Goal: Task Accomplishment & Management: Manage account settings

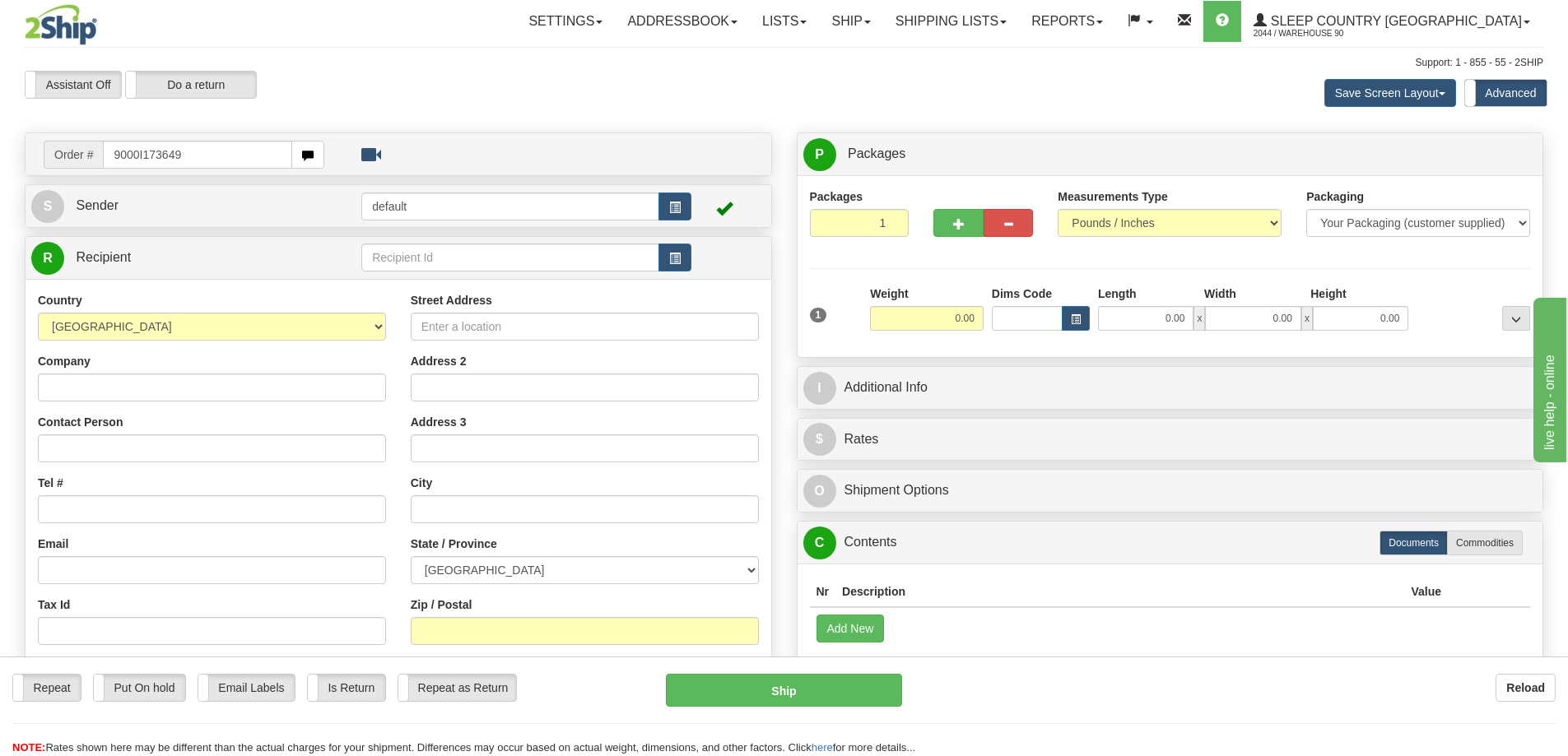
type input "9000I173649"
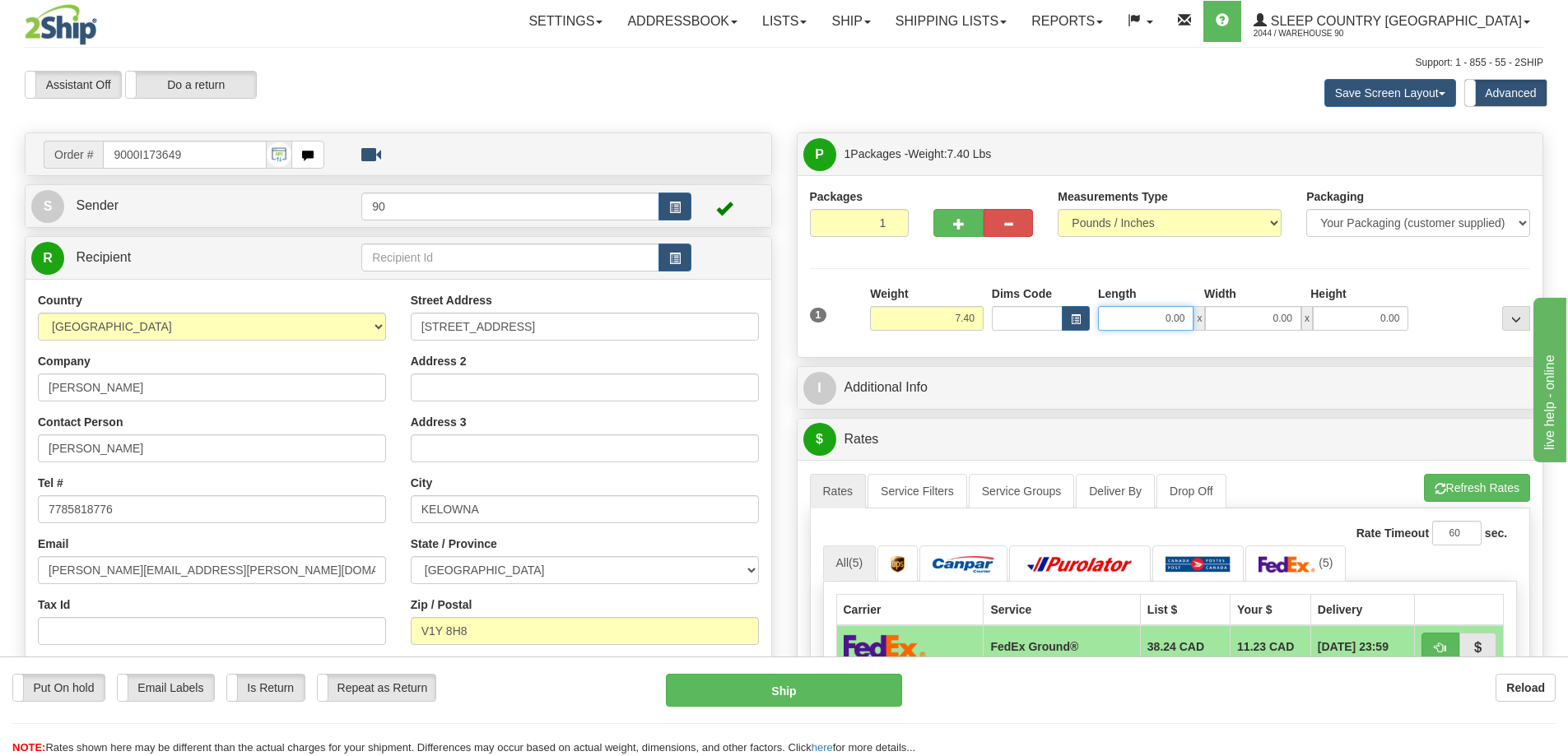
drag, startPoint x: 1159, startPoint y: 322, endPoint x: 1236, endPoint y: 321, distance: 77.0
click at [1233, 326] on div "0.00 x 0.00 x 0.00" at bounding box center [1253, 318] width 311 height 24
type input "17.00"
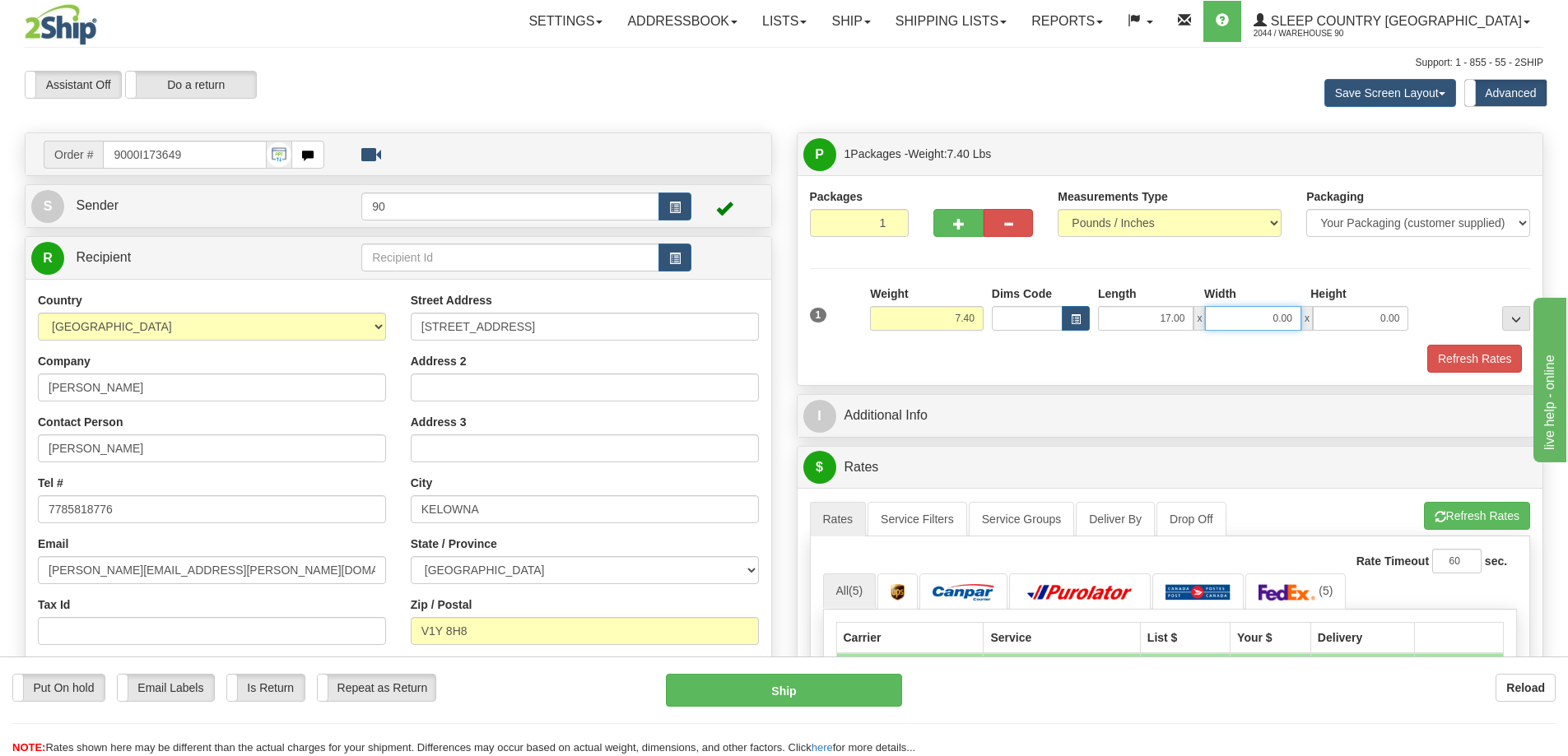
drag, startPoint x: 1281, startPoint y: 321, endPoint x: 1321, endPoint y: 315, distance: 40.4
click at [1321, 315] on div "17.00 x 0.00 x 0.00" at bounding box center [1253, 318] width 311 height 24
type input "12.00"
drag, startPoint x: 1358, startPoint y: 320, endPoint x: 1417, endPoint y: 315, distance: 59.2
click at [1410, 316] on div "17.00 x 12.00 x 0.00" at bounding box center [1254, 318] width 319 height 24
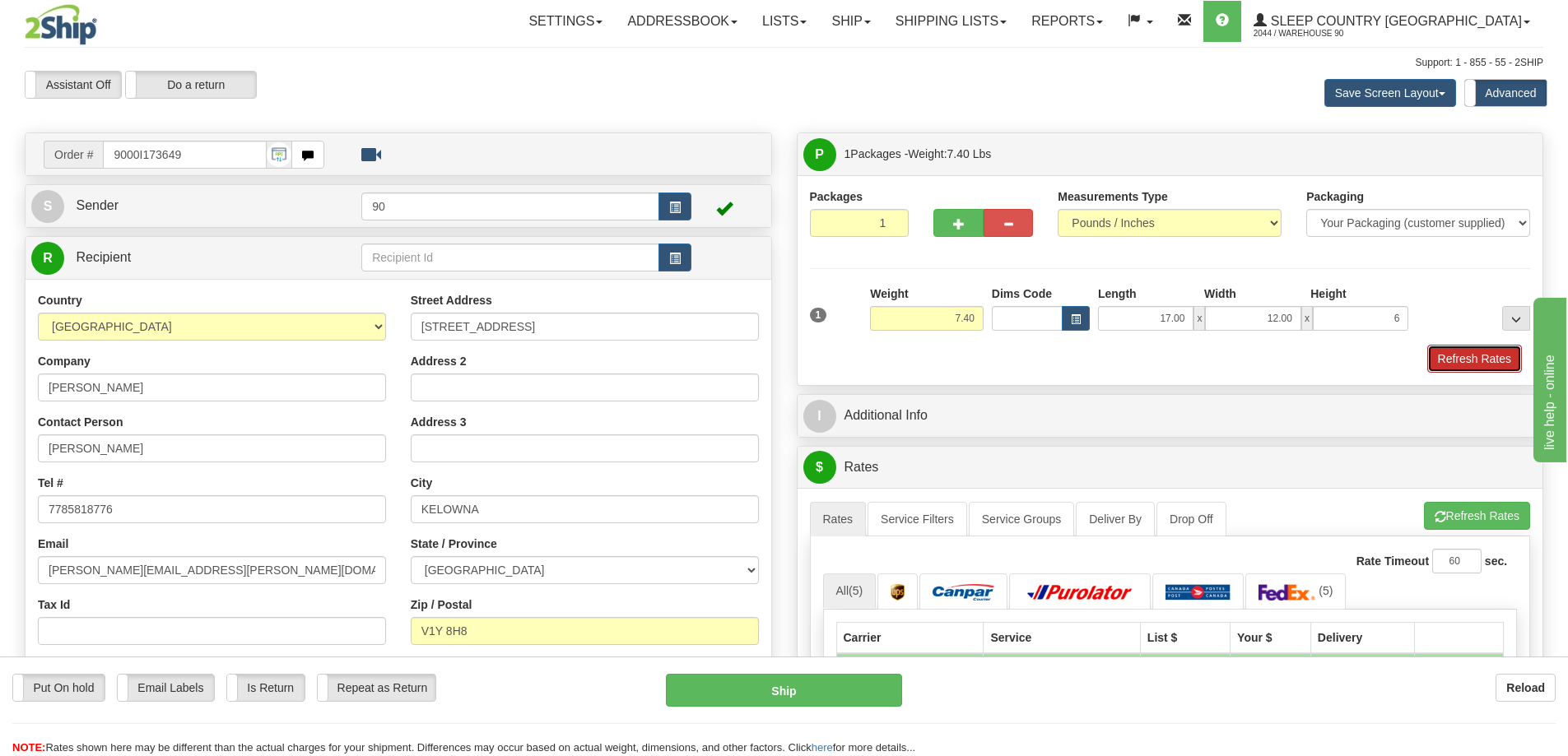
type input "6.00"
click at [1470, 358] on button "Refresh Rates" at bounding box center [1475, 359] width 94 height 28
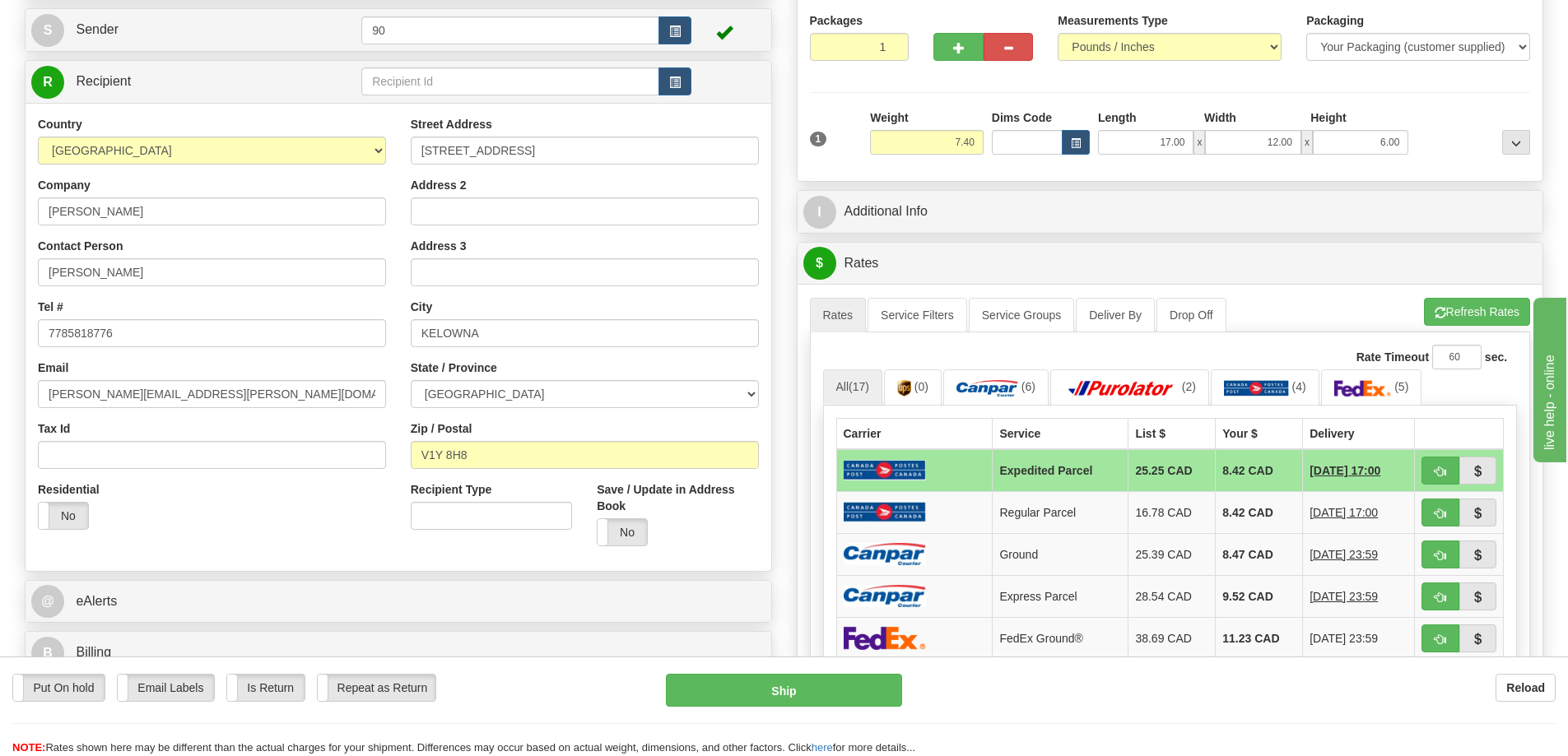
scroll to position [247, 0]
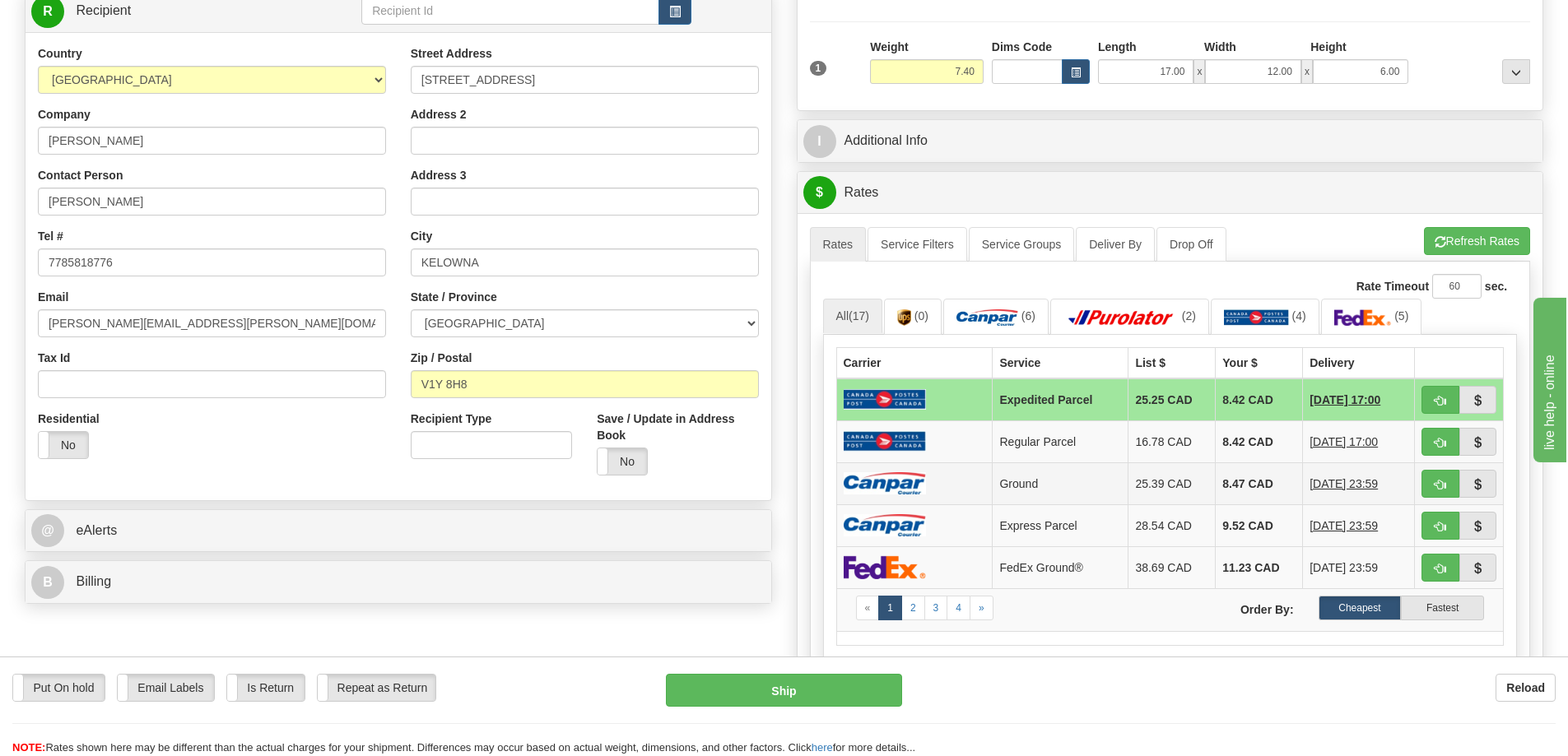
click at [943, 481] on td at bounding box center [914, 483] width 157 height 42
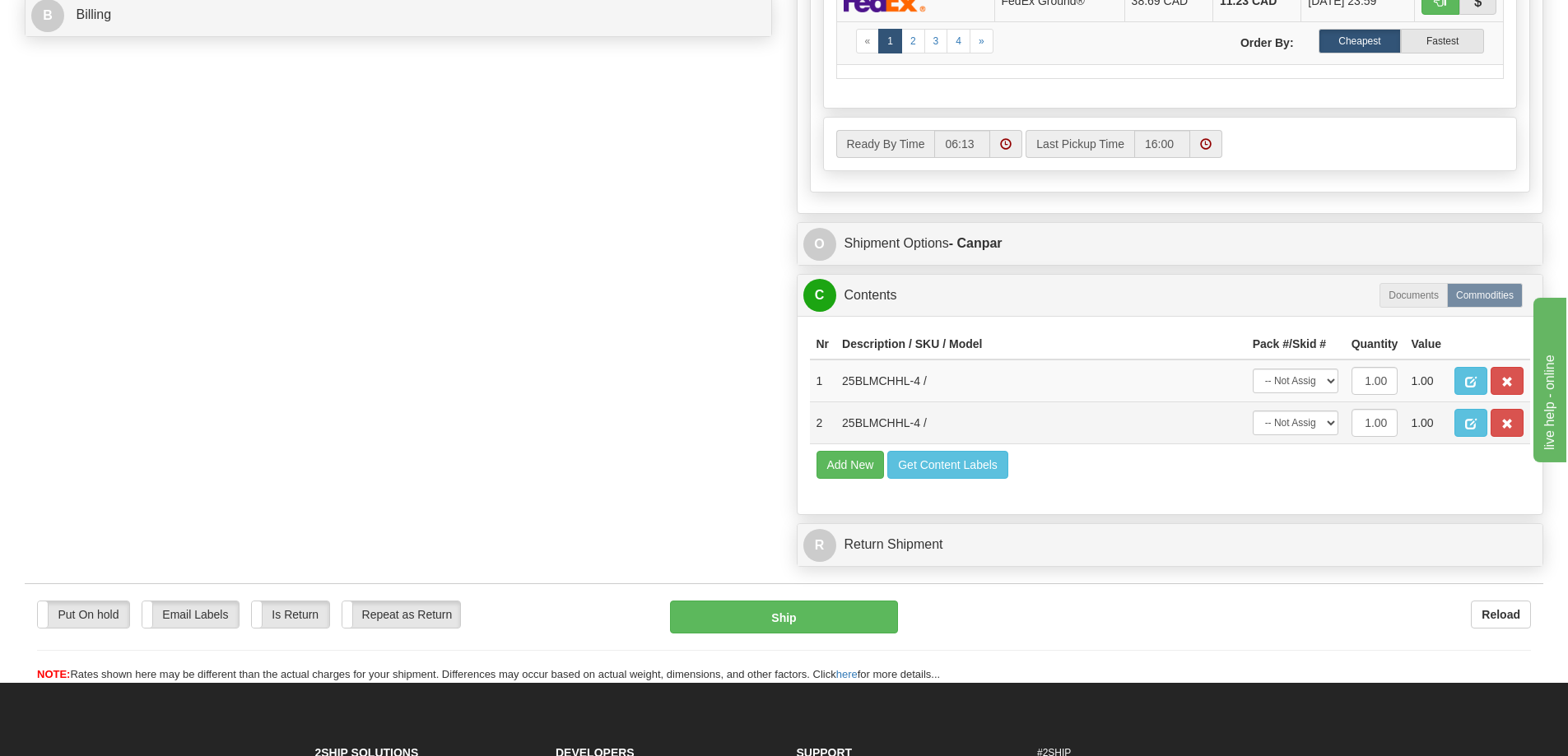
scroll to position [823, 0]
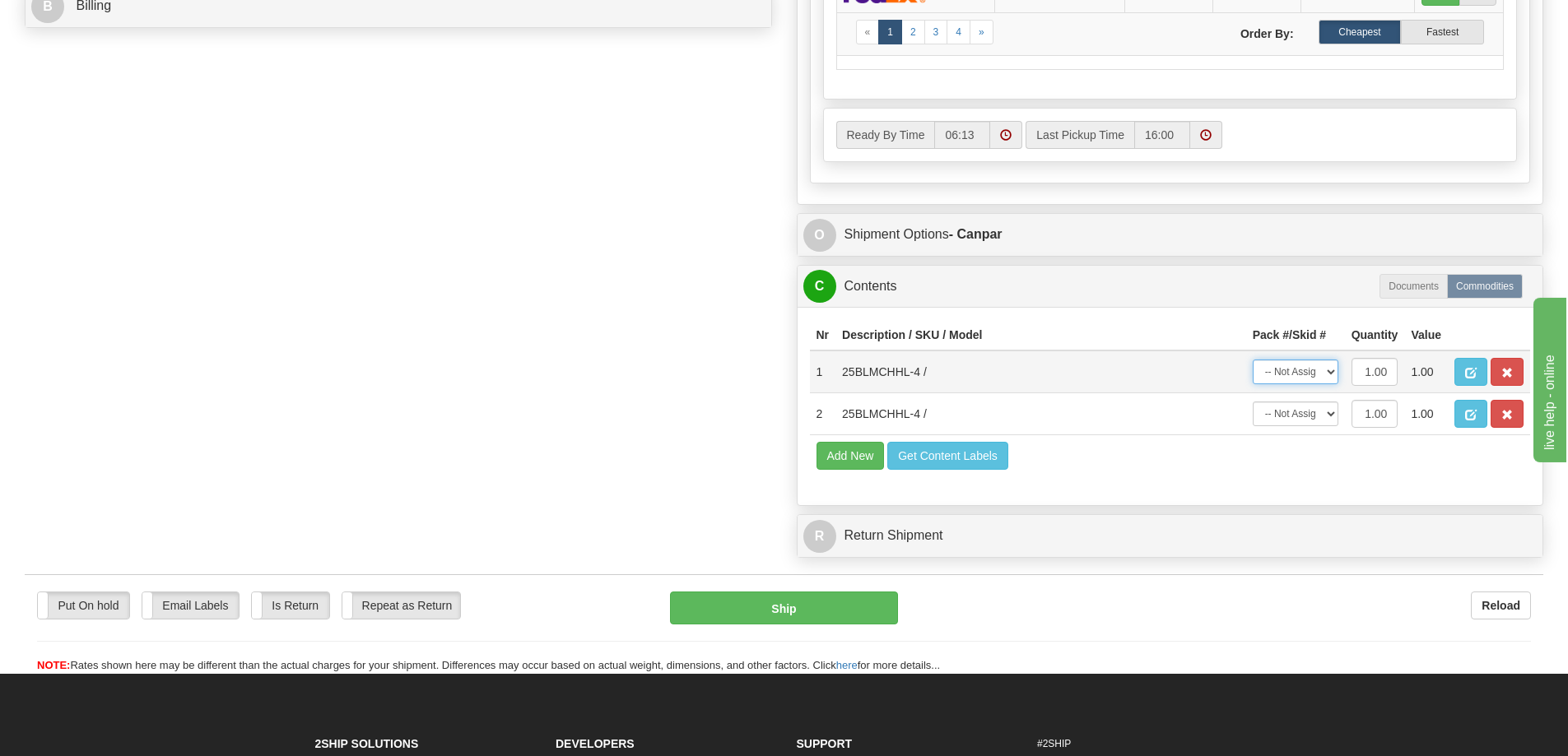
click at [1318, 373] on select "-- Not Assigned -- Package 1" at bounding box center [1295, 371] width 86 height 24
select select "0"
click at [1253, 359] on select "-- Not Assigned -- Package 1" at bounding box center [1295, 371] width 86 height 24
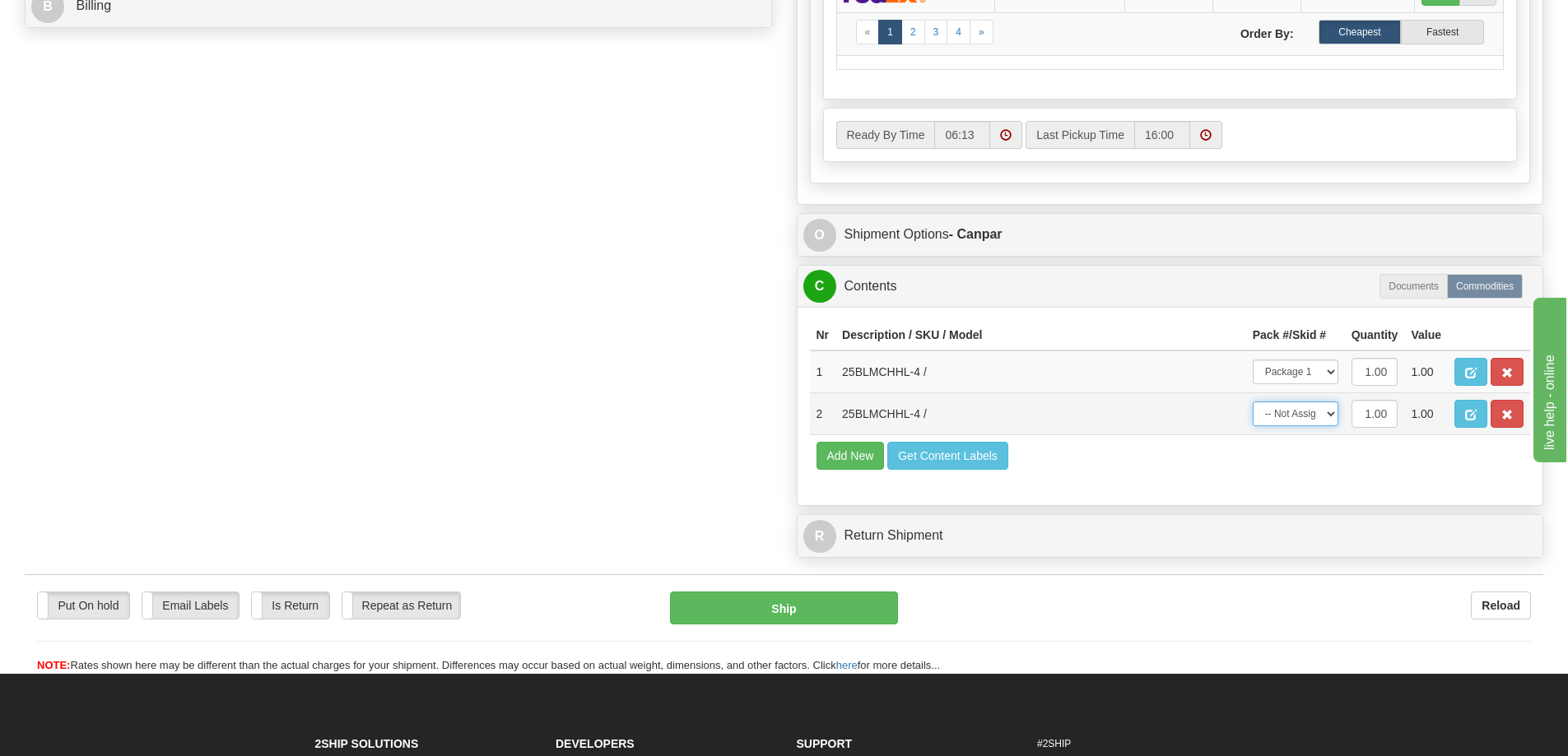
click at [1290, 413] on select "-- Not Assigned -- Package 1" at bounding box center [1295, 413] width 86 height 24
select select "0"
click at [1253, 401] on select "-- Not Assigned -- Package 1" at bounding box center [1295, 413] width 86 height 24
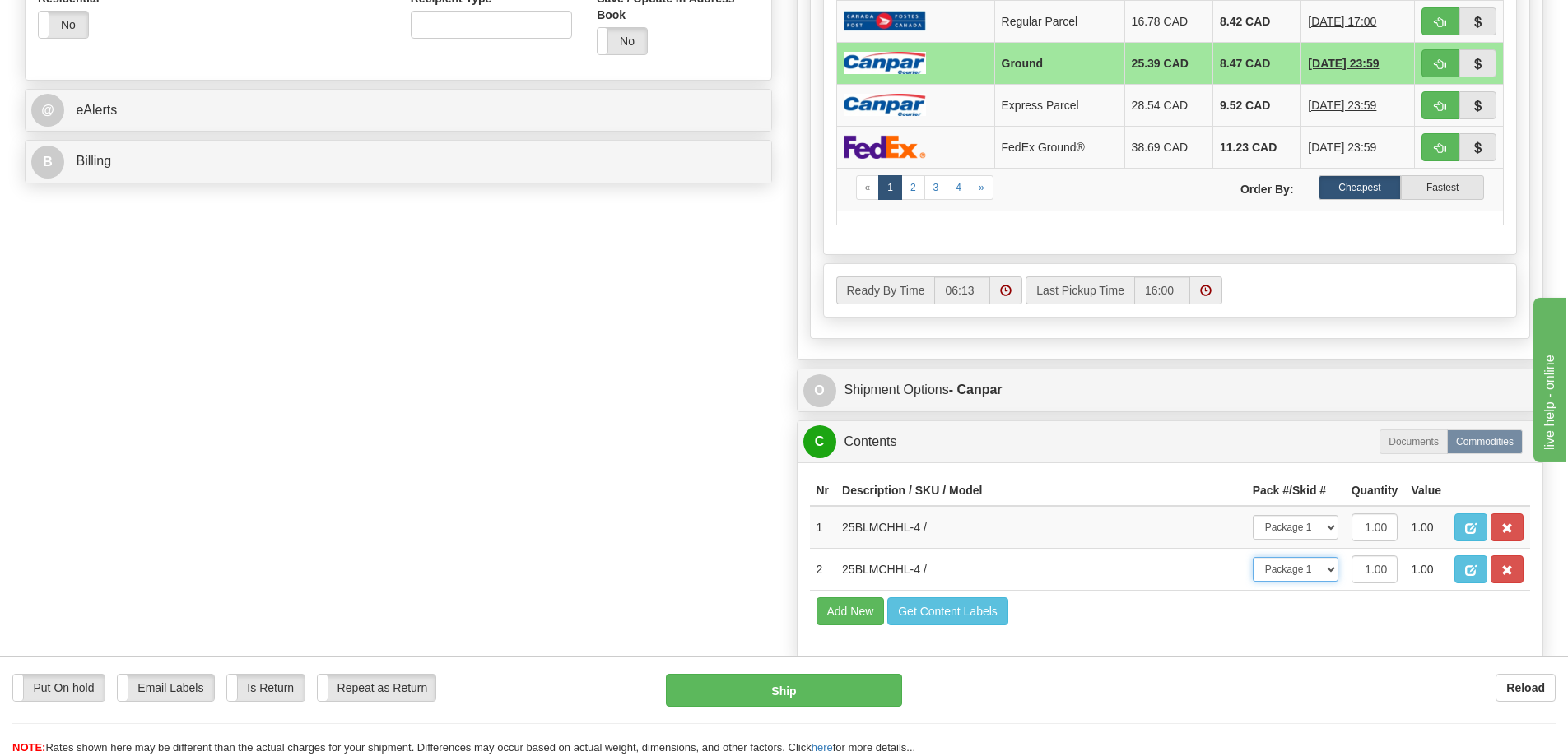
scroll to position [411, 0]
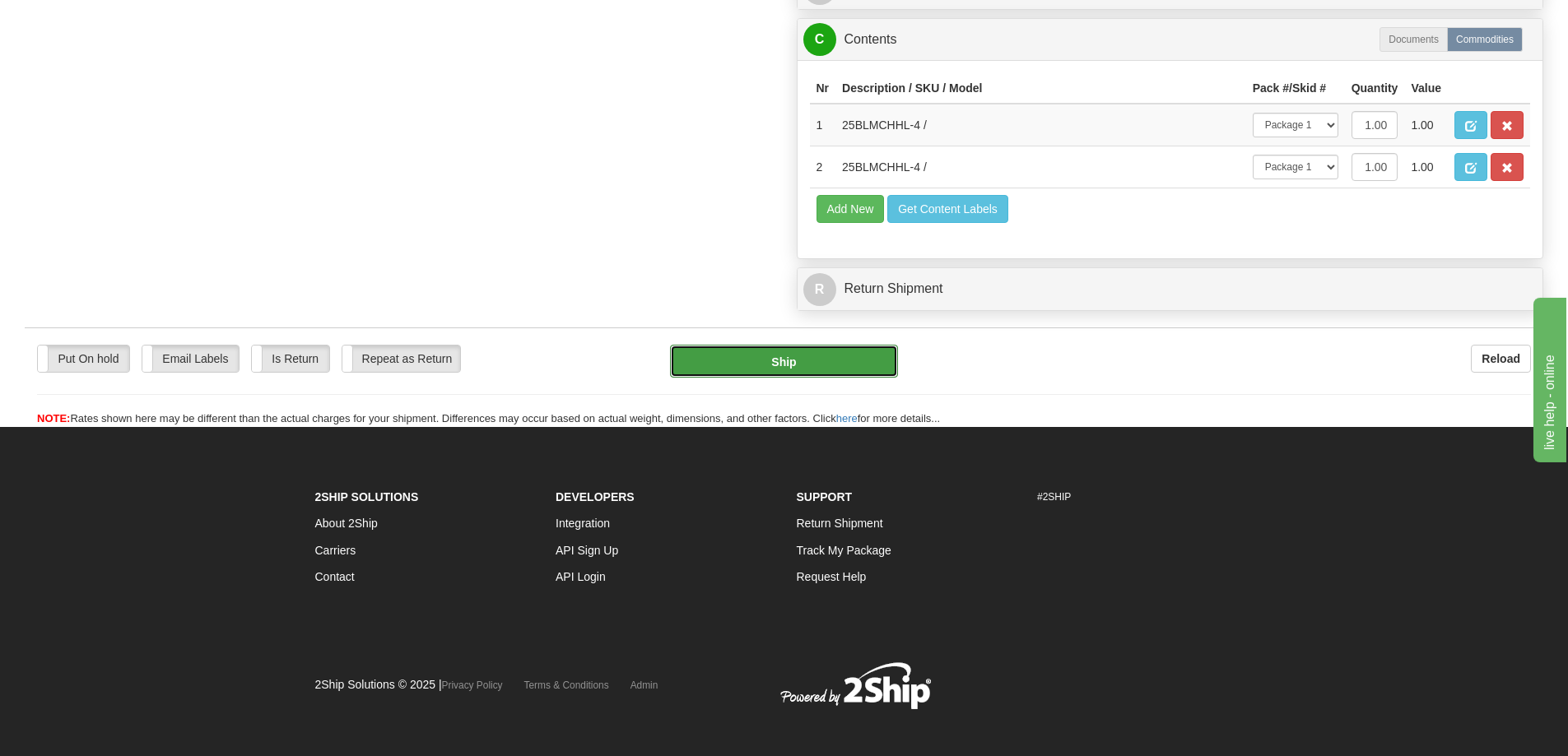
click at [865, 367] on button "Ship" at bounding box center [784, 361] width 228 height 33
type input "1"
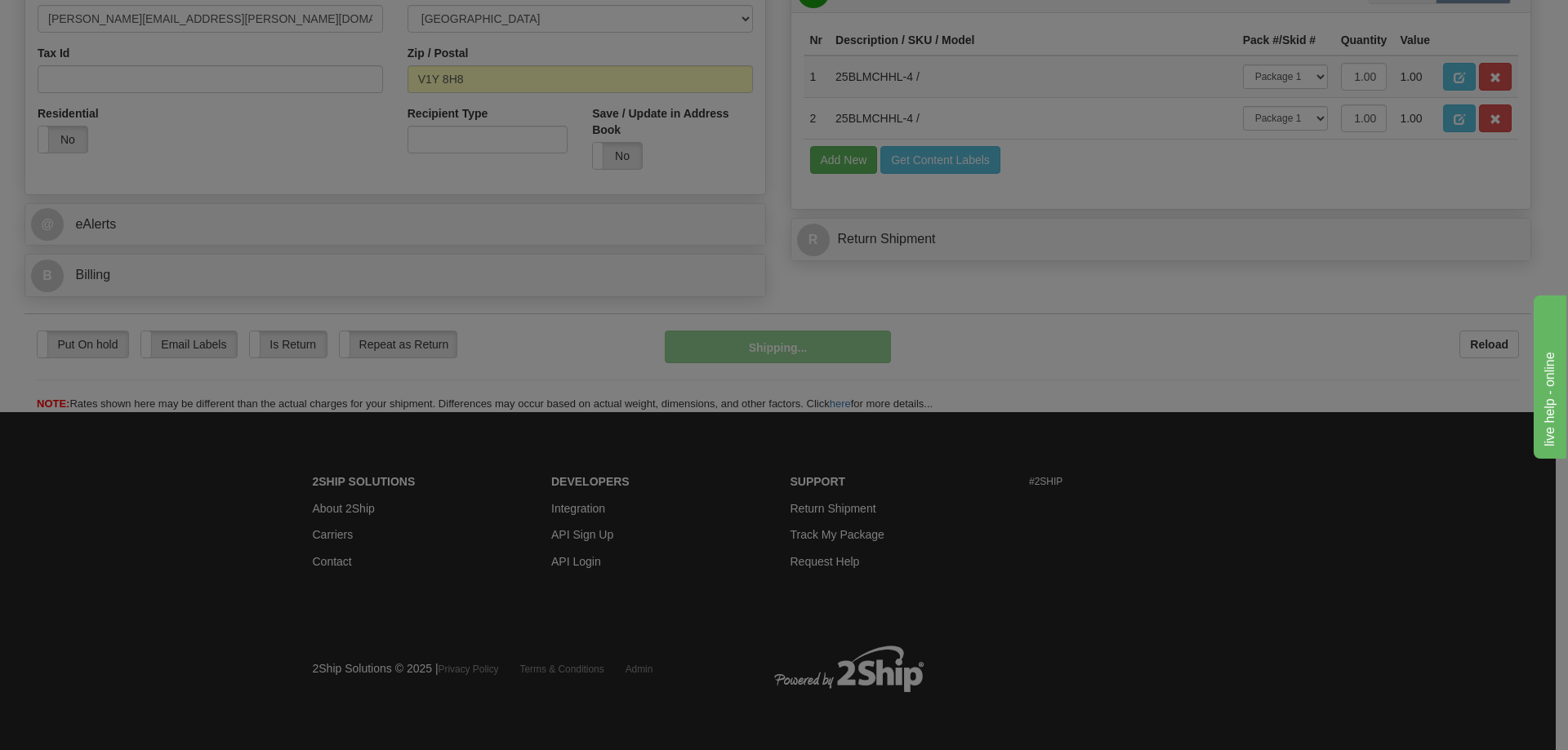
scroll to position [499, 0]
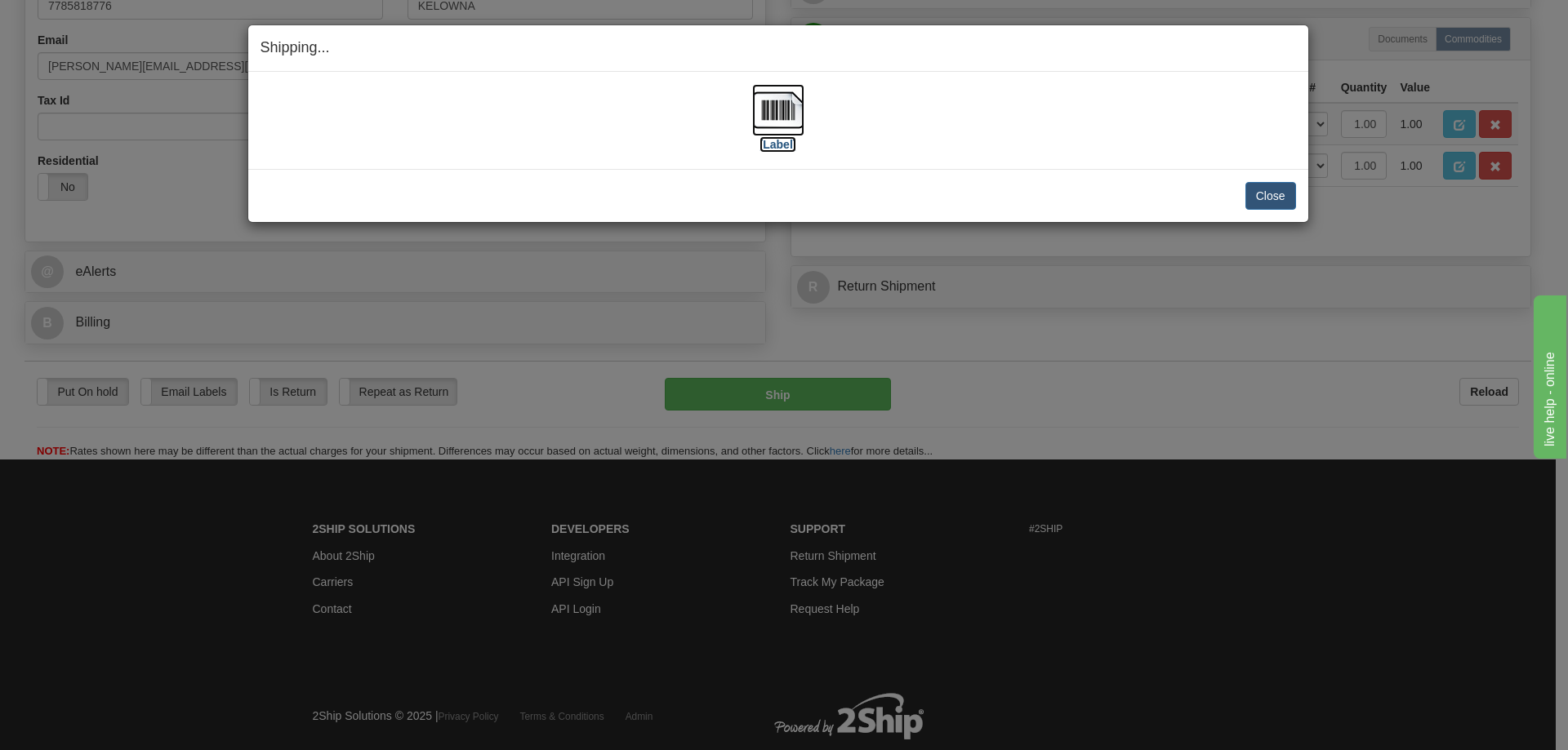
click at [775, 144] on label "[Label]" at bounding box center [778, 145] width 38 height 16
click at [1286, 192] on button "Close" at bounding box center [1271, 196] width 50 height 28
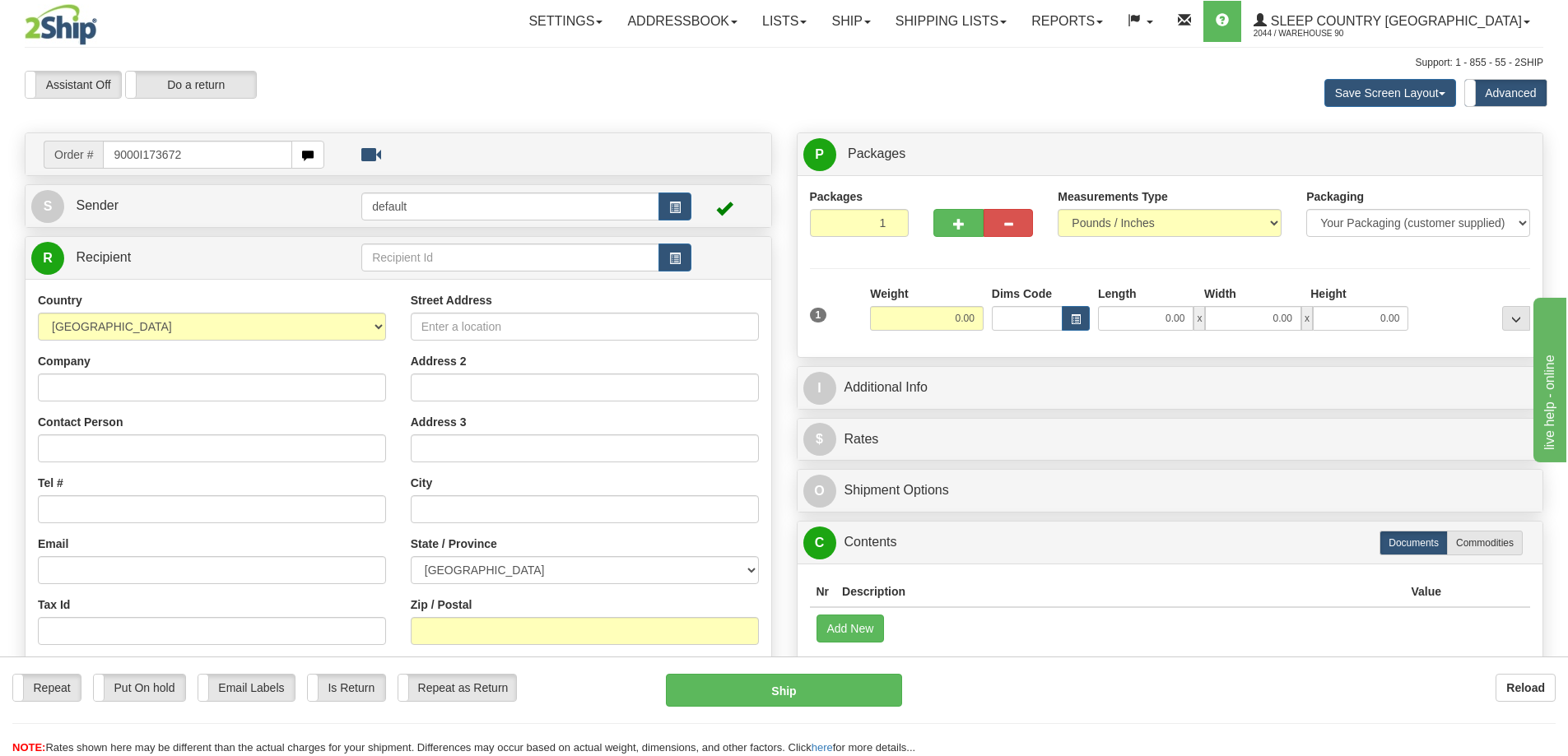
type input "9000I173672"
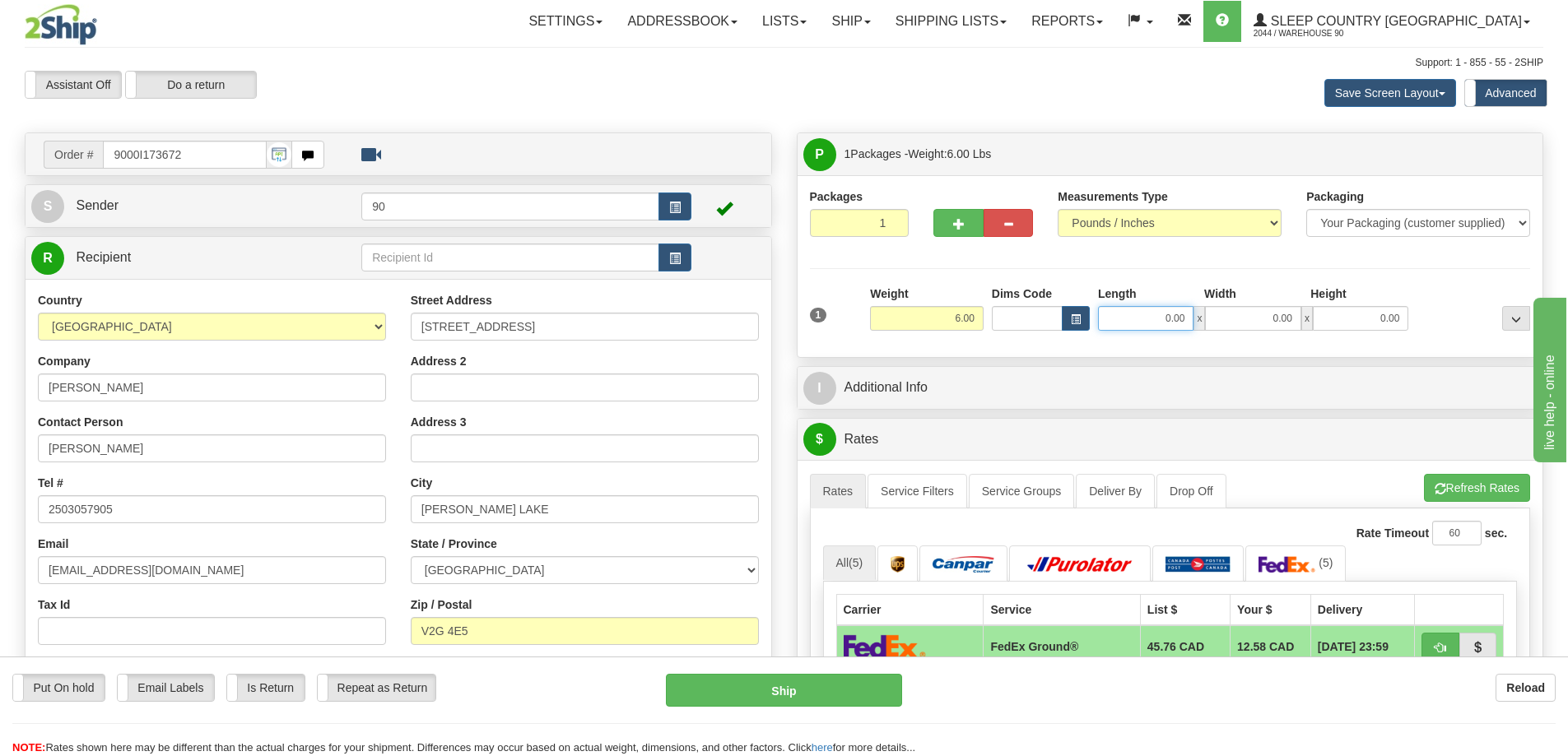
drag, startPoint x: 1150, startPoint y: 319, endPoint x: 1215, endPoint y: 310, distance: 65.6
click at [1214, 311] on div "0.00 x 0.00 x 0.00" at bounding box center [1253, 318] width 311 height 24
type input "17.00"
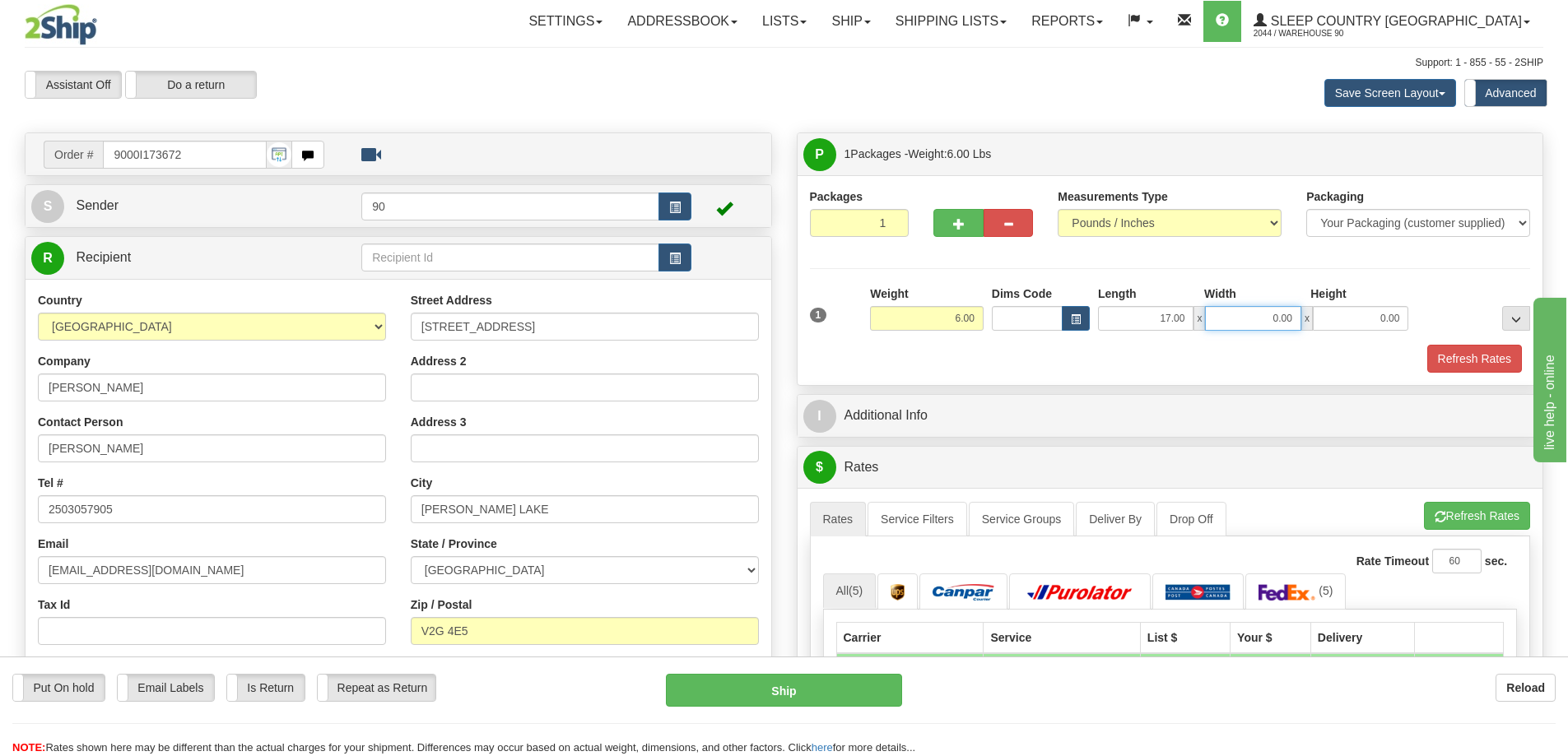
drag, startPoint x: 1257, startPoint y: 321, endPoint x: 1312, endPoint y: 316, distance: 55.2
click at [1312, 313] on div "17.00 x 0.00 x 0.00" at bounding box center [1253, 318] width 311 height 24
type input "12.00"
drag, startPoint x: 1380, startPoint y: 315, endPoint x: 1424, endPoint y: 315, distance: 44.0
click at [1424, 315] on div "1 Weight 6.00 Dims Code x x" at bounding box center [1170, 314] width 729 height 59
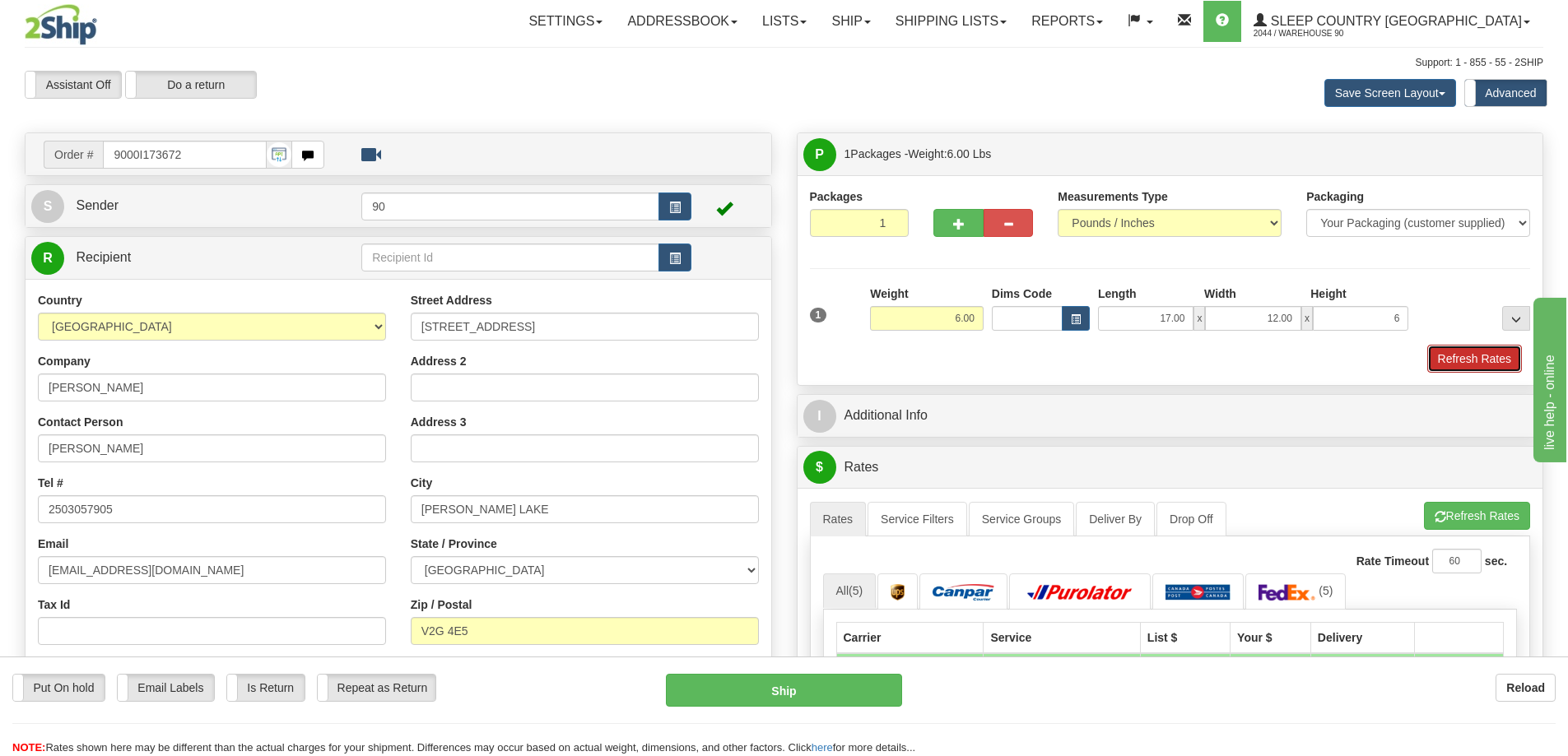
type input "6.00"
click at [1470, 357] on button "Refresh Rates" at bounding box center [1475, 359] width 94 height 28
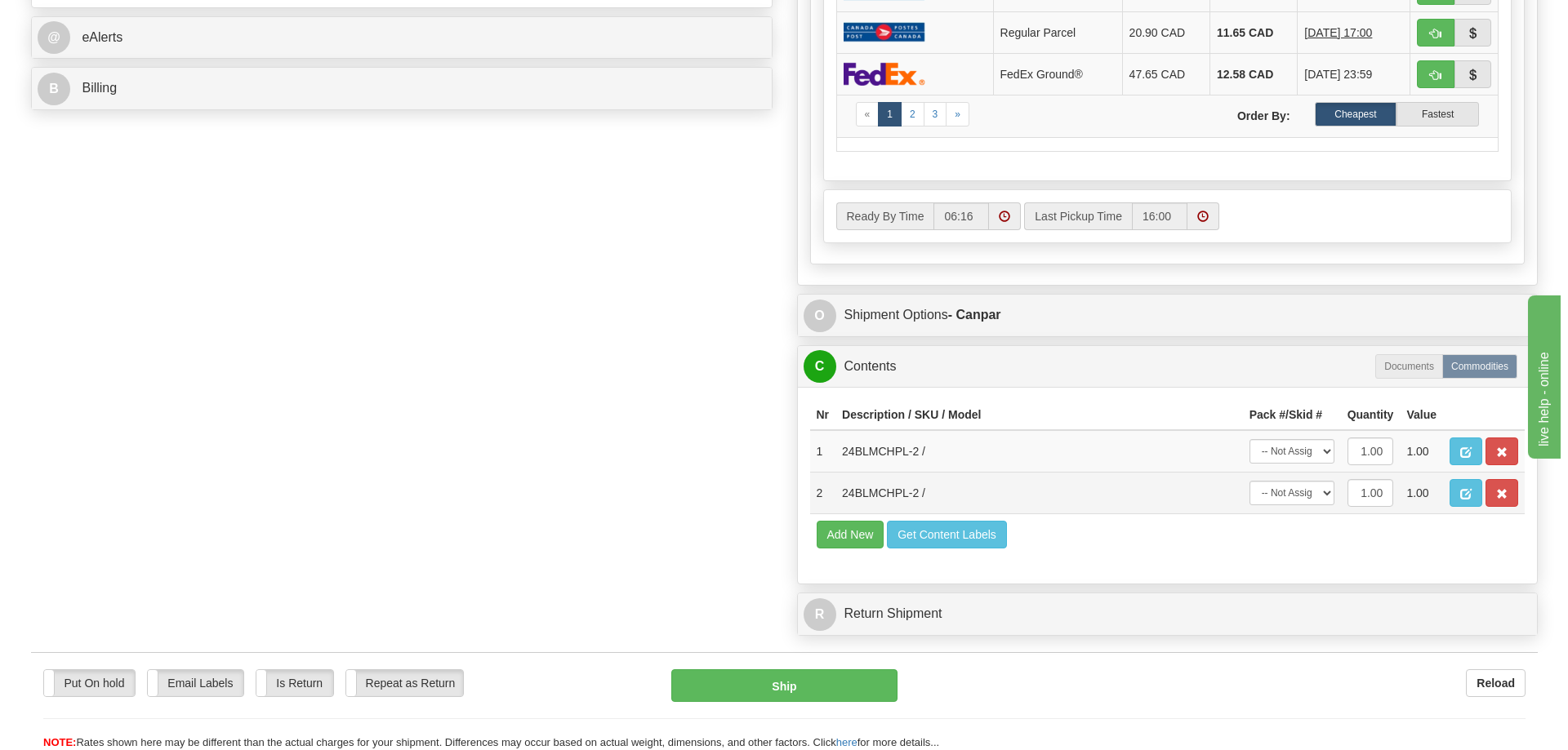
scroll to position [735, 0]
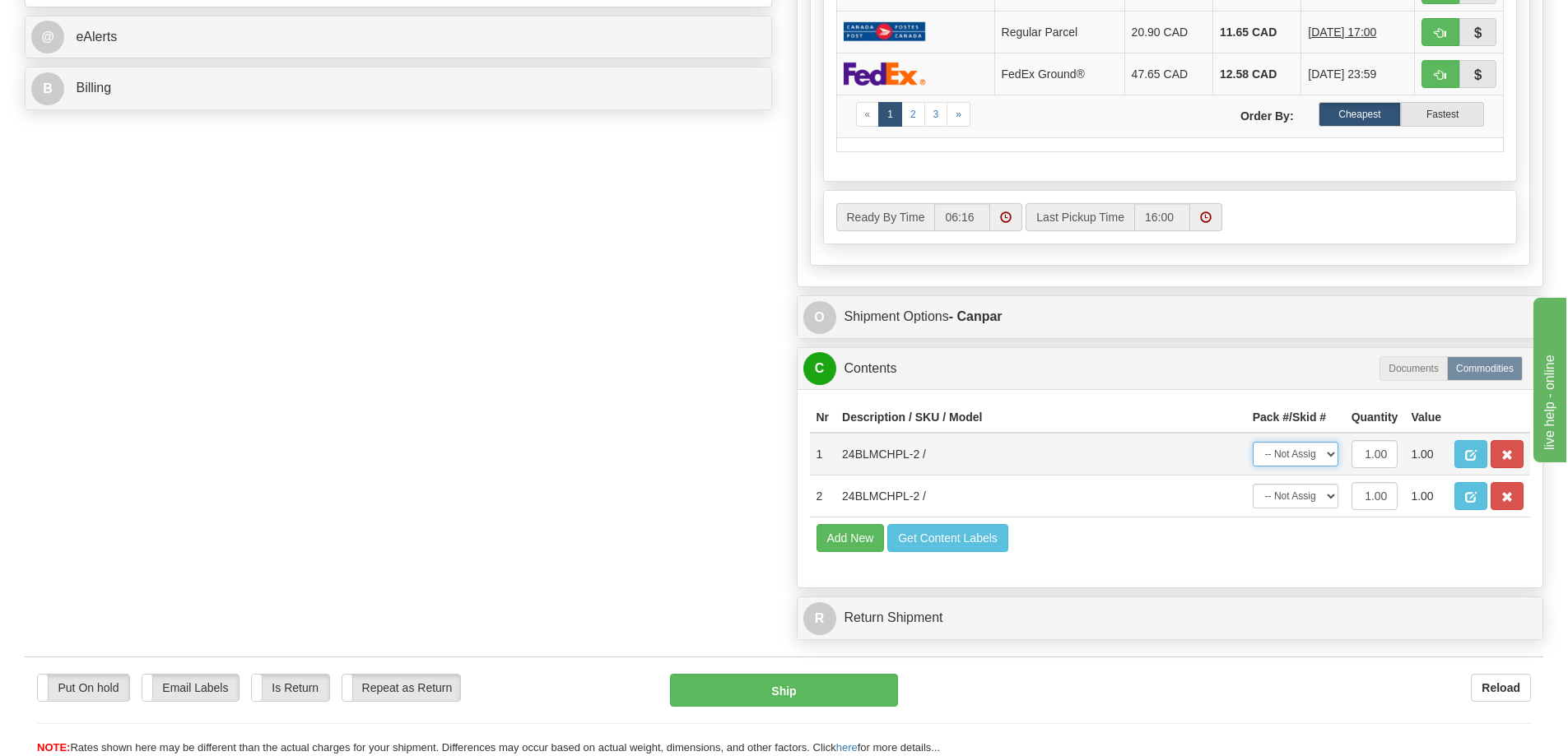
drag, startPoint x: 1313, startPoint y: 449, endPoint x: 1312, endPoint y: 464, distance: 15.0
click at [1313, 450] on select "-- Not Assigned -- Package 1" at bounding box center [1295, 454] width 86 height 24
select select "0"
click at [1253, 442] on select "-- Not Assigned -- Package 1" at bounding box center [1295, 454] width 86 height 24
drag, startPoint x: 1305, startPoint y: 493, endPoint x: 1303, endPoint y: 505, distance: 12.2
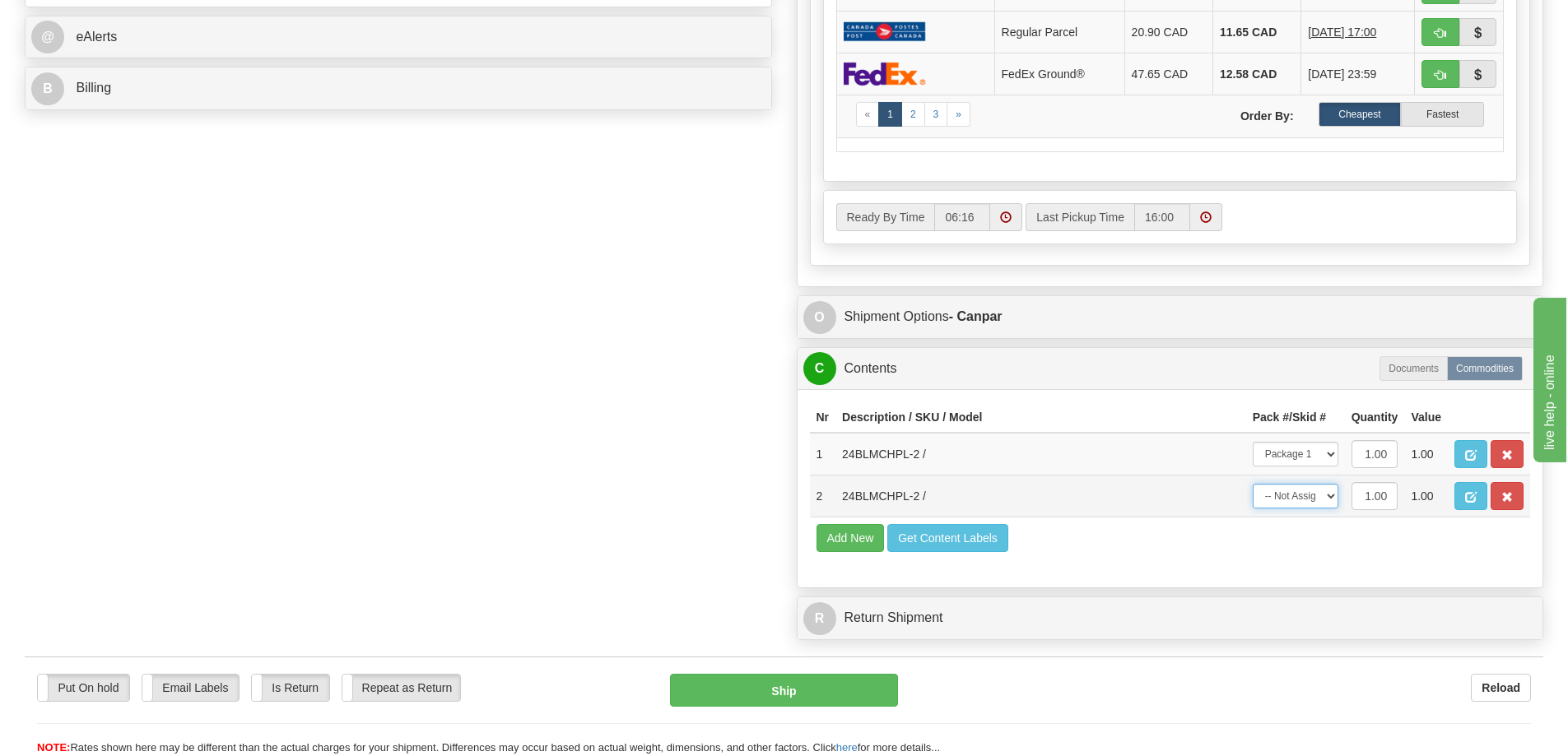
click at [1305, 493] on select "-- Not Assigned -- Package 1" at bounding box center [1295, 495] width 86 height 24
select select "0"
click at [1253, 483] on select "-- Not Assigned -- Package 1" at bounding box center [1295, 495] width 86 height 24
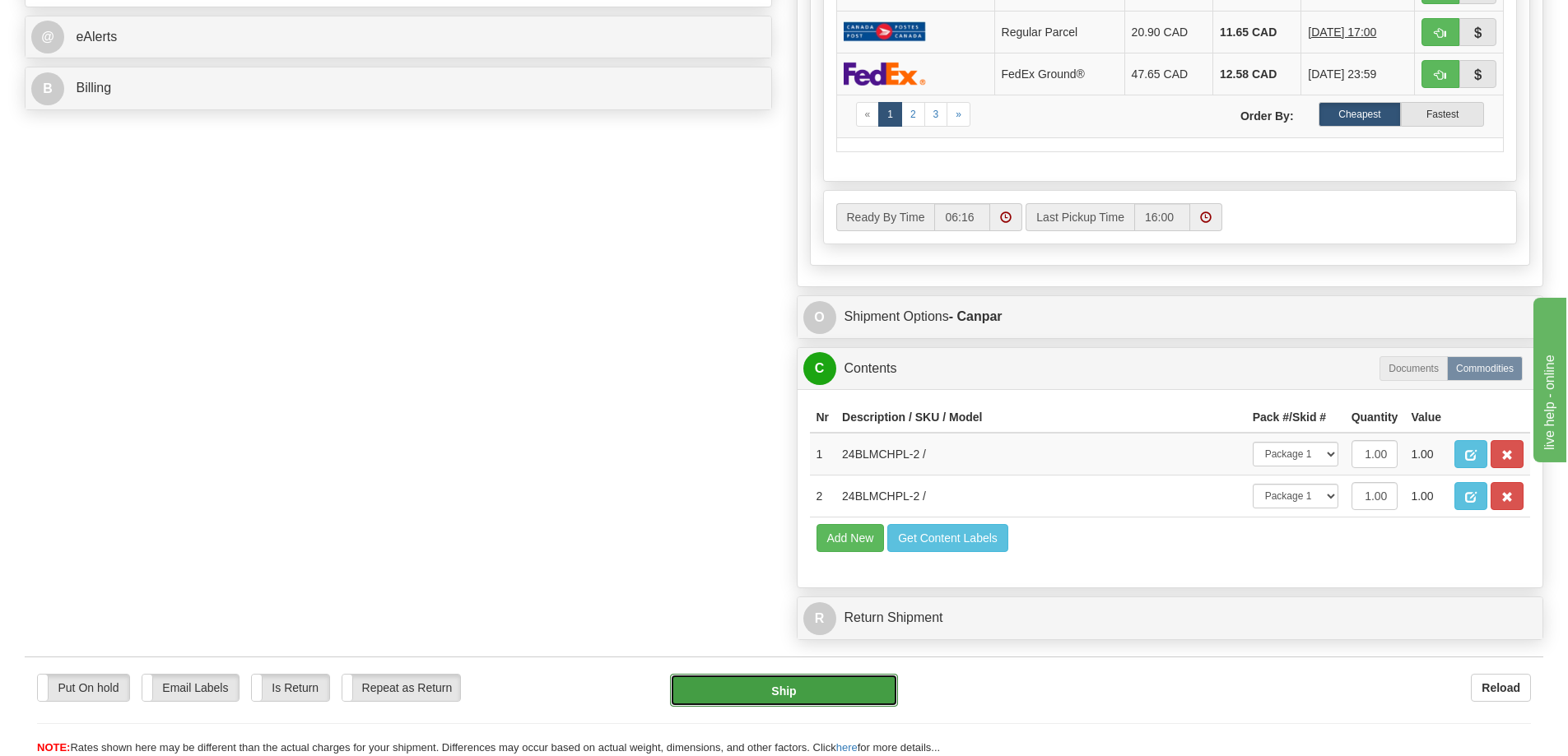
click at [831, 689] on button "Ship" at bounding box center [784, 690] width 228 height 33
type input "1"
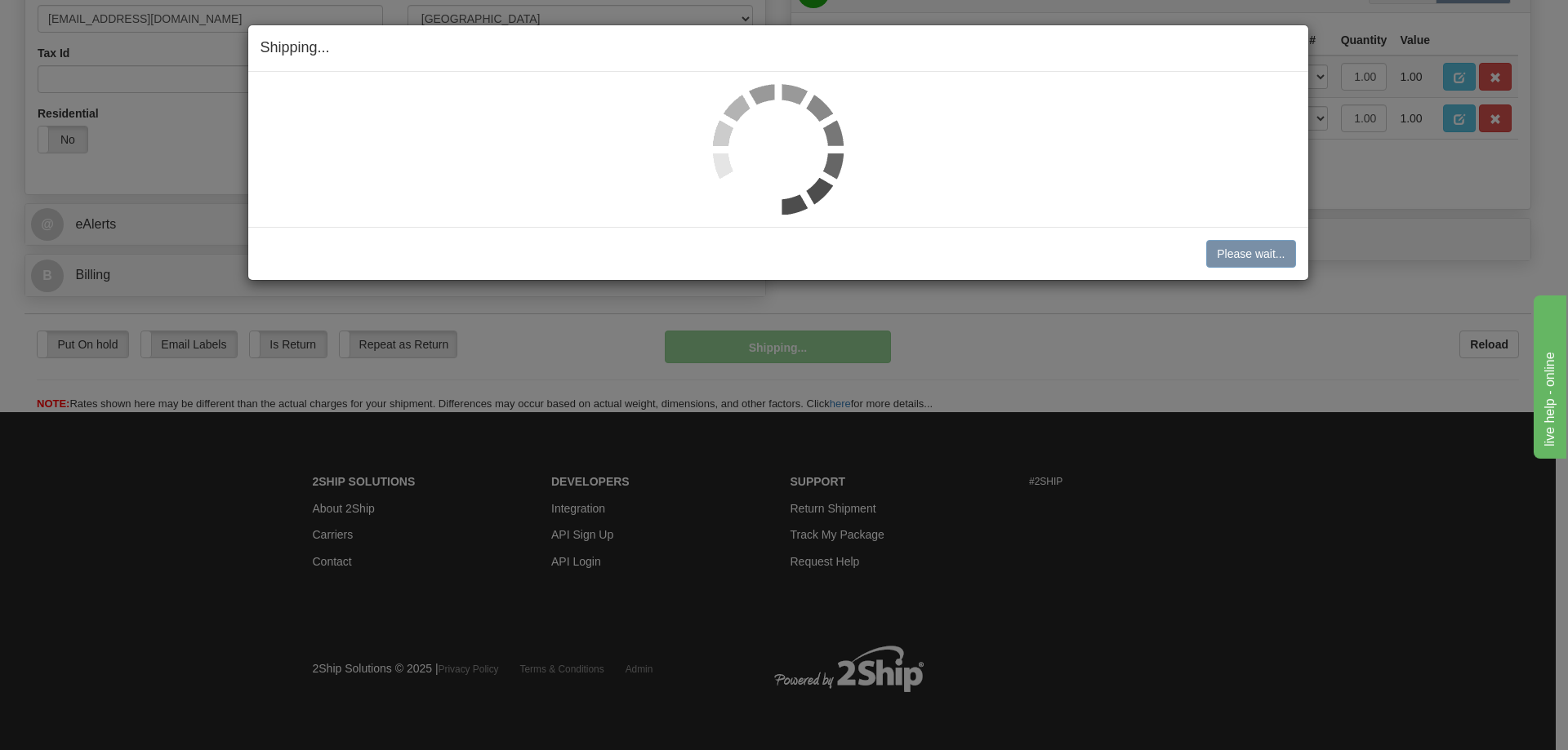
scroll to position [548, 0]
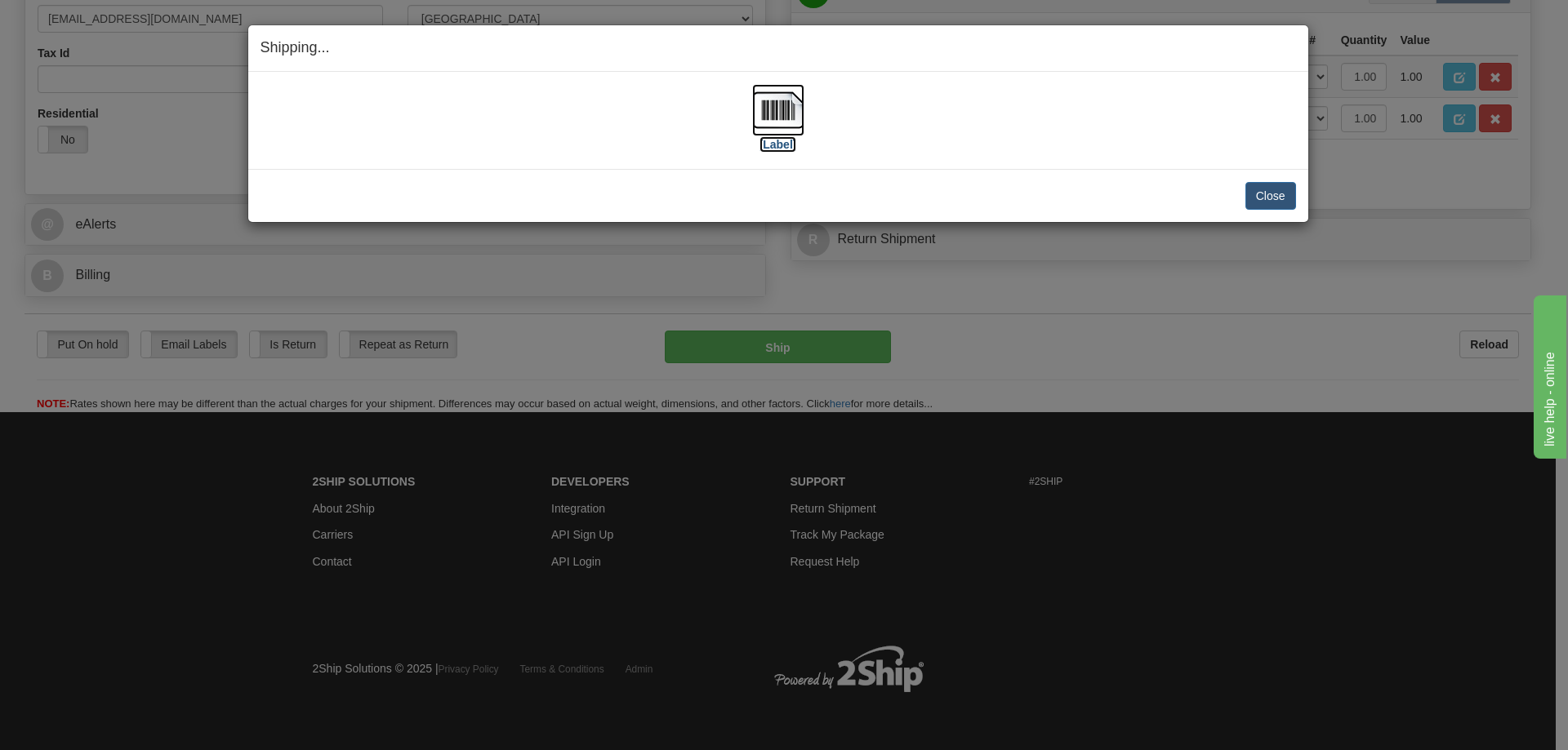
click at [781, 146] on label "[Label]" at bounding box center [778, 145] width 38 height 16
click at [1271, 197] on button "Close" at bounding box center [1271, 196] width 50 height 28
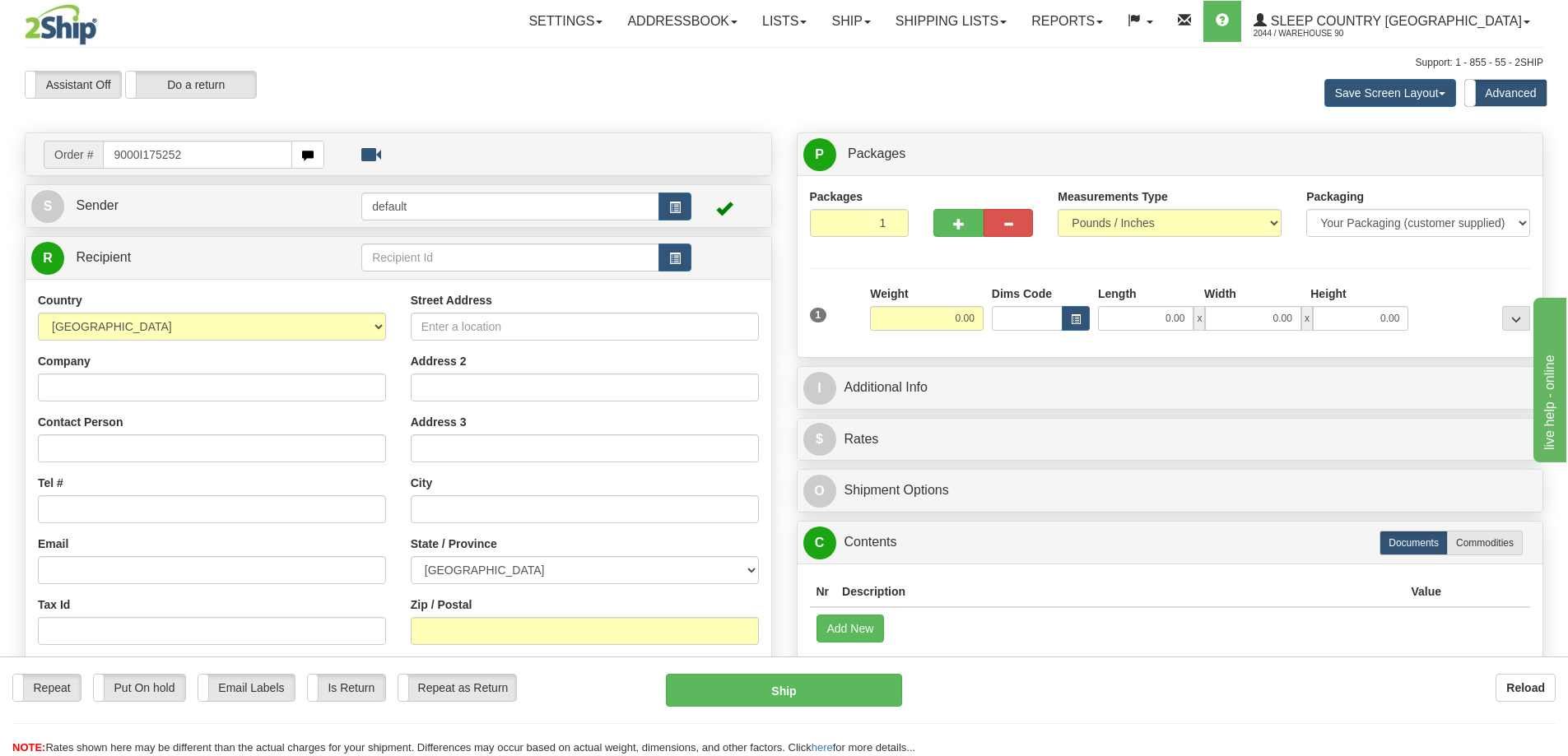
type input "9000I175252"
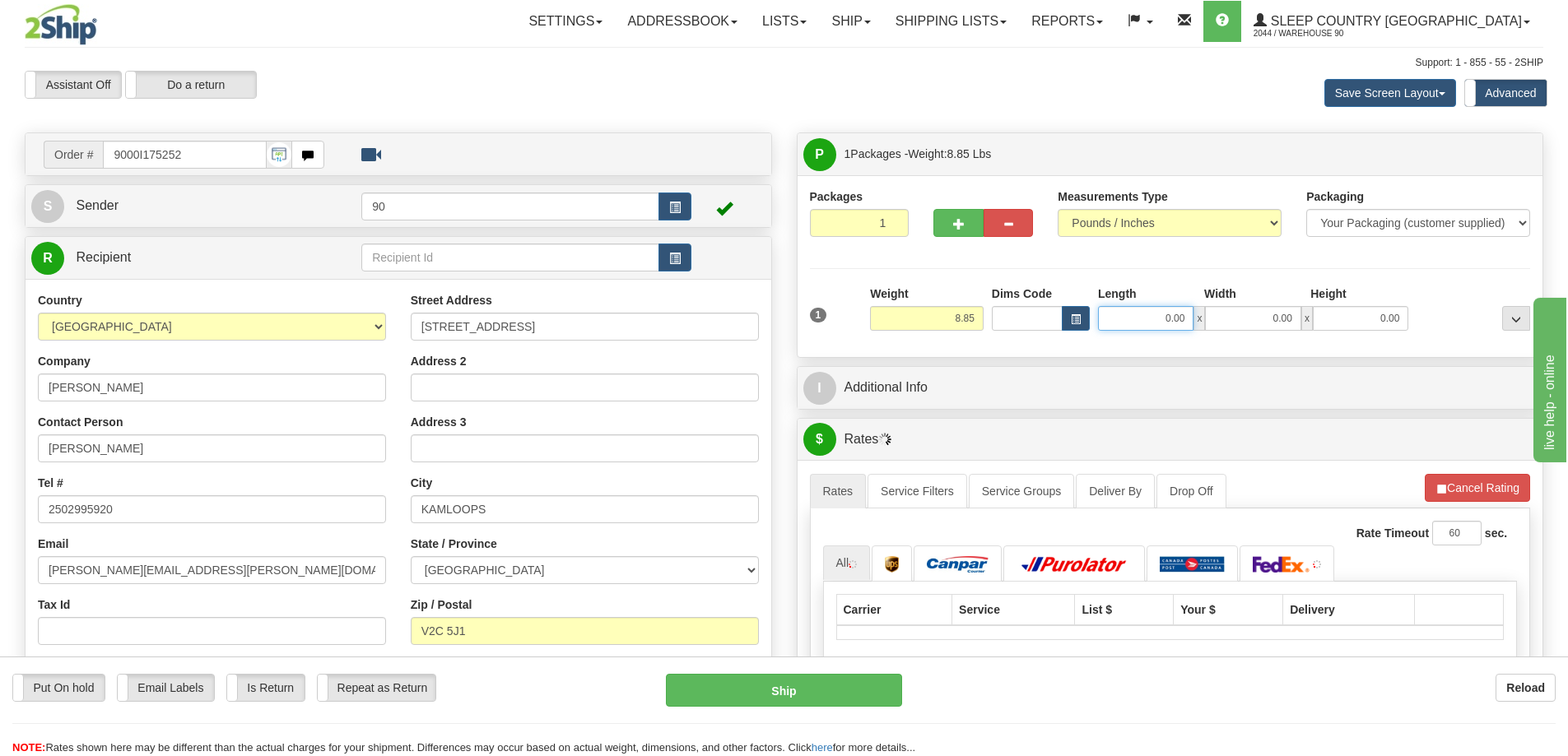
drag, startPoint x: 1133, startPoint y: 329, endPoint x: 1256, endPoint y: 325, distance: 123.1
click at [1256, 325] on div "0.00 x 0.00 x 0.00" at bounding box center [1253, 318] width 311 height 24
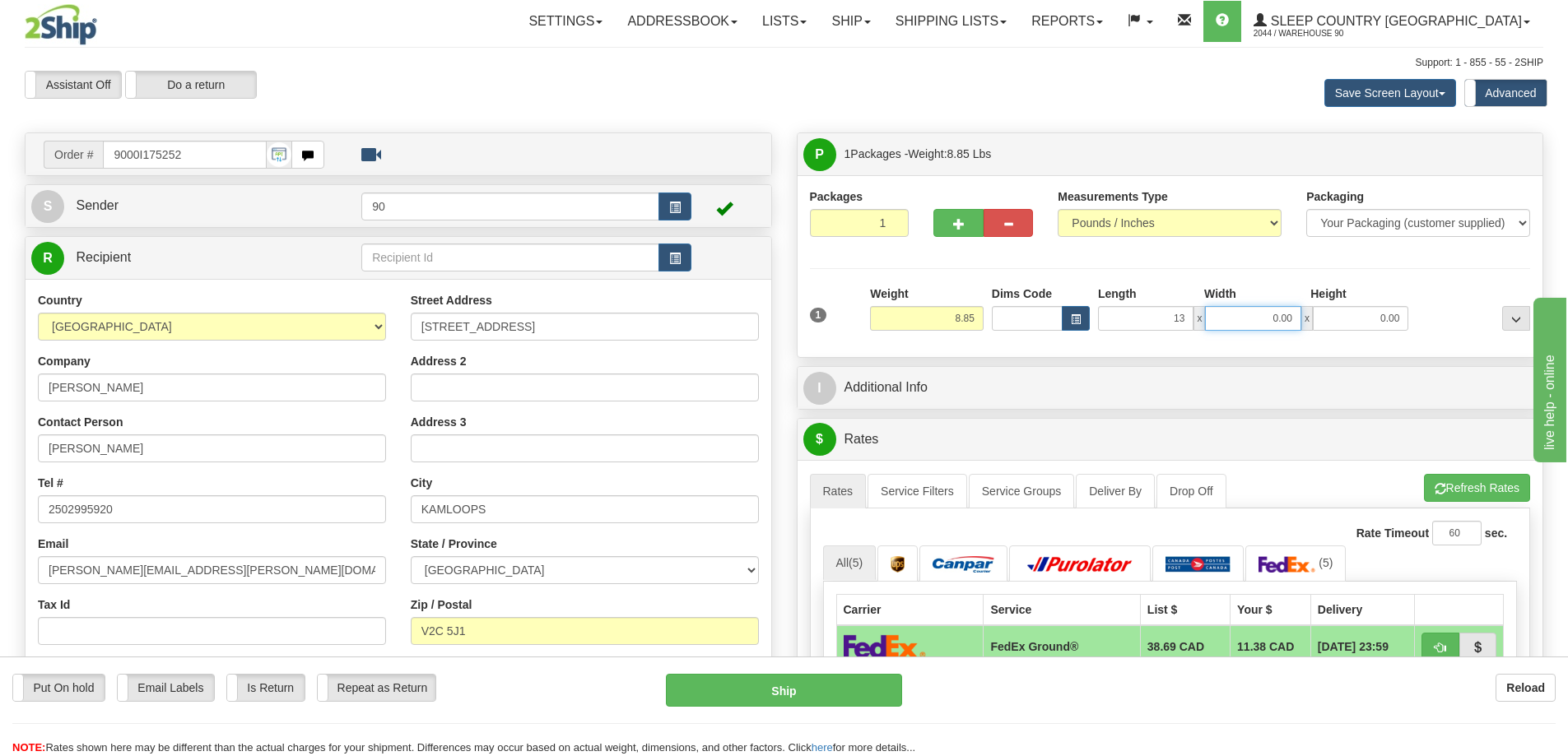
type input "13.00"
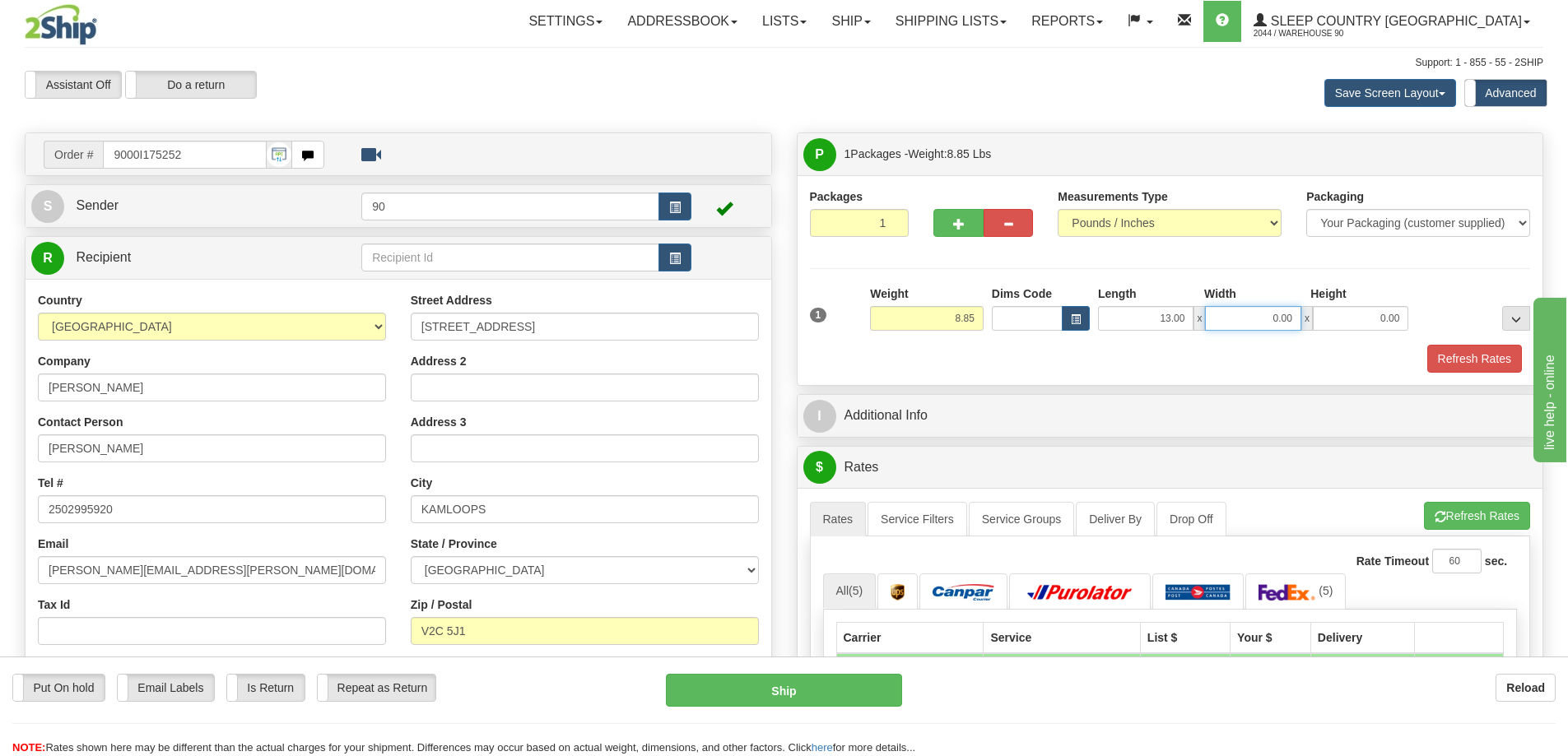
drag, startPoint x: 1261, startPoint y: 316, endPoint x: 1343, endPoint y: 321, distance: 82.2
click at [1328, 320] on div "13.00 x 0.00 x 0.00" at bounding box center [1253, 318] width 311 height 24
type input "11.00"
drag, startPoint x: 1361, startPoint y: 321, endPoint x: 1446, endPoint y: 321, distance: 85.0
click at [1442, 324] on div "1 Weight 8.85 Dims Code x x" at bounding box center [1170, 314] width 729 height 59
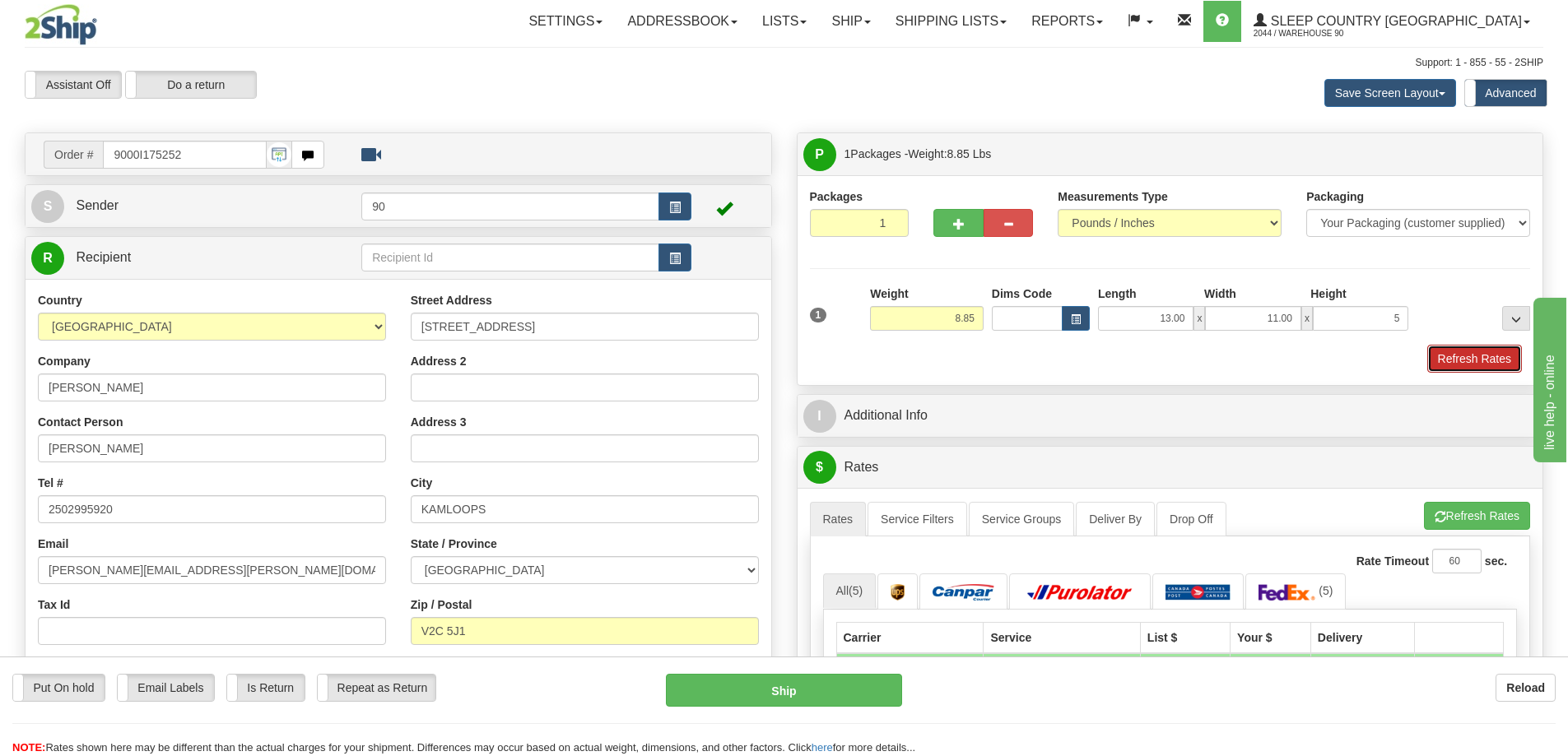
type input "5.00"
click at [1476, 356] on button "Refresh Rates" at bounding box center [1475, 359] width 94 height 28
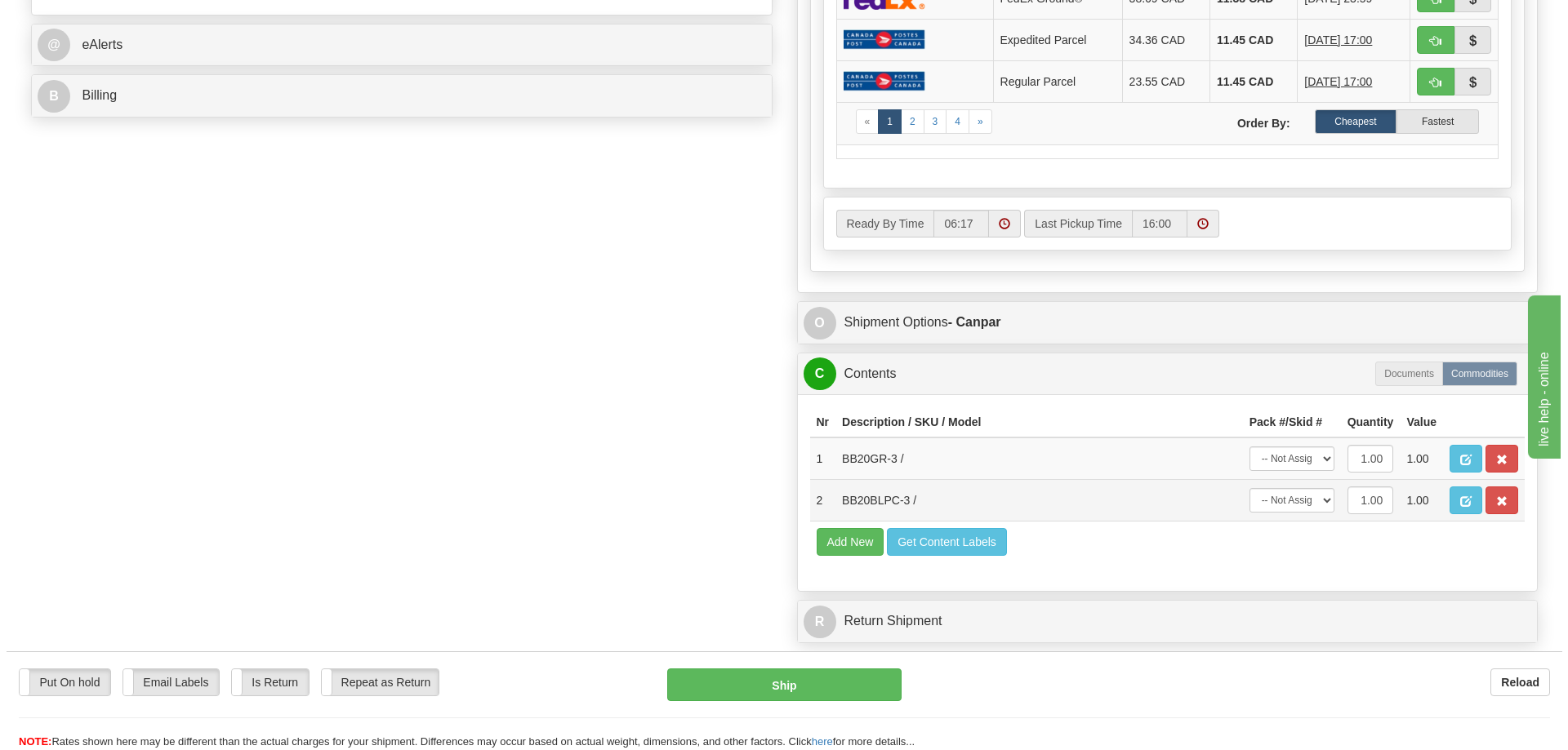
scroll to position [735, 0]
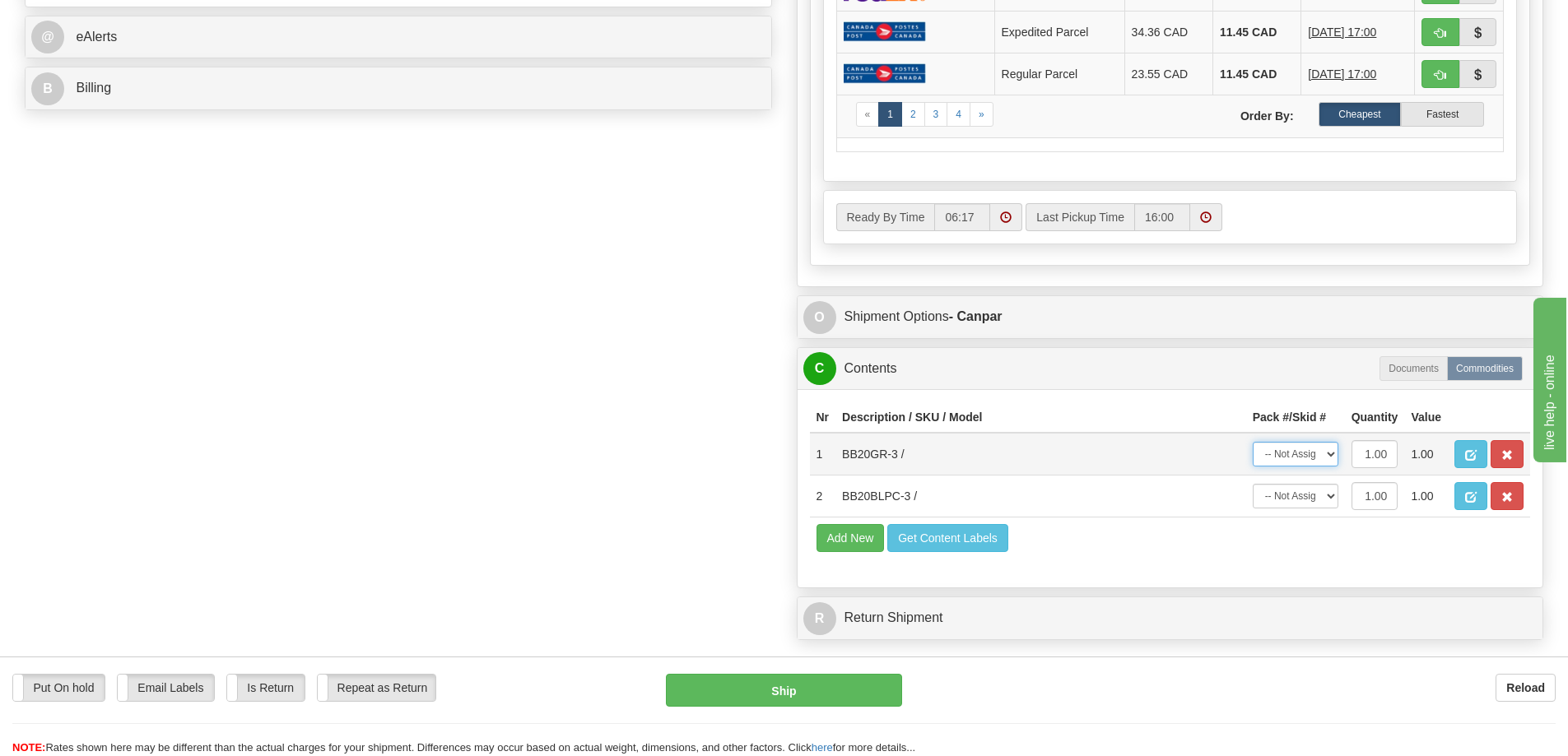
click at [1284, 462] on select "-- Not Assigned -- Package 1" at bounding box center [1295, 454] width 86 height 24
select select "0"
click at [1253, 442] on select "-- Not Assigned -- Package 1" at bounding box center [1295, 454] width 86 height 24
drag, startPoint x: 1288, startPoint y: 499, endPoint x: 1288, endPoint y: 508, distance: 9.0
click at [1288, 500] on select "-- Not Assigned -- Package 1" at bounding box center [1295, 495] width 86 height 24
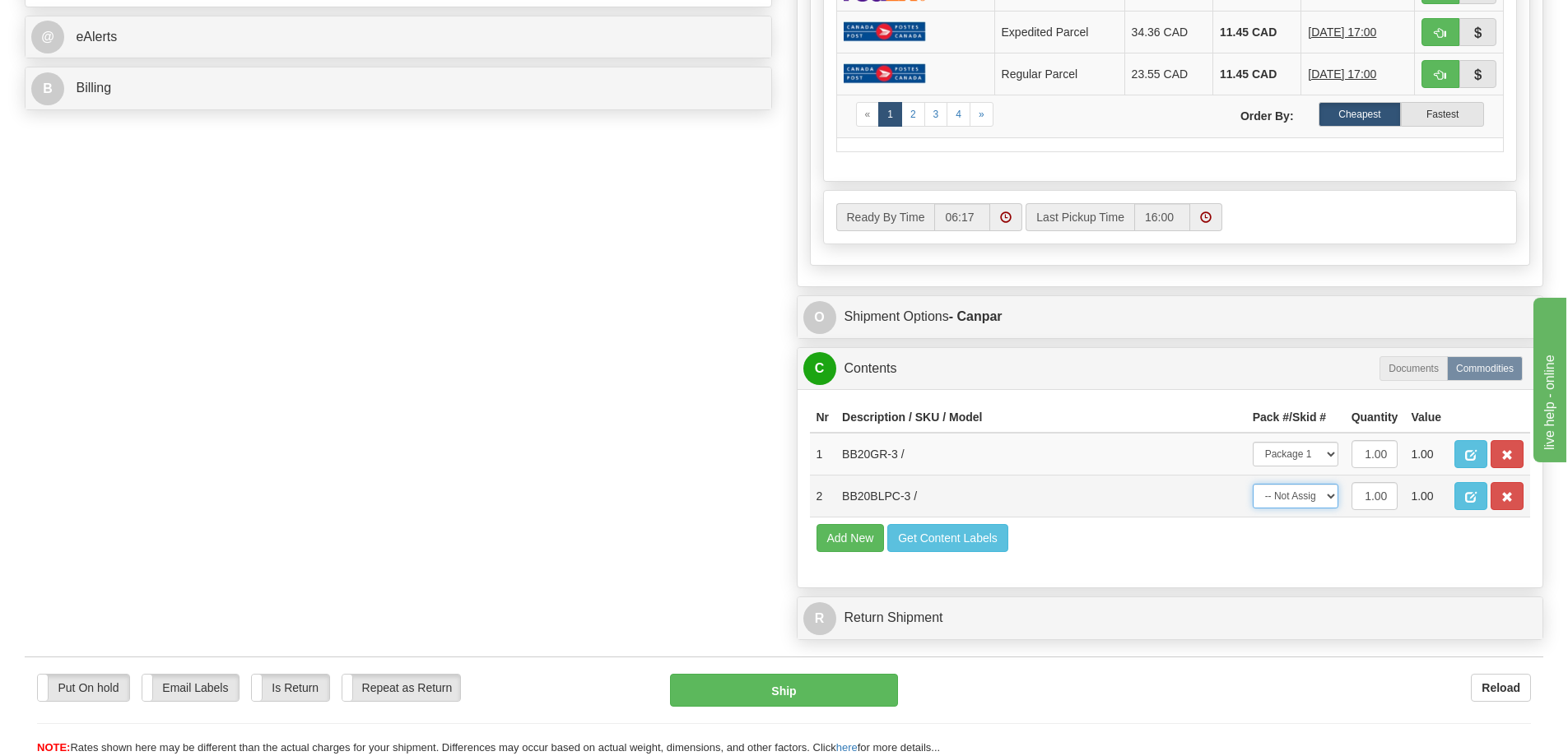
click at [1253, 483] on select "-- Not Assigned -- Package 1" at bounding box center [1295, 495] width 86 height 24
click at [1303, 500] on select "-- Not Assigned -- Package 1" at bounding box center [1295, 495] width 86 height 24
select select "0"
click at [1253, 483] on select "-- Not Assigned -- Package 1" at bounding box center [1295, 495] width 86 height 24
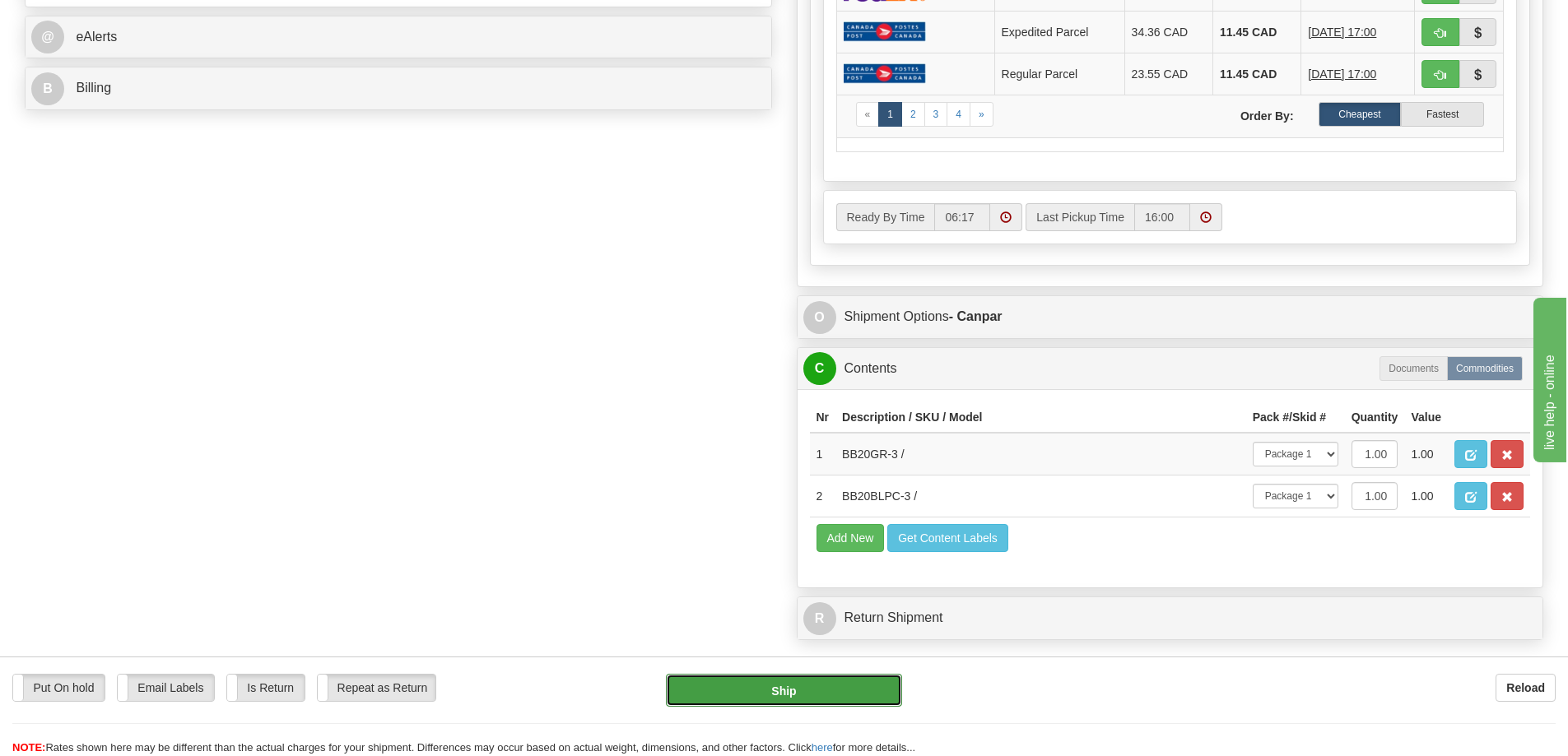
click at [790, 692] on button "Ship" at bounding box center [784, 690] width 236 height 33
type input "1"
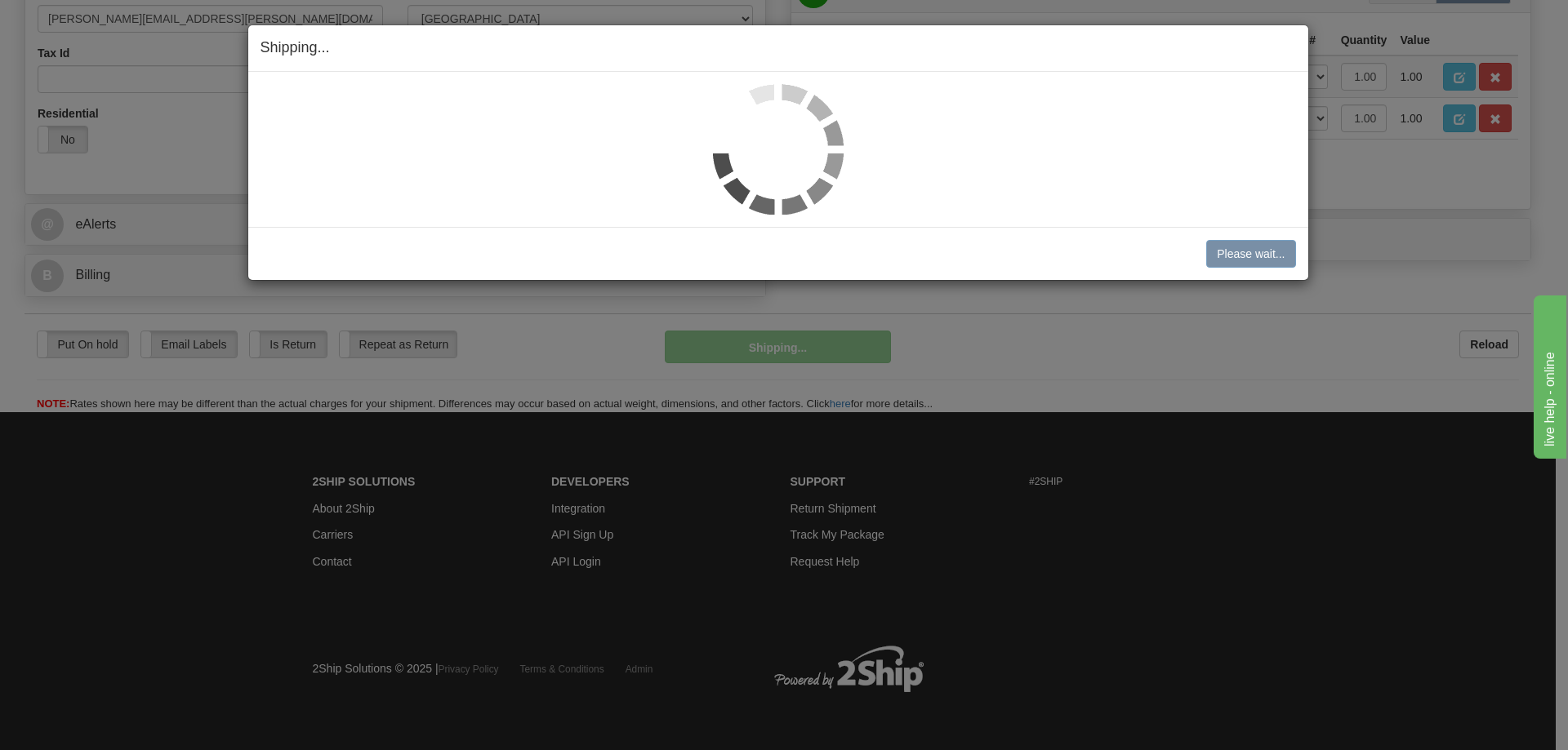
scroll to position [548, 0]
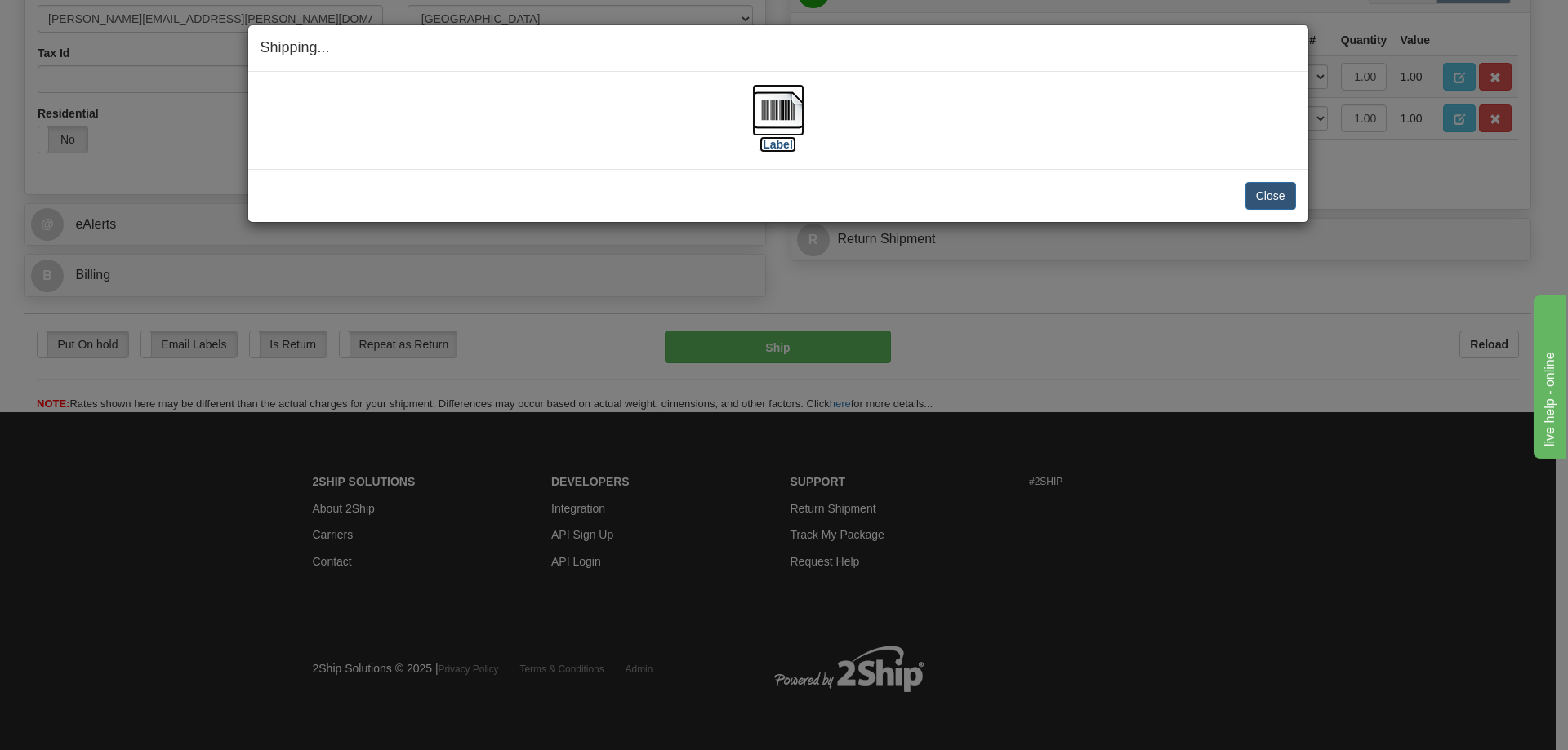
click at [770, 147] on label "[Label]" at bounding box center [778, 145] width 38 height 16
click at [1268, 196] on button "Close" at bounding box center [1271, 196] width 50 height 28
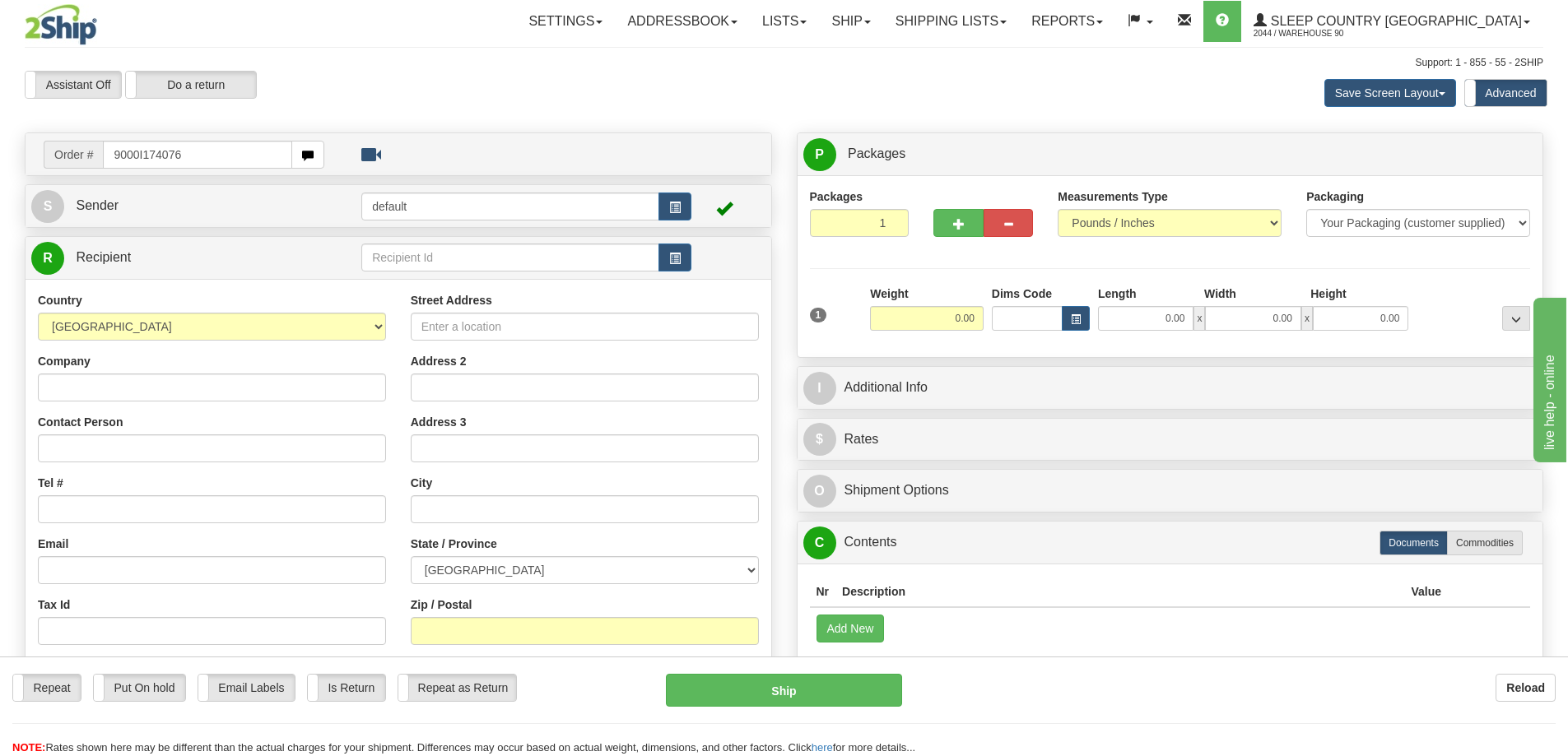
type input "9000I174076"
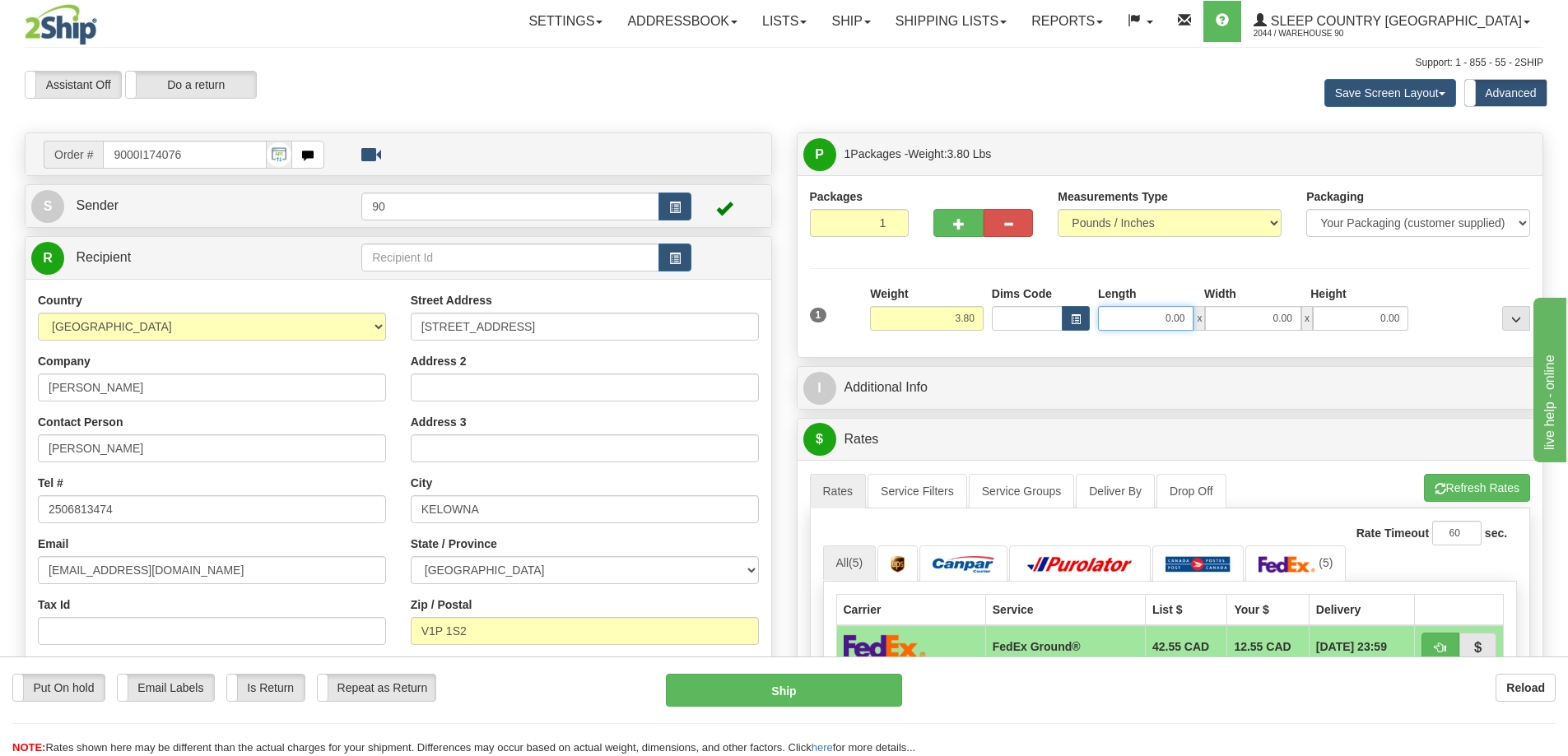
drag, startPoint x: 1149, startPoint y: 317, endPoint x: 1218, endPoint y: 321, distance: 69.1
click at [1218, 321] on div "0.00 x 0.00 x 0.00" at bounding box center [1253, 318] width 311 height 24
type input "13.00"
click at [1334, 319] on div "13.00 x 0.00 x 0.00" at bounding box center [1253, 318] width 311 height 24
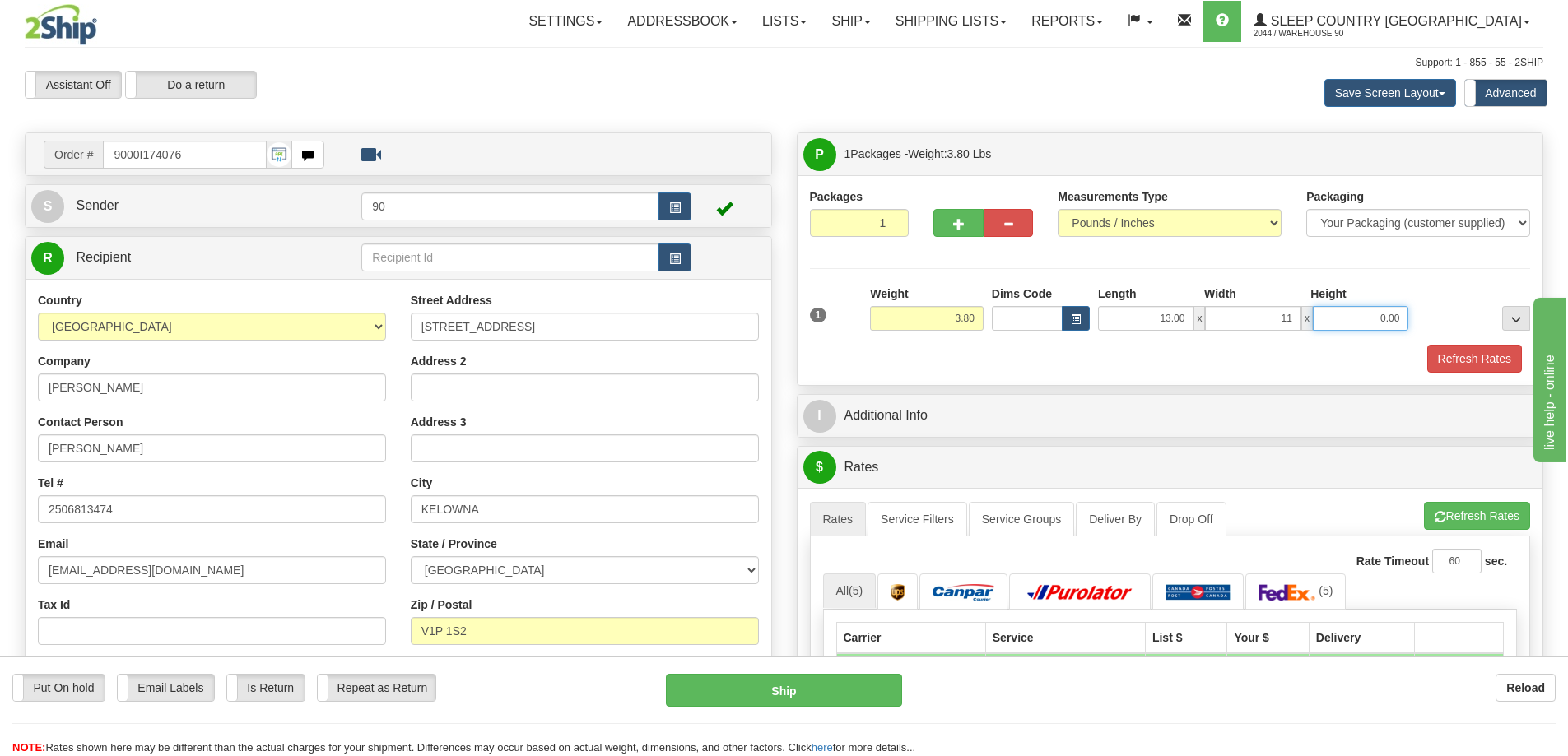
type input "11.00"
drag, startPoint x: 1334, startPoint y: 316, endPoint x: 1419, endPoint y: 311, distance: 85.1
click at [1417, 318] on div "1 Weight 3.80 Dims Code x x" at bounding box center [1170, 314] width 729 height 59
type input "4.00"
click at [1469, 353] on button "Refresh Rates" at bounding box center [1475, 359] width 94 height 28
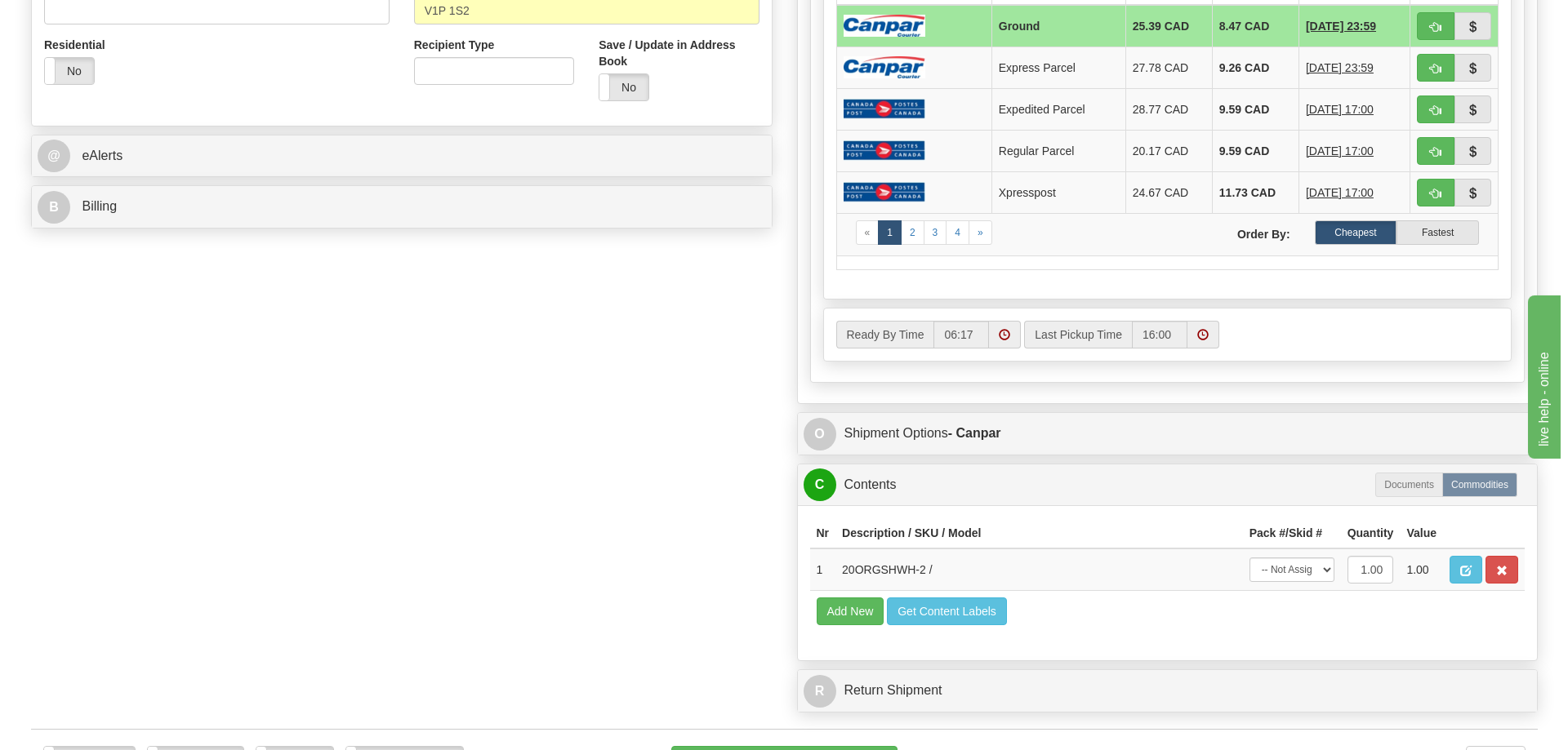
scroll to position [735, 0]
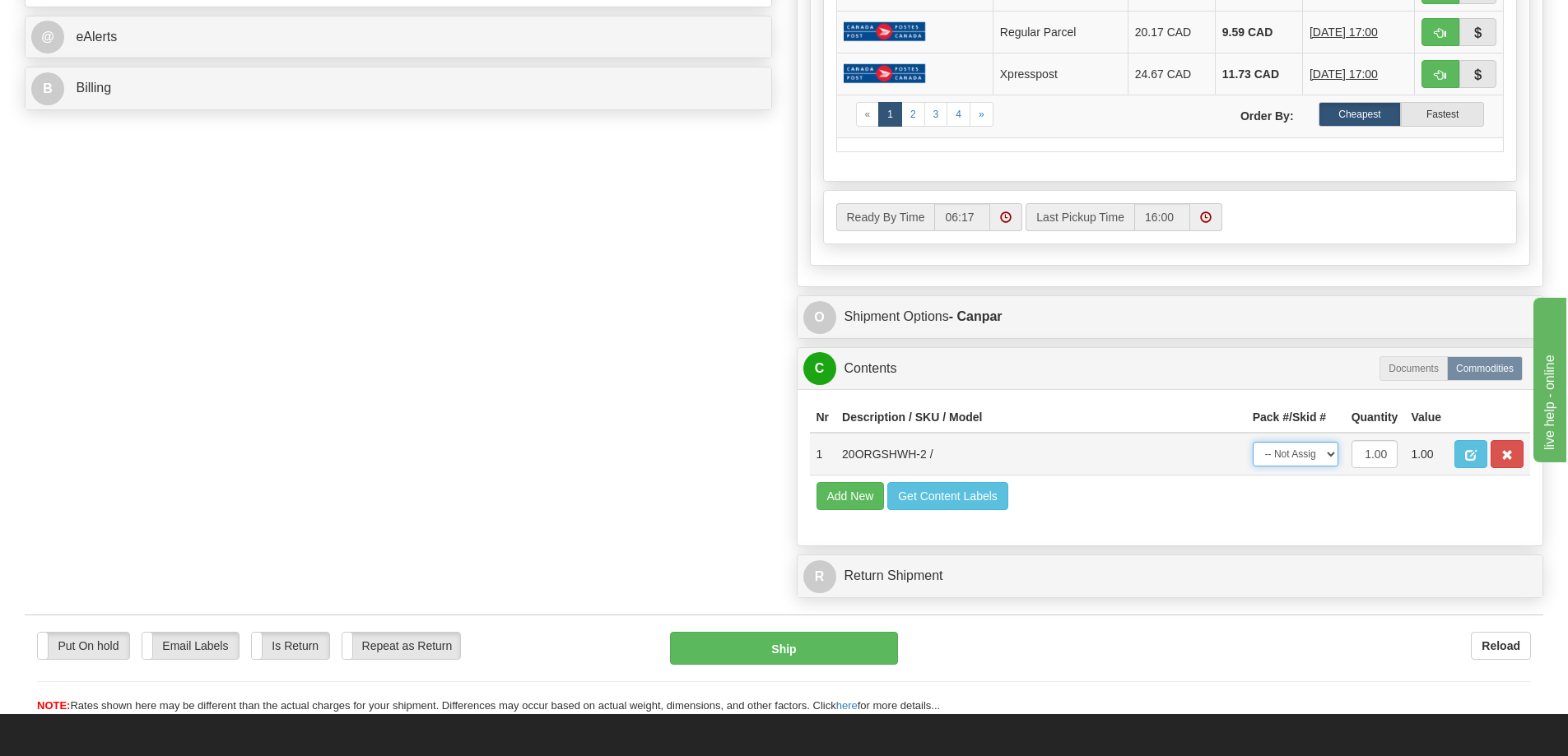
click at [1303, 455] on select "-- Not Assigned -- Package 1" at bounding box center [1295, 454] width 86 height 24
select select "0"
click at [1253, 442] on select "-- Not Assigned -- Package 1" at bounding box center [1295, 454] width 86 height 24
click at [792, 656] on button "Ship" at bounding box center [784, 648] width 228 height 33
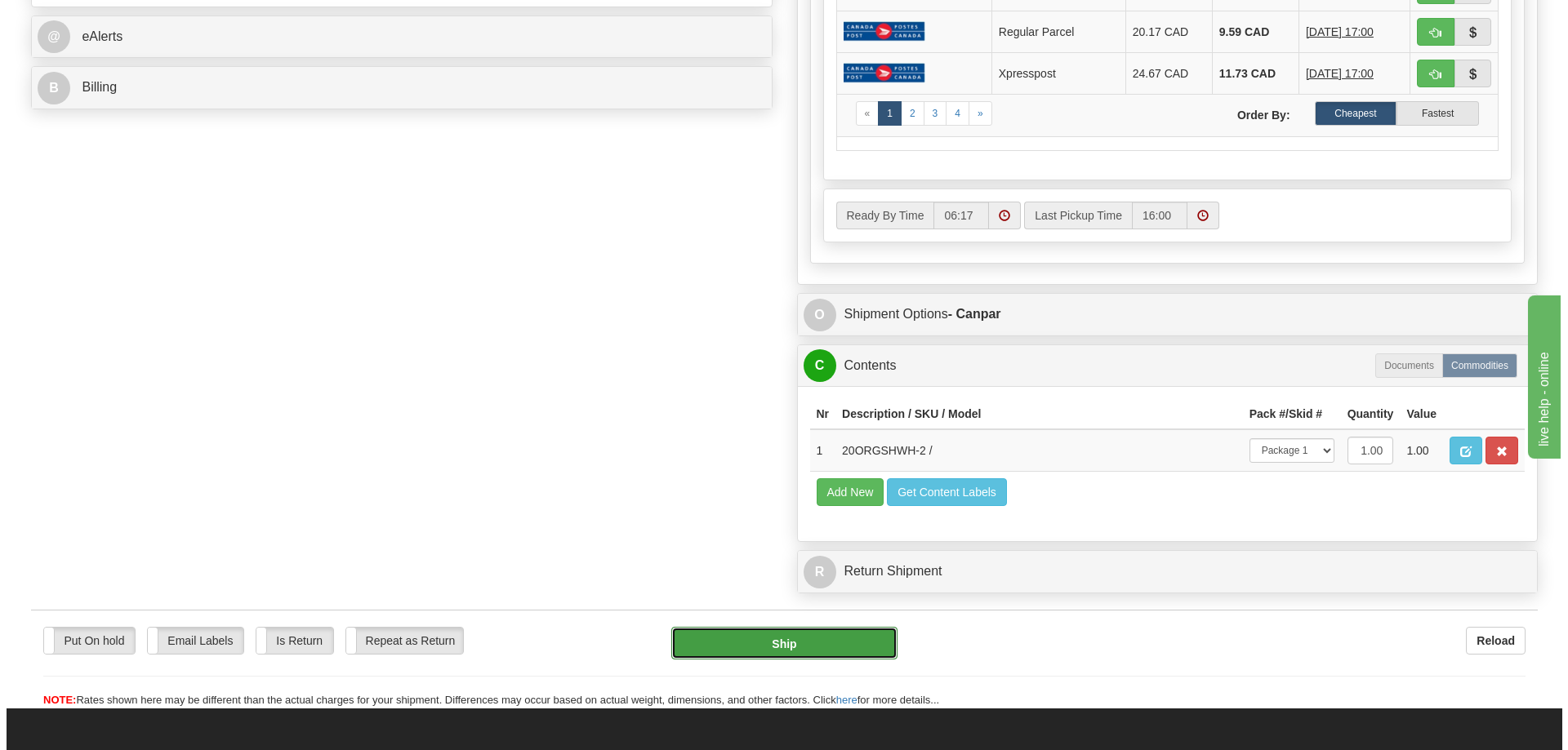
type input "1"
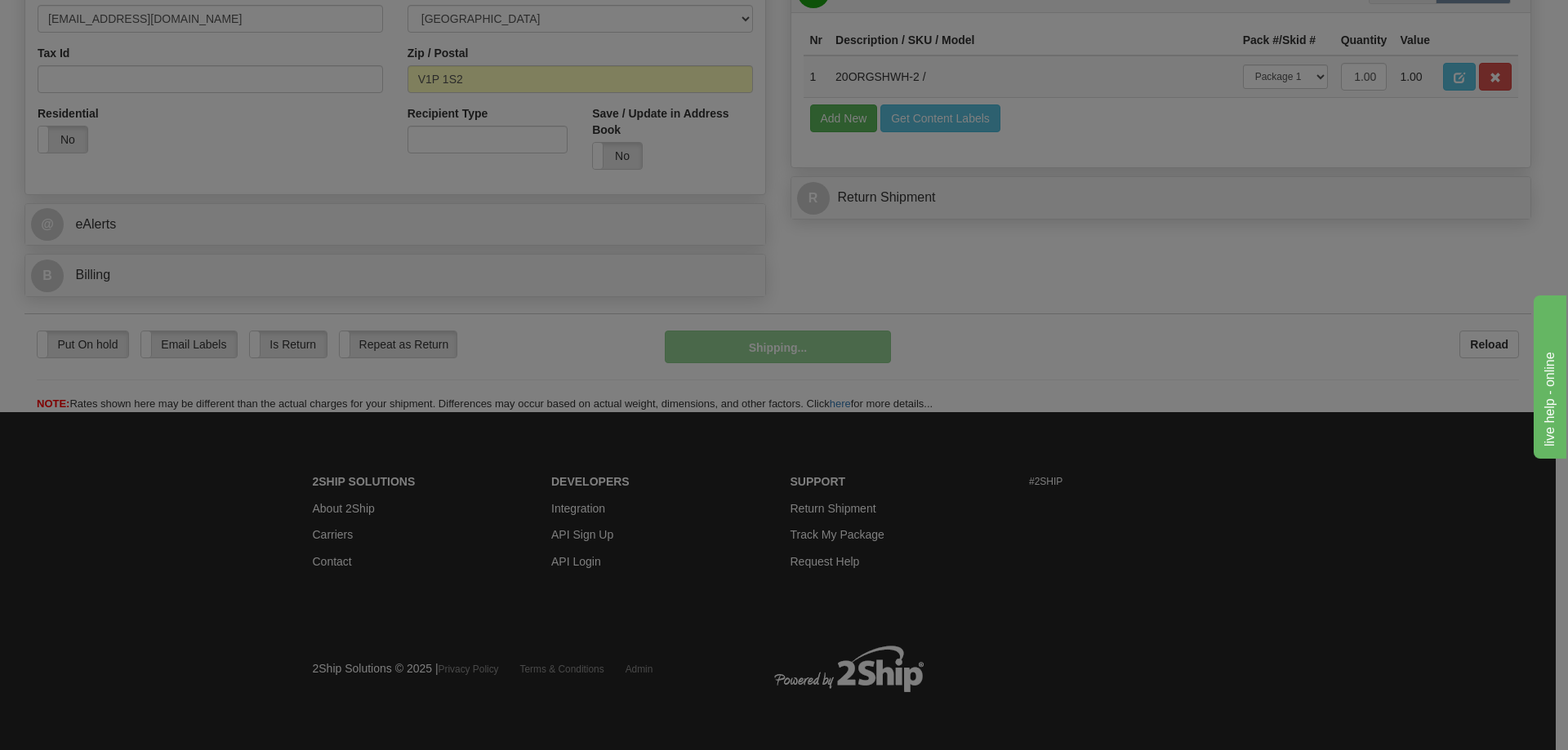
scroll to position [548, 0]
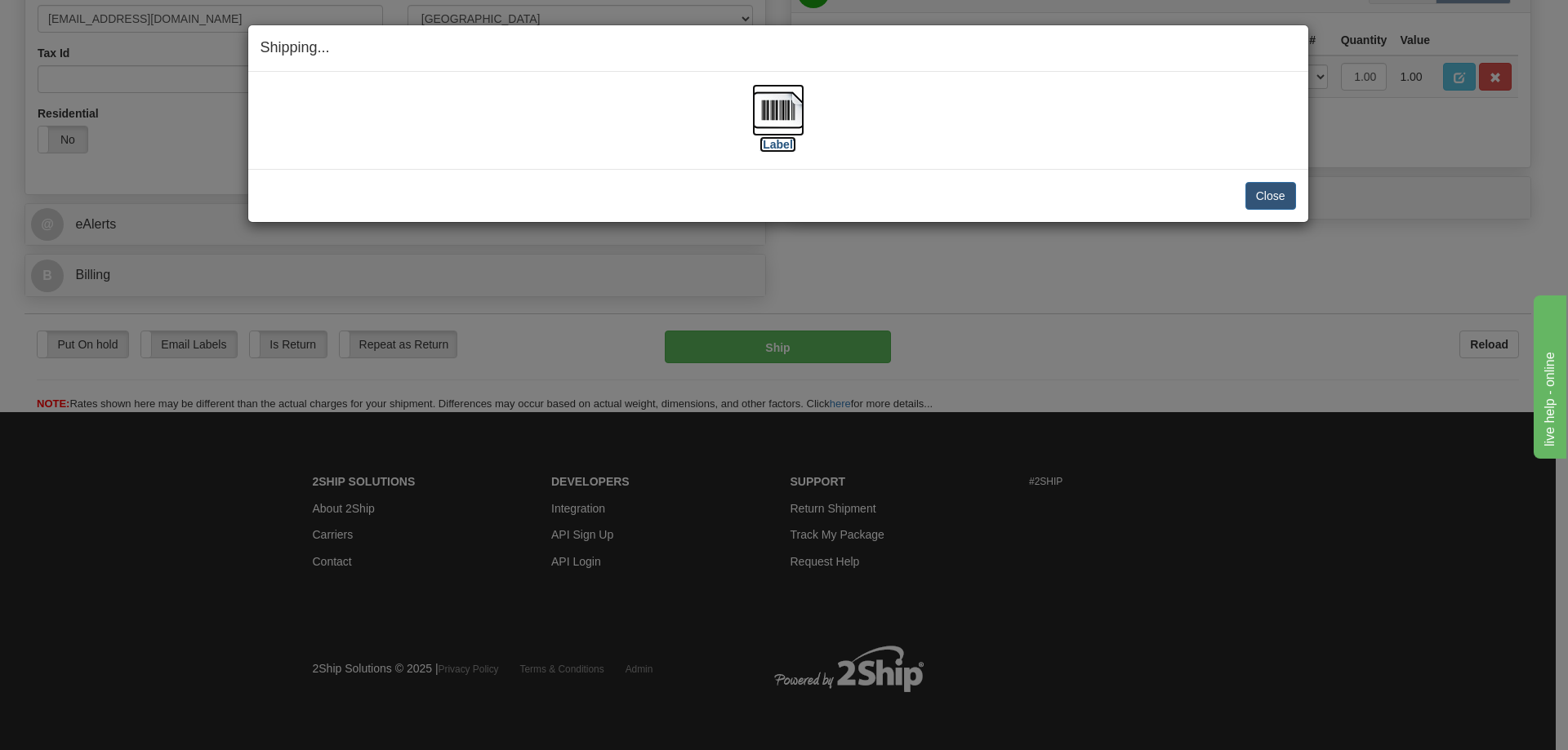
click at [776, 146] on label "[Label]" at bounding box center [778, 145] width 38 height 16
click at [1261, 191] on button "Close" at bounding box center [1271, 196] width 50 height 28
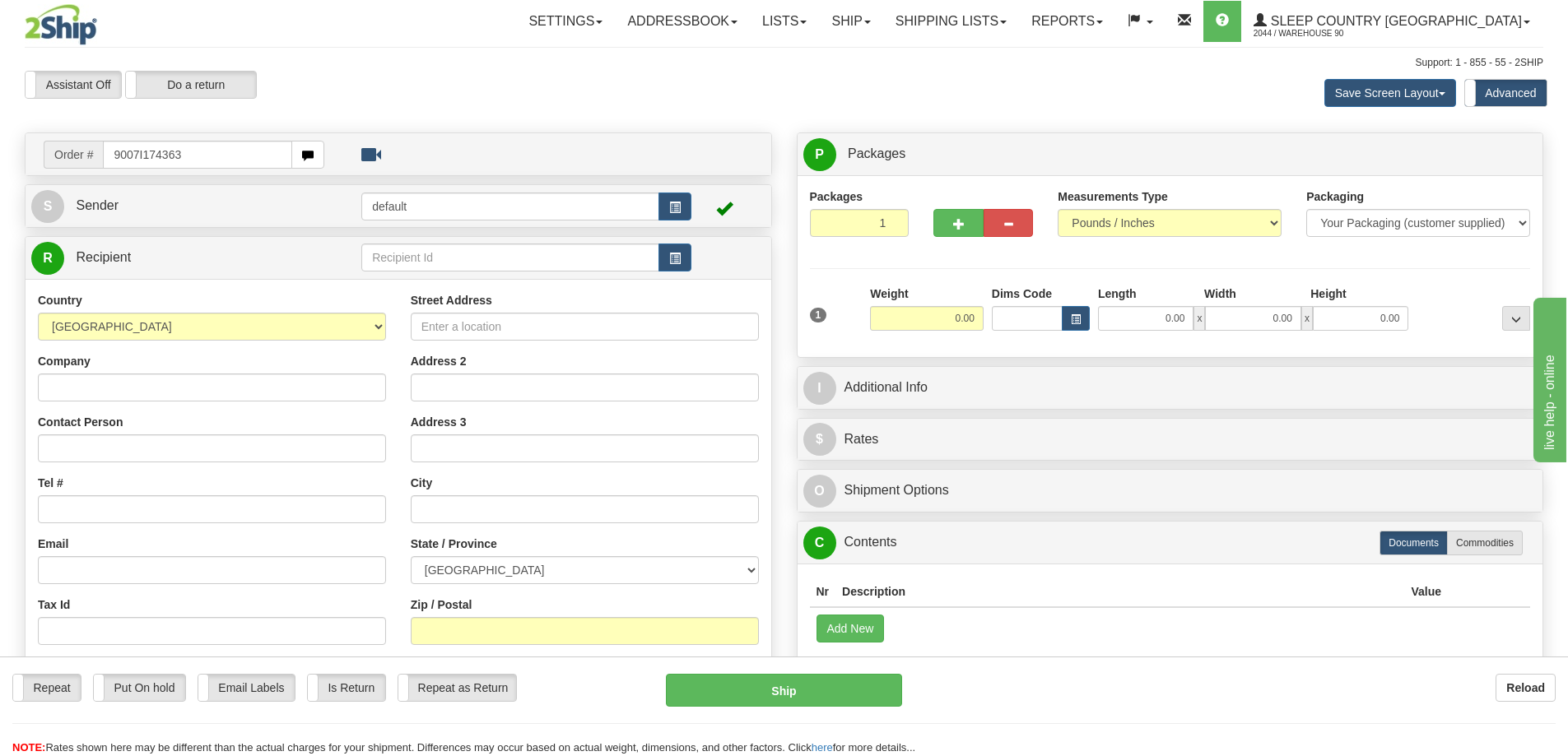
type input "9007I174363"
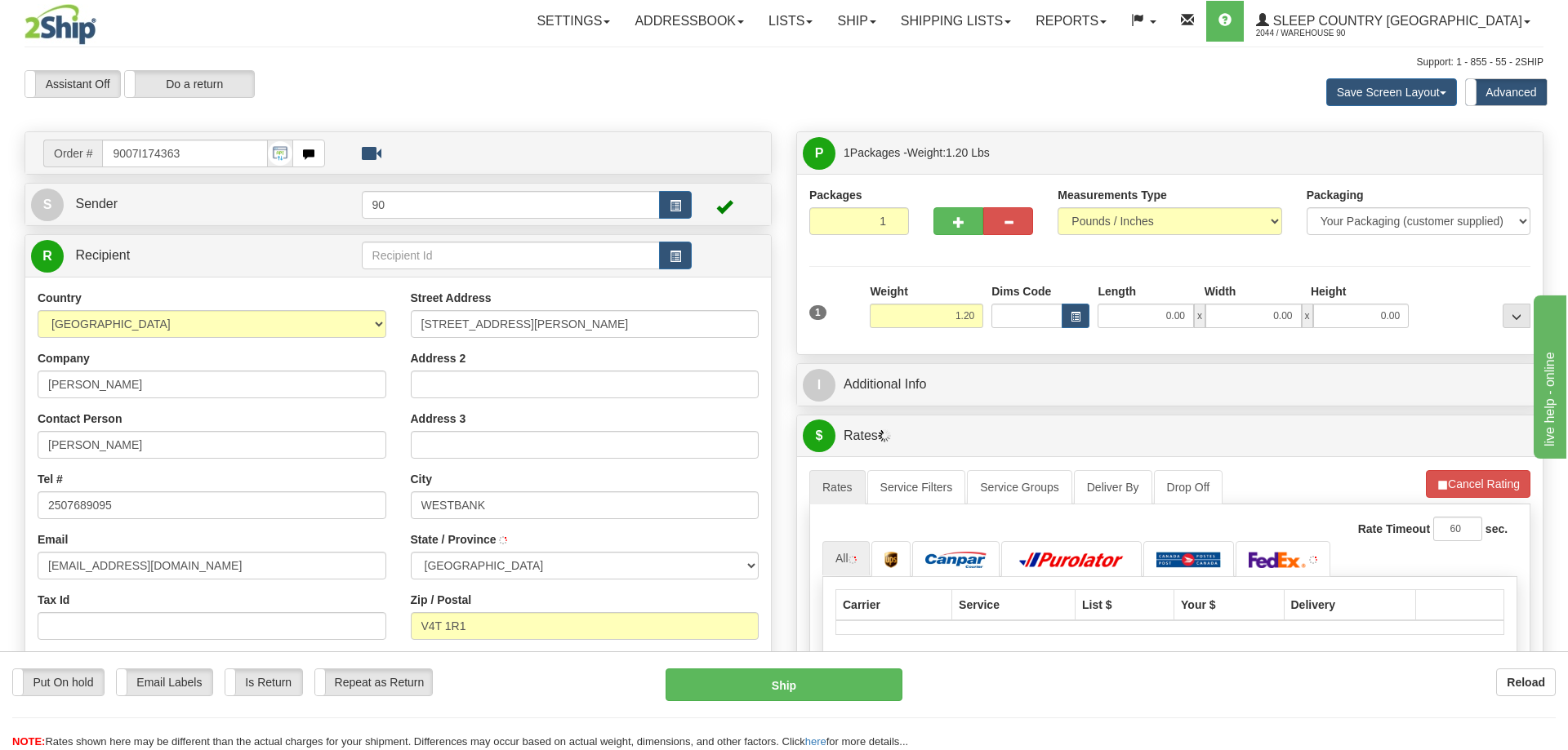
type input "WEST KELOWNA"
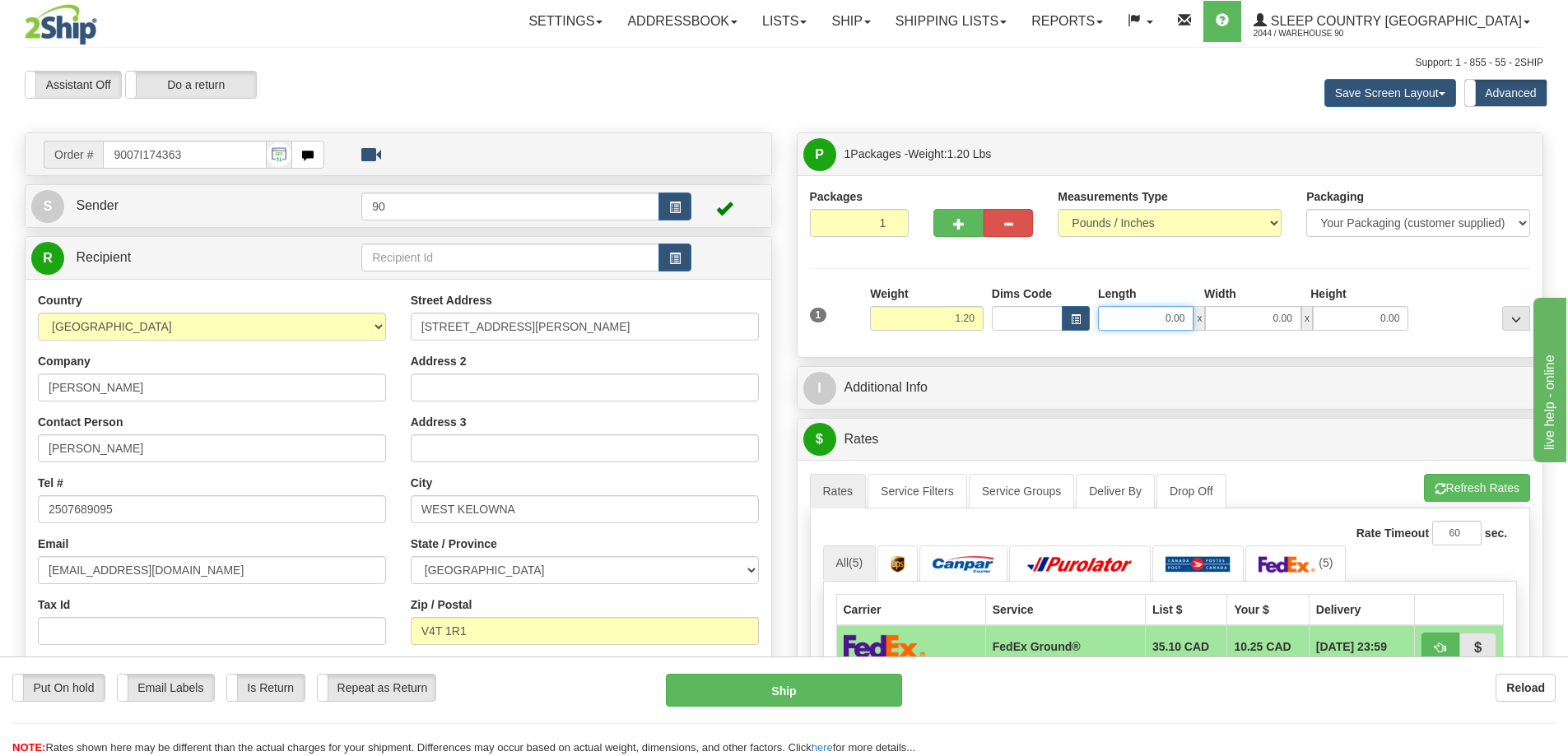
drag, startPoint x: 1150, startPoint y: 318, endPoint x: 1224, endPoint y: 311, distance: 74.3
click at [1224, 311] on div "0.00 x 0.00 x 0.00" at bounding box center [1253, 318] width 311 height 24
type input "10.00"
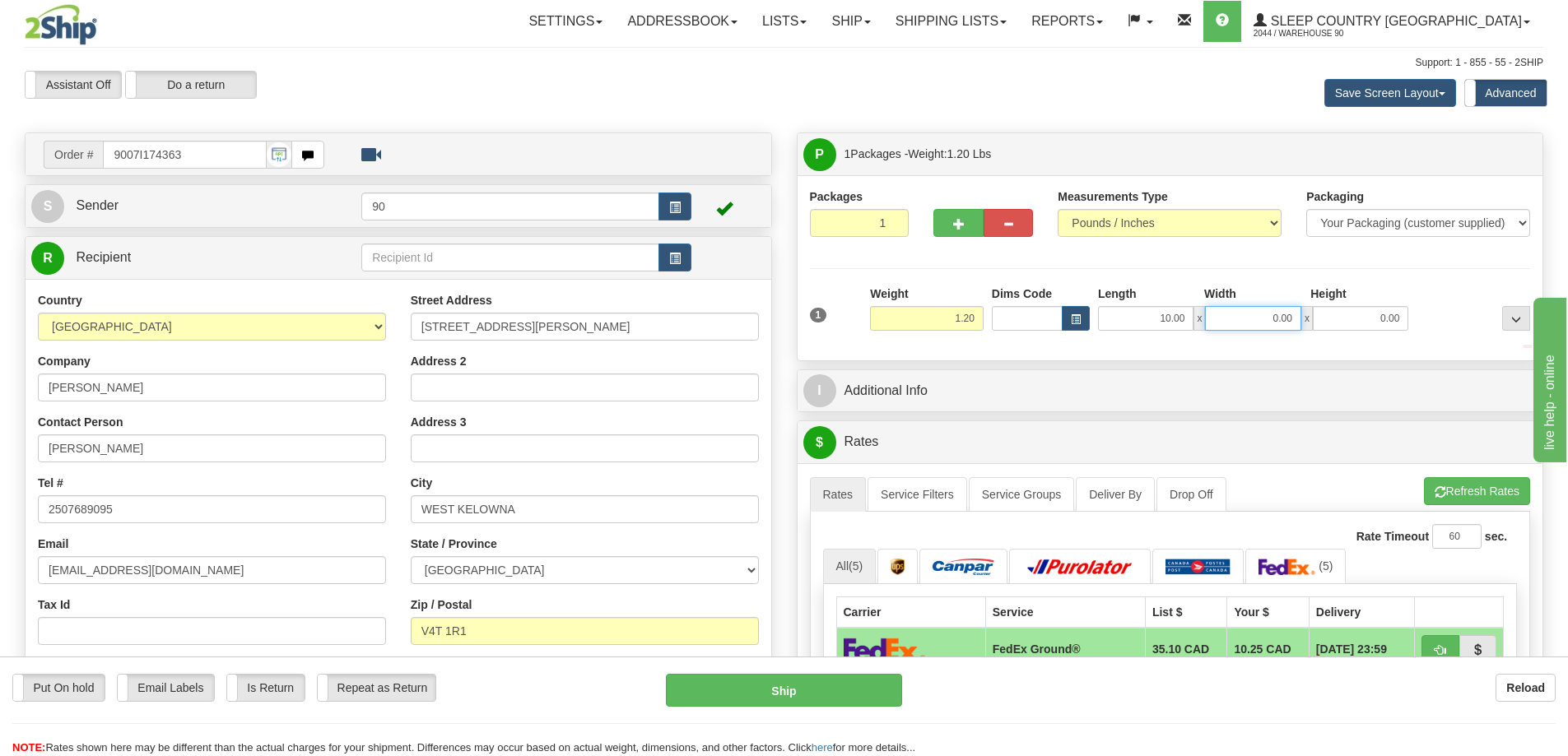
drag, startPoint x: 1257, startPoint y: 319, endPoint x: 1318, endPoint y: 320, distance: 61.0
click at [1317, 320] on div "10.00 x 0.00 x 0.00" at bounding box center [1253, 318] width 311 height 24
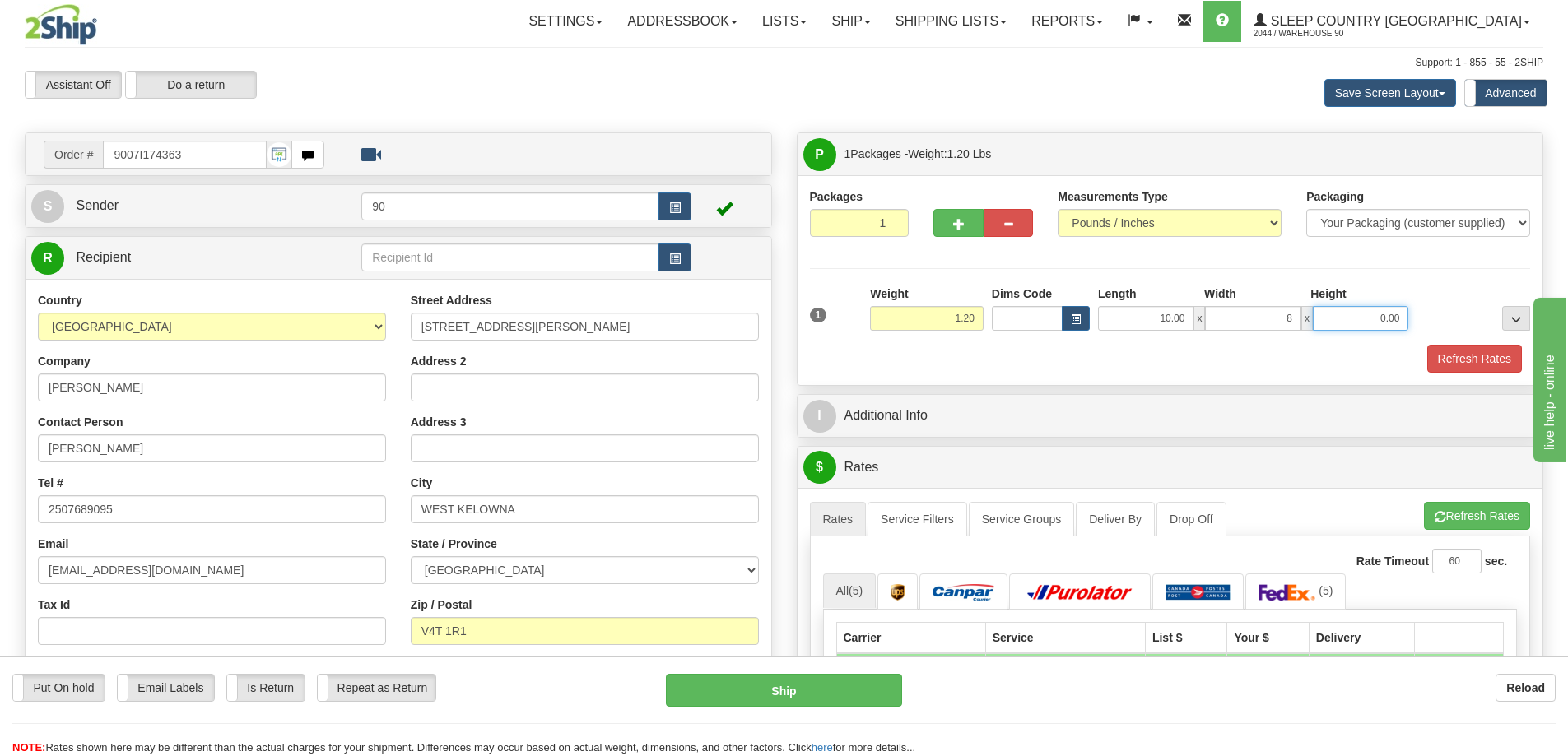
type input "8.00"
drag, startPoint x: 1365, startPoint y: 320, endPoint x: 1409, endPoint y: 325, distance: 44.3
click at [1408, 328] on input "0.00" at bounding box center [1360, 318] width 95 height 24
type input "1.00"
click at [1449, 359] on button "Refresh Rates" at bounding box center [1475, 359] width 94 height 28
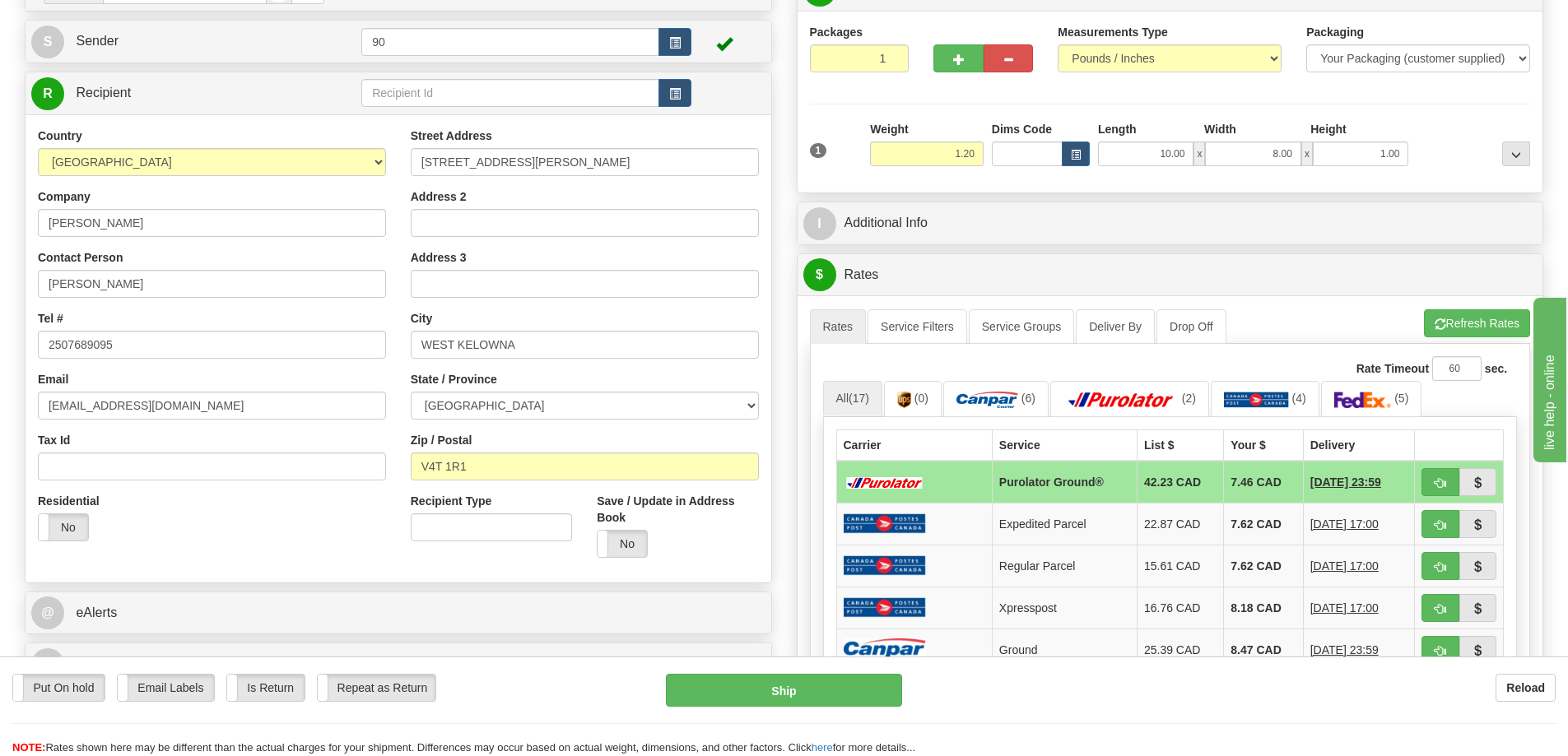
scroll to position [247, 0]
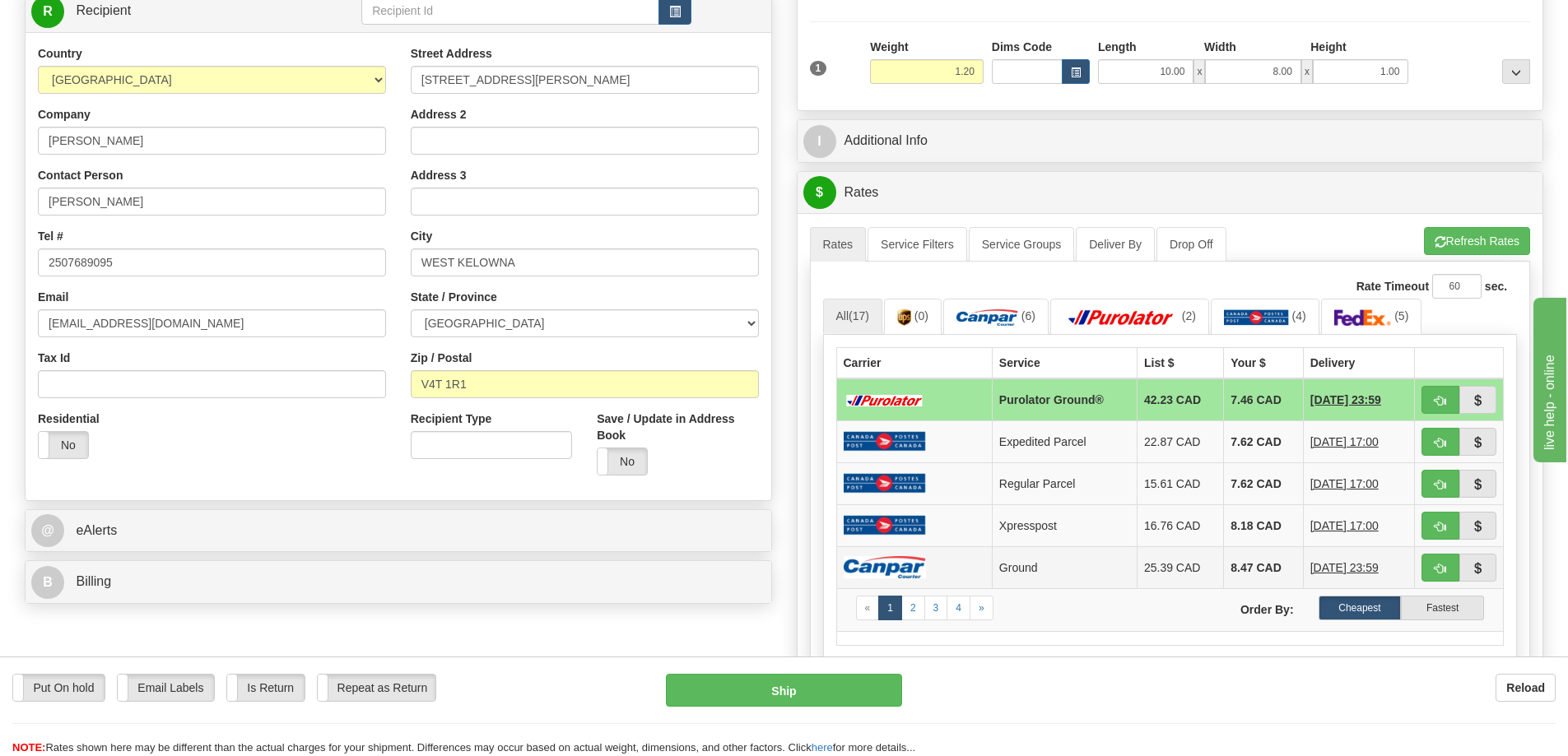
click at [1241, 562] on td "8.47 CAD" at bounding box center [1263, 567] width 79 height 42
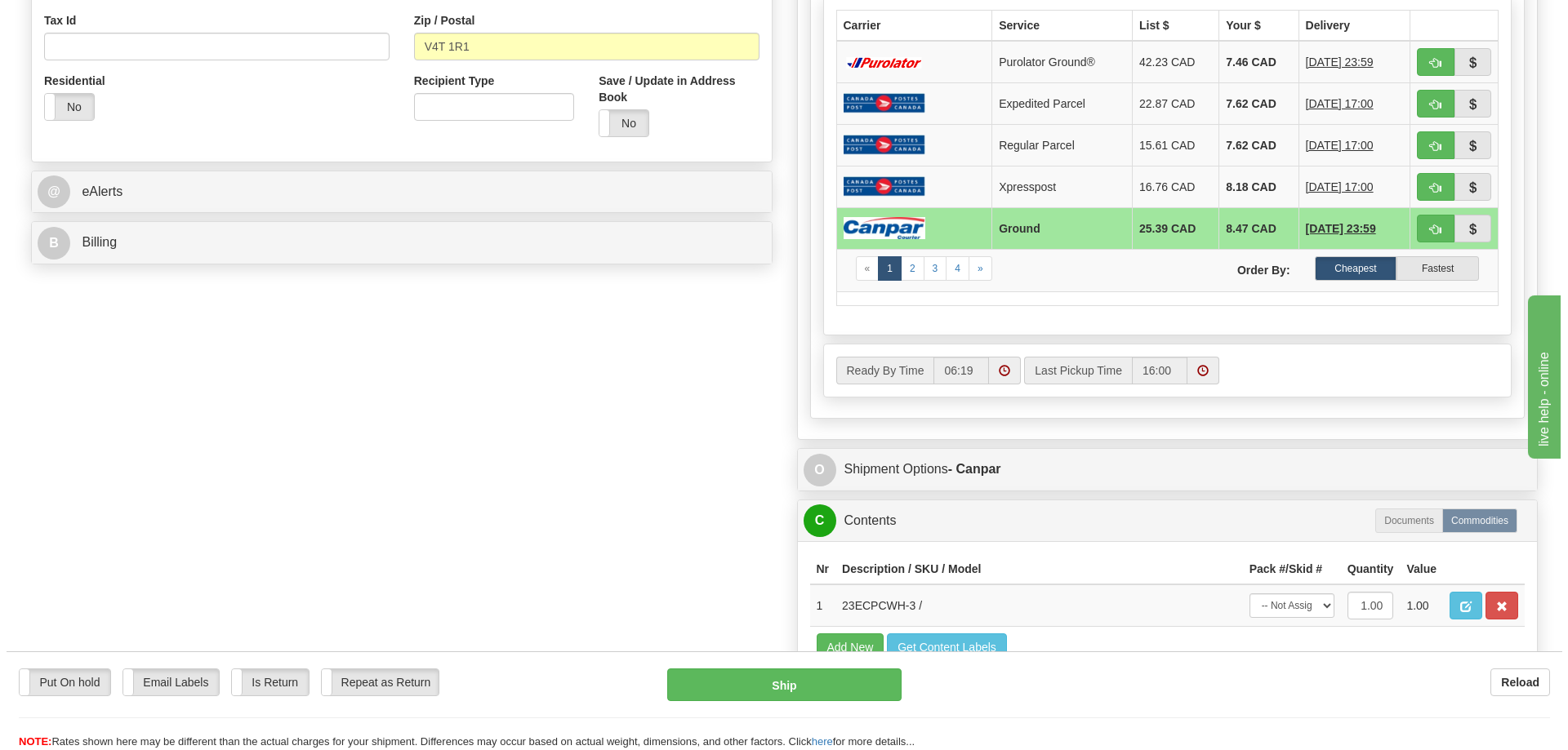
scroll to position [653, 0]
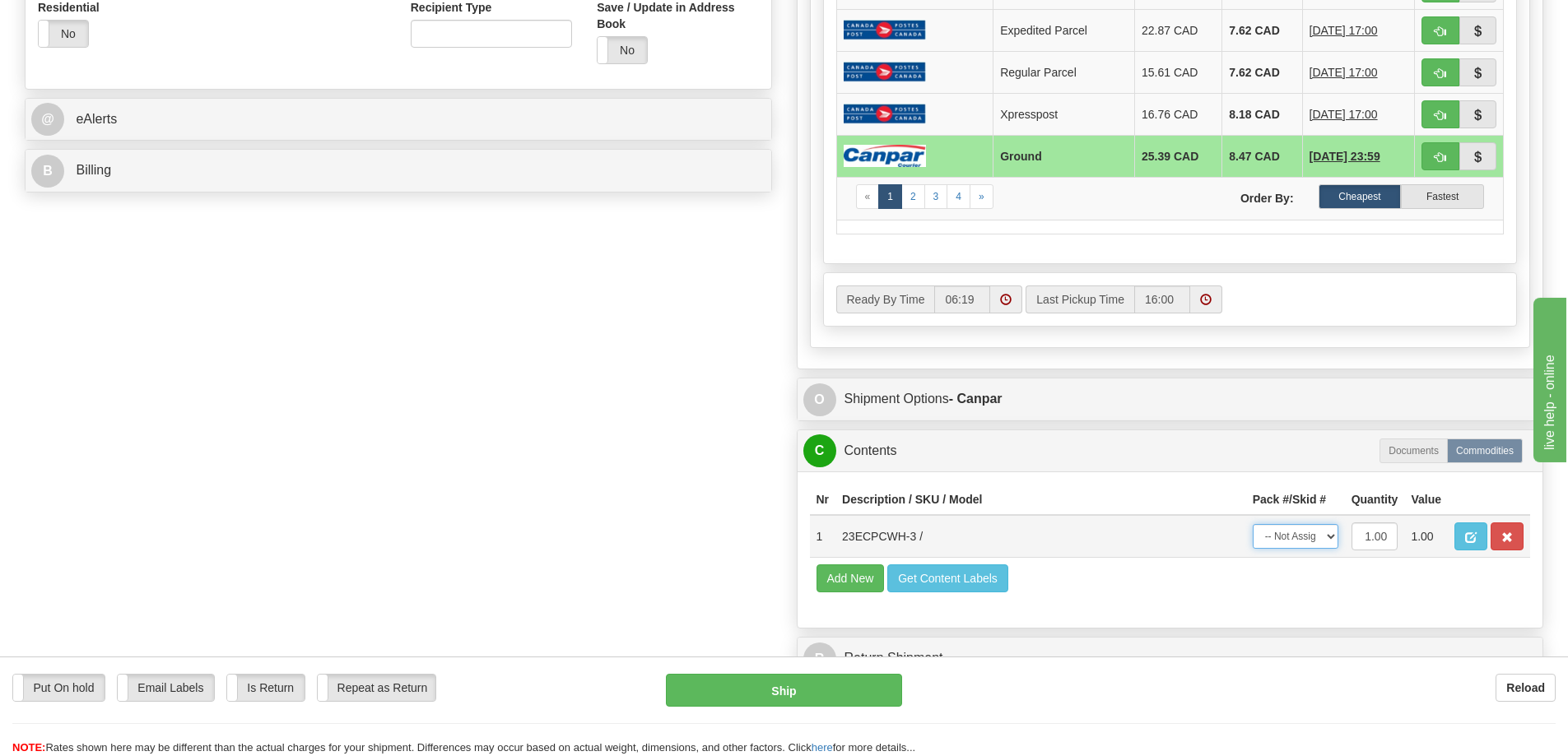
click at [1308, 540] on select "-- Not Assigned -- Package 1" at bounding box center [1295, 536] width 86 height 24
select select "0"
click at [1253, 524] on select "-- Not Assigned -- Package 1" at bounding box center [1295, 536] width 86 height 24
click at [815, 695] on button "Ship" at bounding box center [784, 690] width 236 height 33
type input "1"
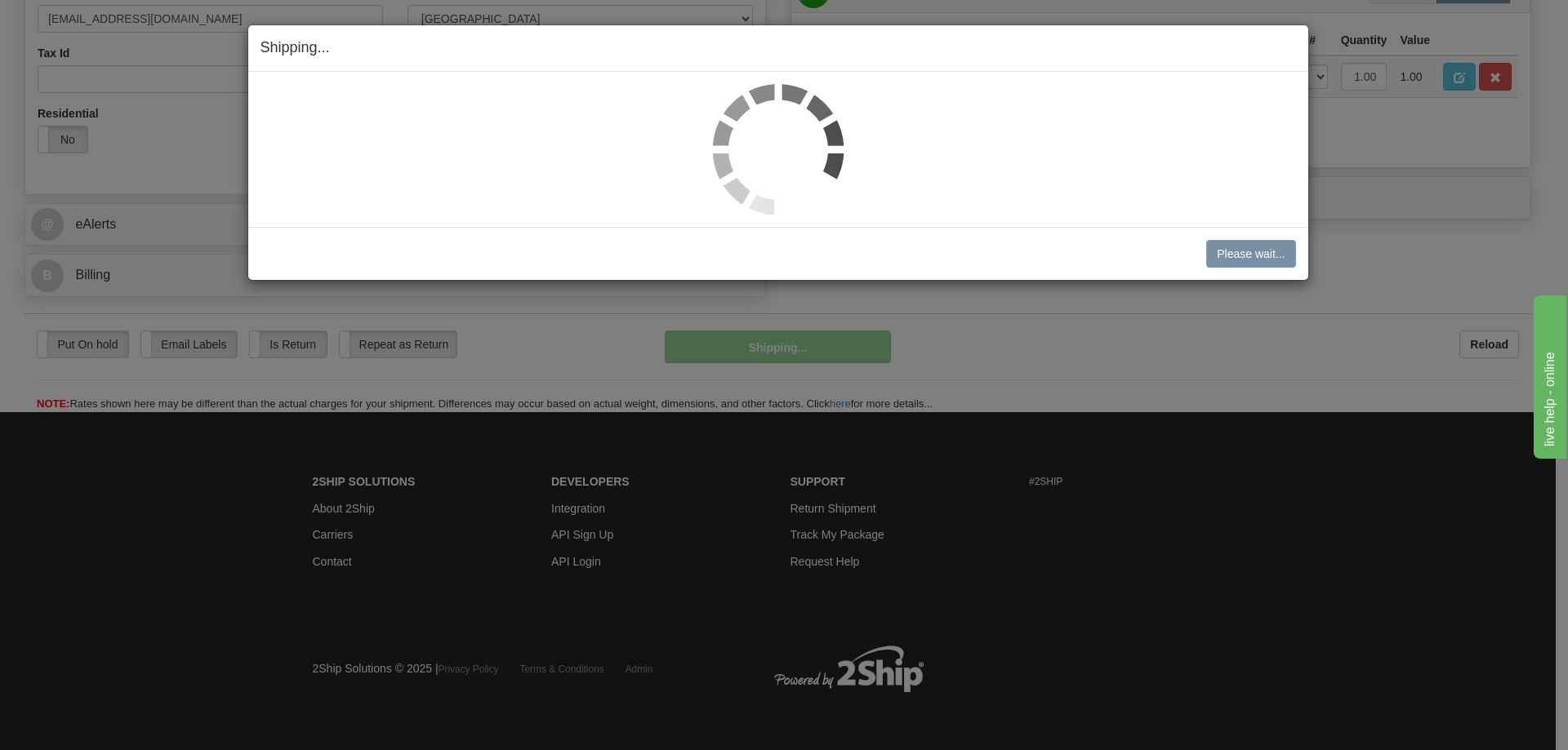
scroll to position [548, 0]
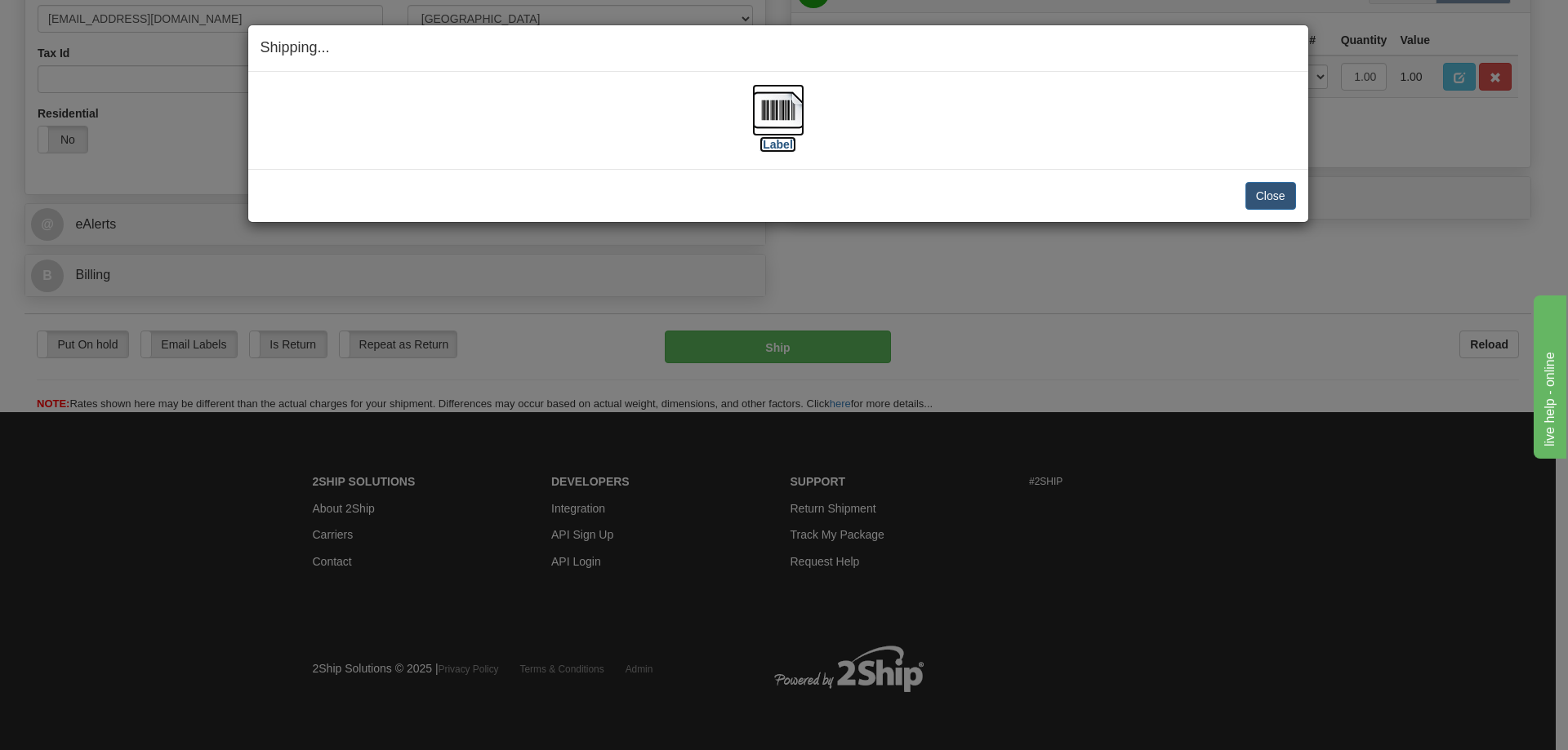
click at [781, 139] on label "[Label]" at bounding box center [778, 145] width 38 height 16
click at [1271, 195] on button "Close" at bounding box center [1271, 196] width 50 height 28
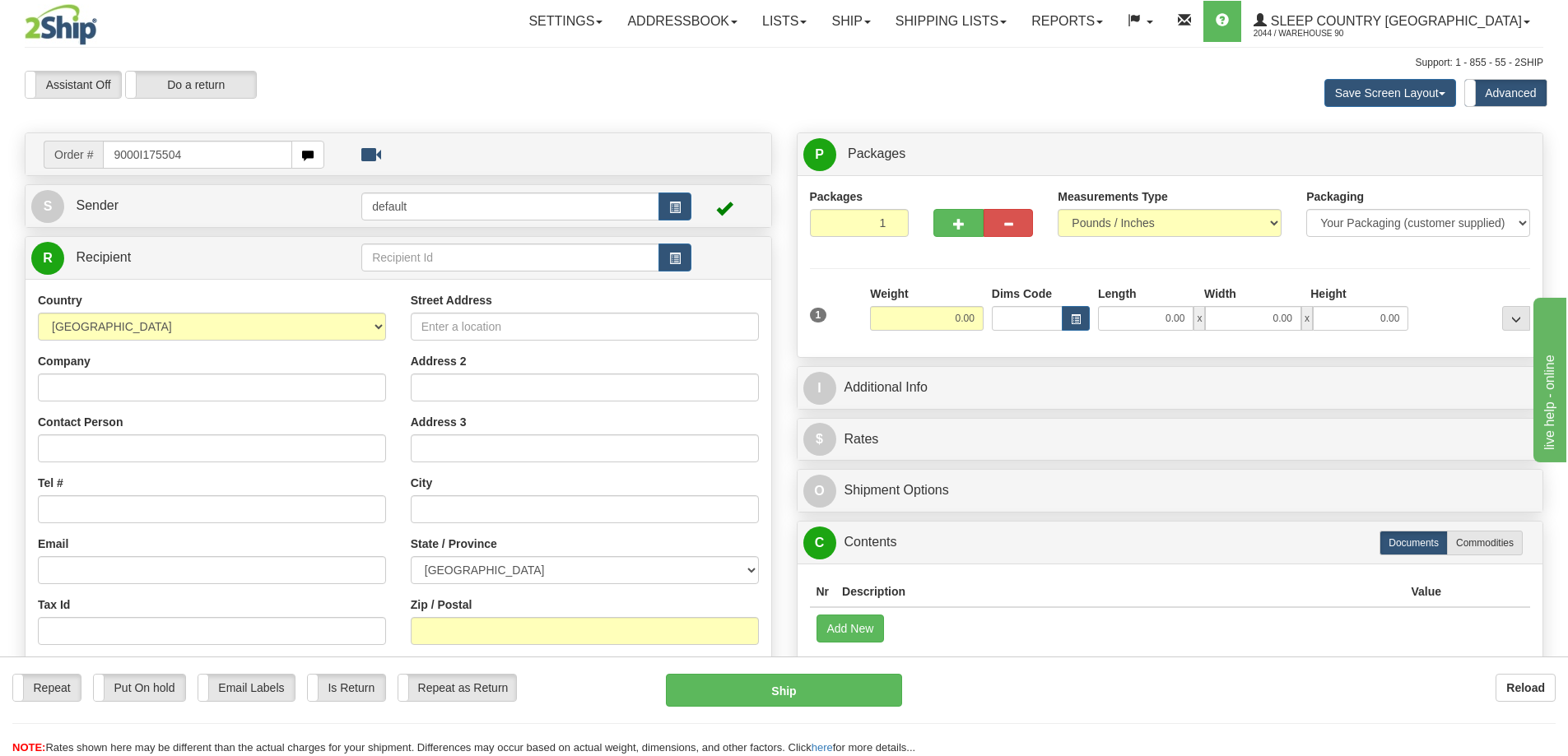
type input "9000I175504"
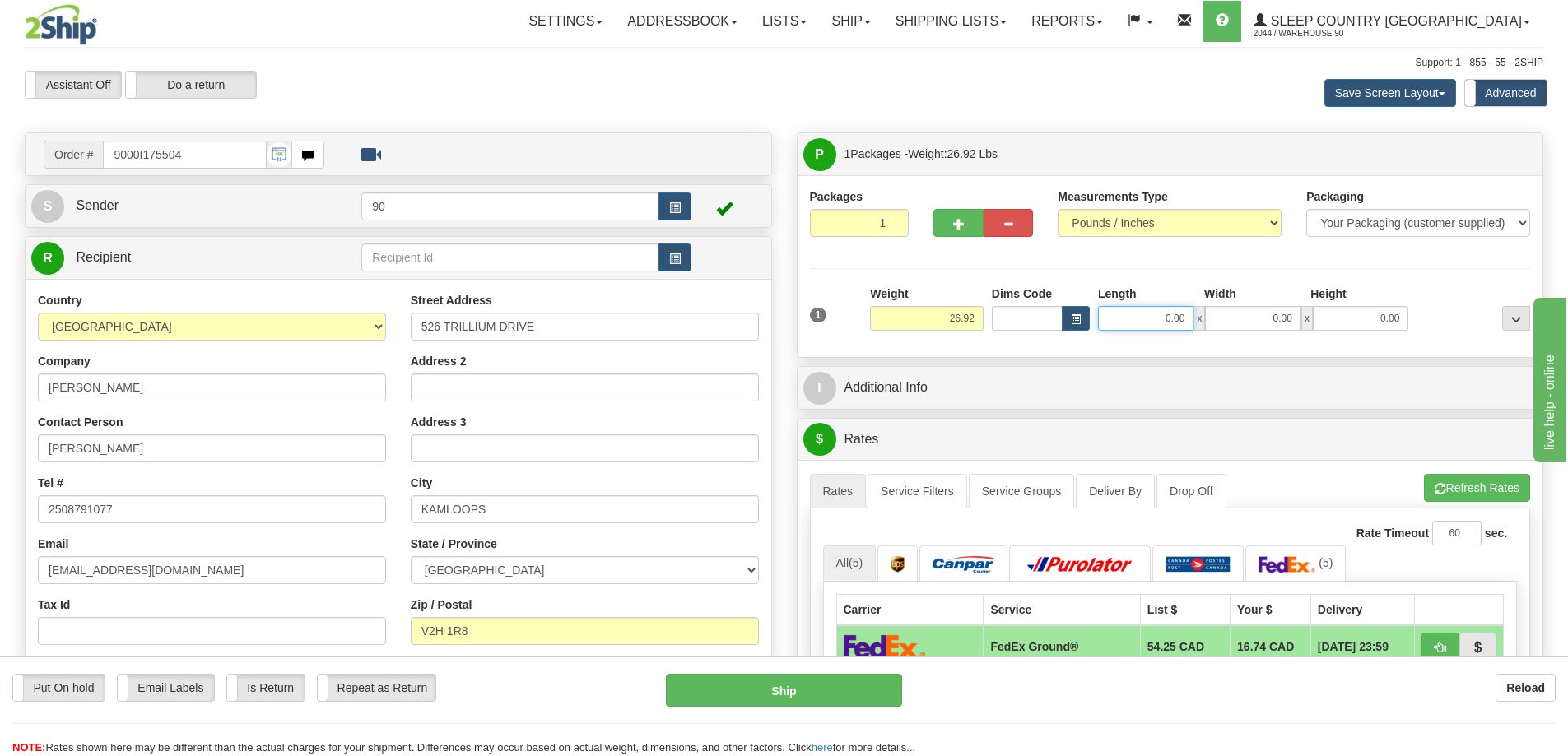
drag, startPoint x: 1143, startPoint y: 315, endPoint x: 1217, endPoint y: 318, distance: 74.1
click at [1216, 318] on div "0.00 x 0.00 x 0.00" at bounding box center [1253, 318] width 311 height 24
type input "23.00"
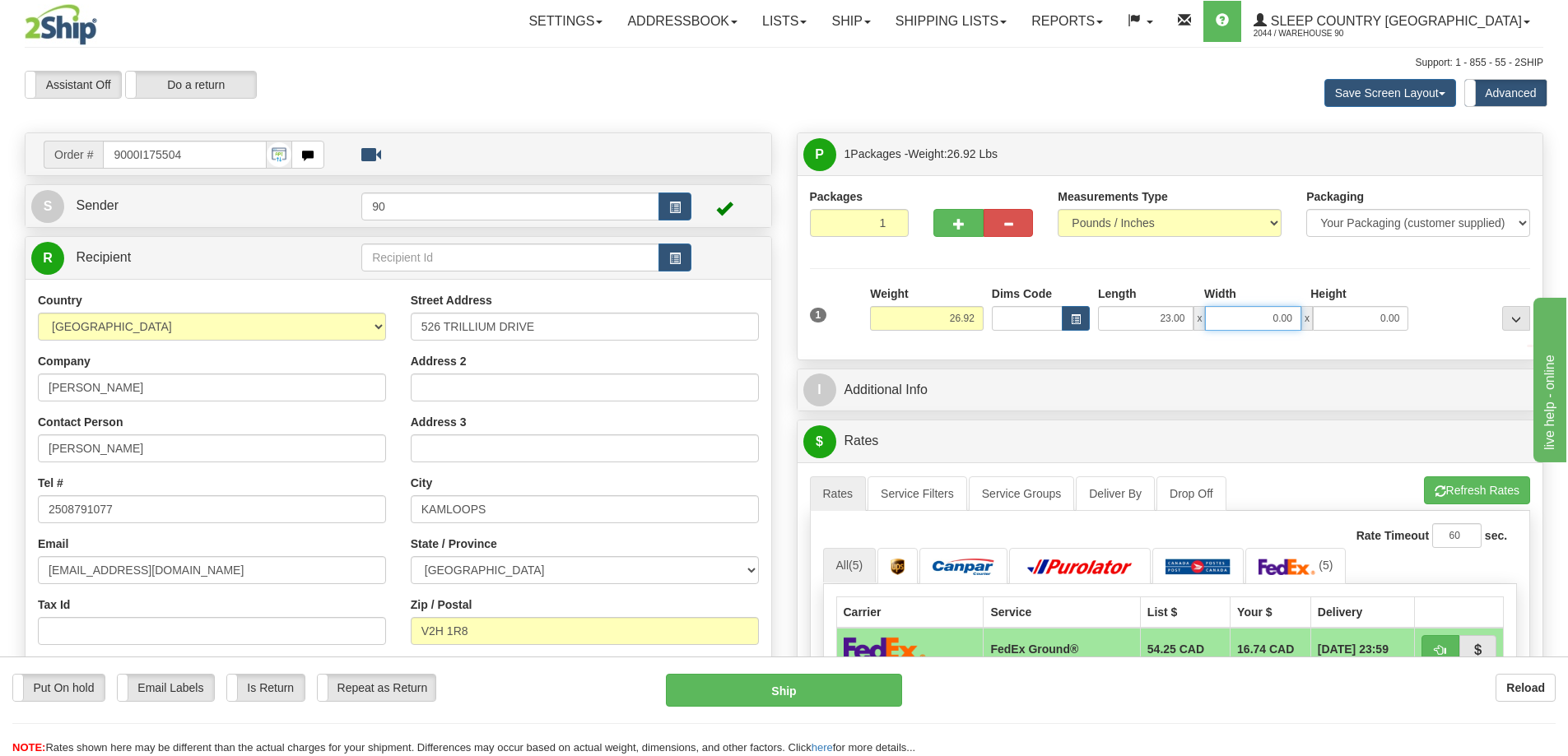
drag, startPoint x: 1267, startPoint y: 314, endPoint x: 1336, endPoint y: 315, distance: 69.0
click at [1336, 315] on div "23.00 x 0.00 x 0.00" at bounding box center [1253, 318] width 311 height 24
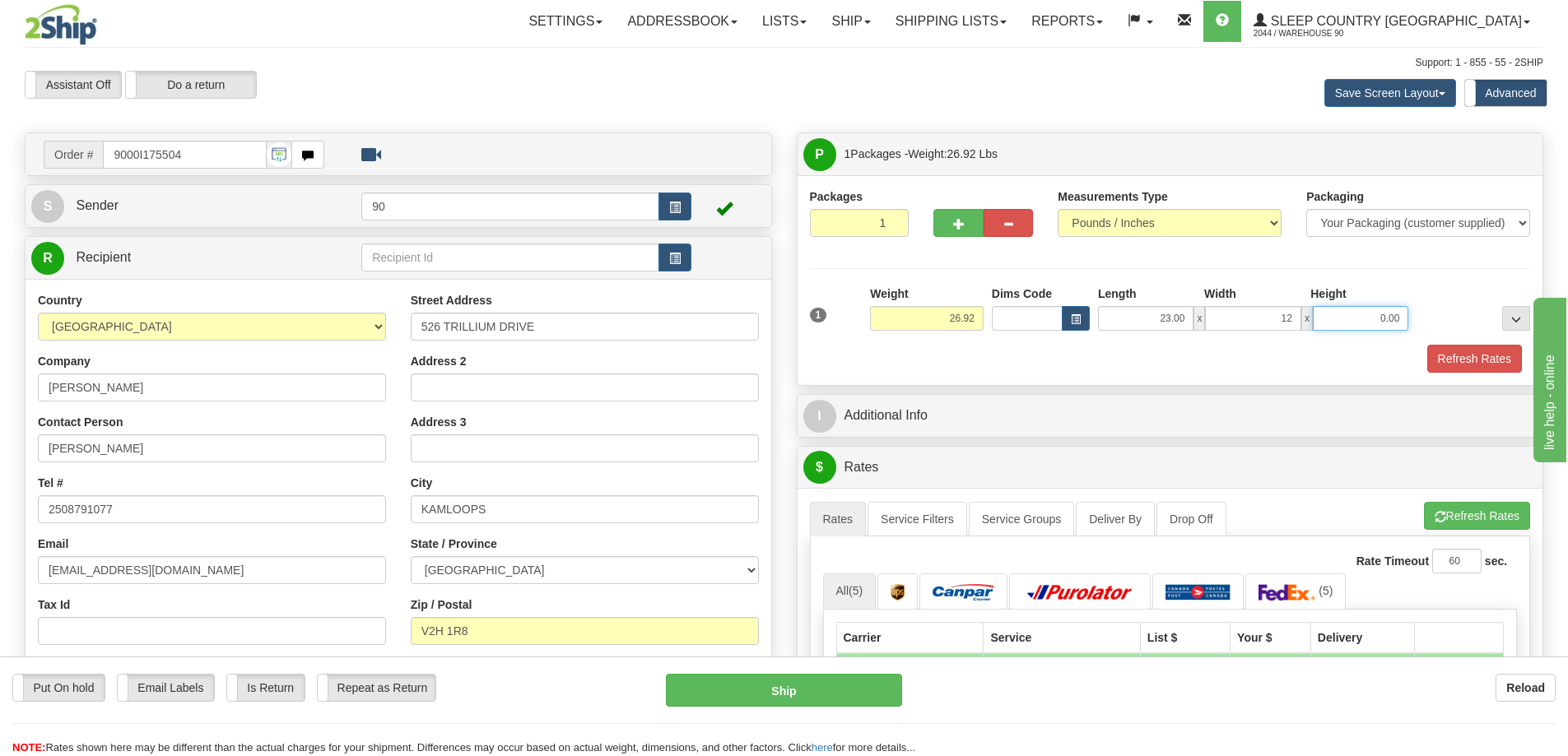
type input "12.00"
drag, startPoint x: 1409, startPoint y: 324, endPoint x: 1439, endPoint y: 320, distance: 30.3
click at [1439, 320] on div "1 Weight 26.92 Dims Code x x" at bounding box center [1170, 314] width 729 height 59
type input "12.00"
click at [1461, 356] on button "Refresh Rates" at bounding box center [1475, 359] width 94 height 28
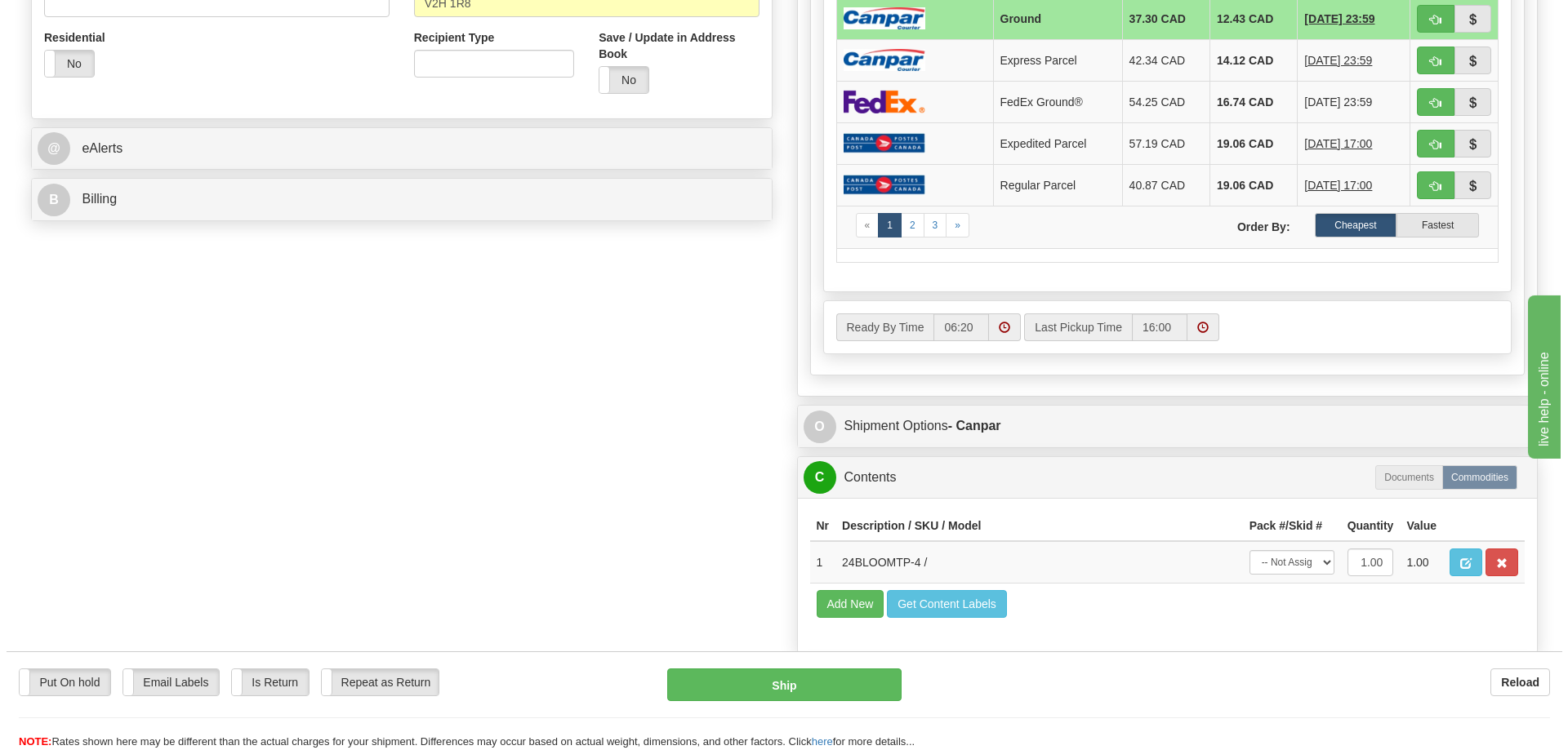
scroll to position [816, 0]
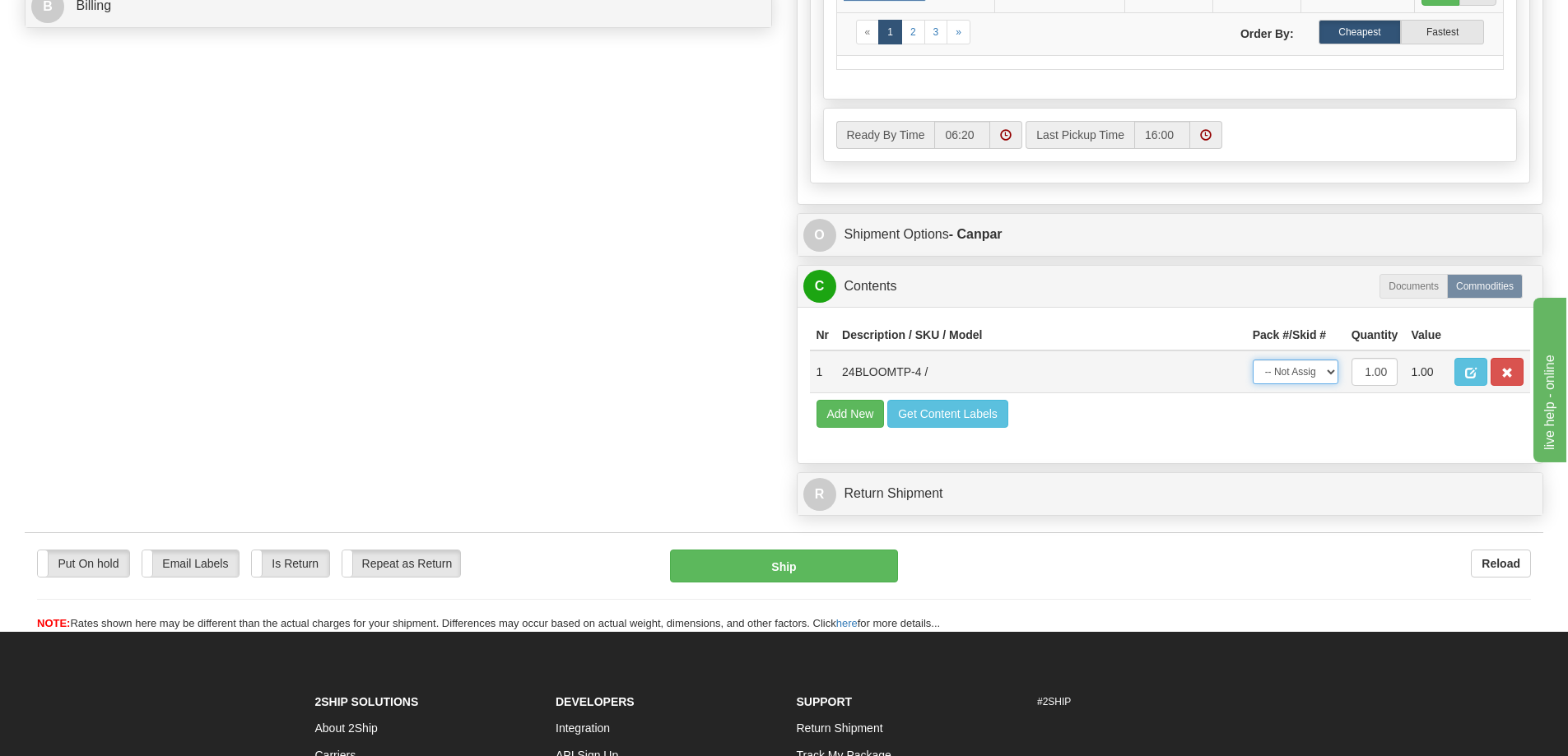
click at [1294, 374] on select "-- Not Assigned -- Package 1" at bounding box center [1295, 371] width 86 height 24
select select "0"
click at [1253, 359] on select "-- Not Assigned -- Package 1" at bounding box center [1295, 371] width 86 height 24
click at [779, 573] on button "Ship" at bounding box center [784, 566] width 228 height 33
type input "1"
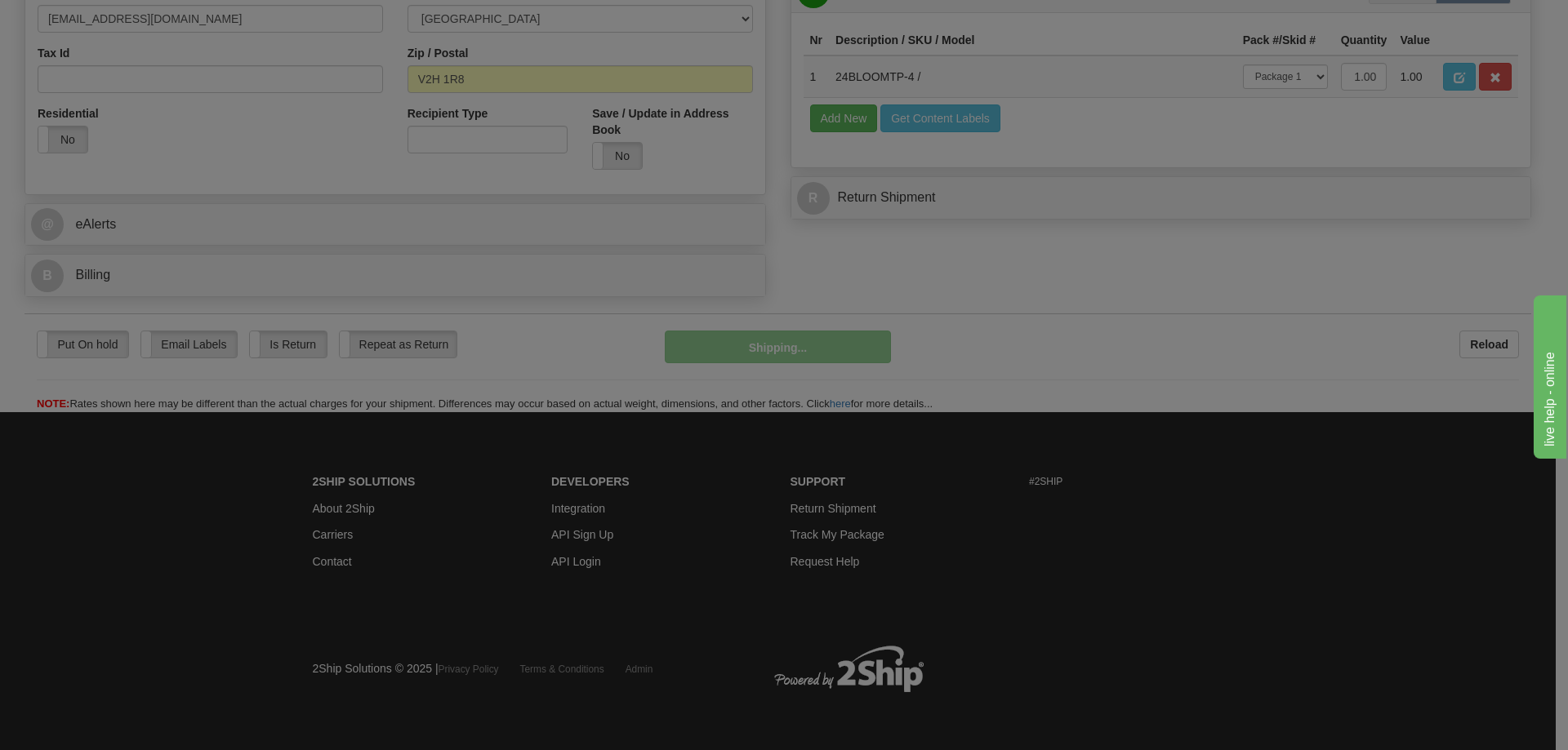
scroll to position [548, 0]
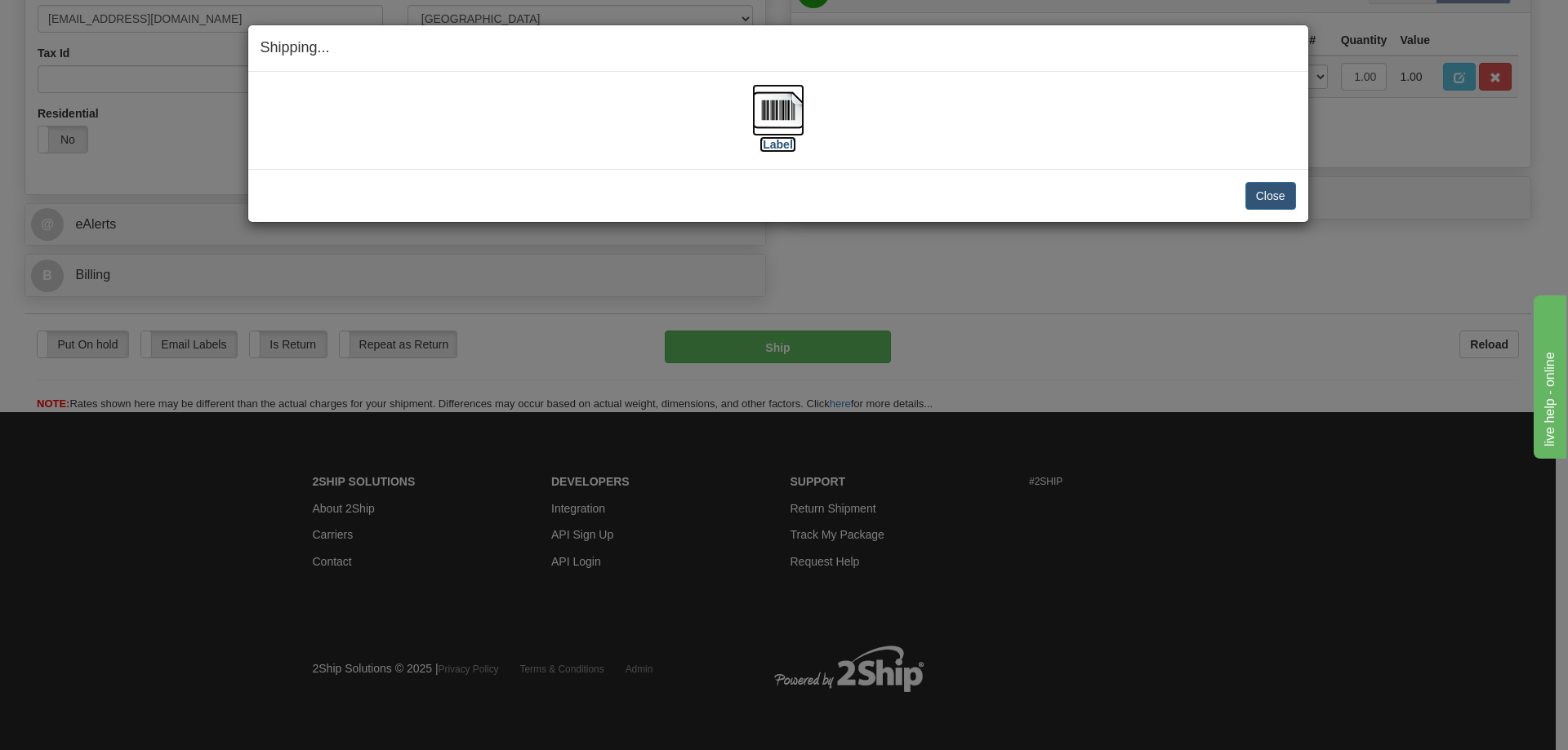
click at [781, 139] on label "[Label]" at bounding box center [778, 145] width 38 height 16
click at [1278, 192] on button "Close" at bounding box center [1271, 196] width 50 height 28
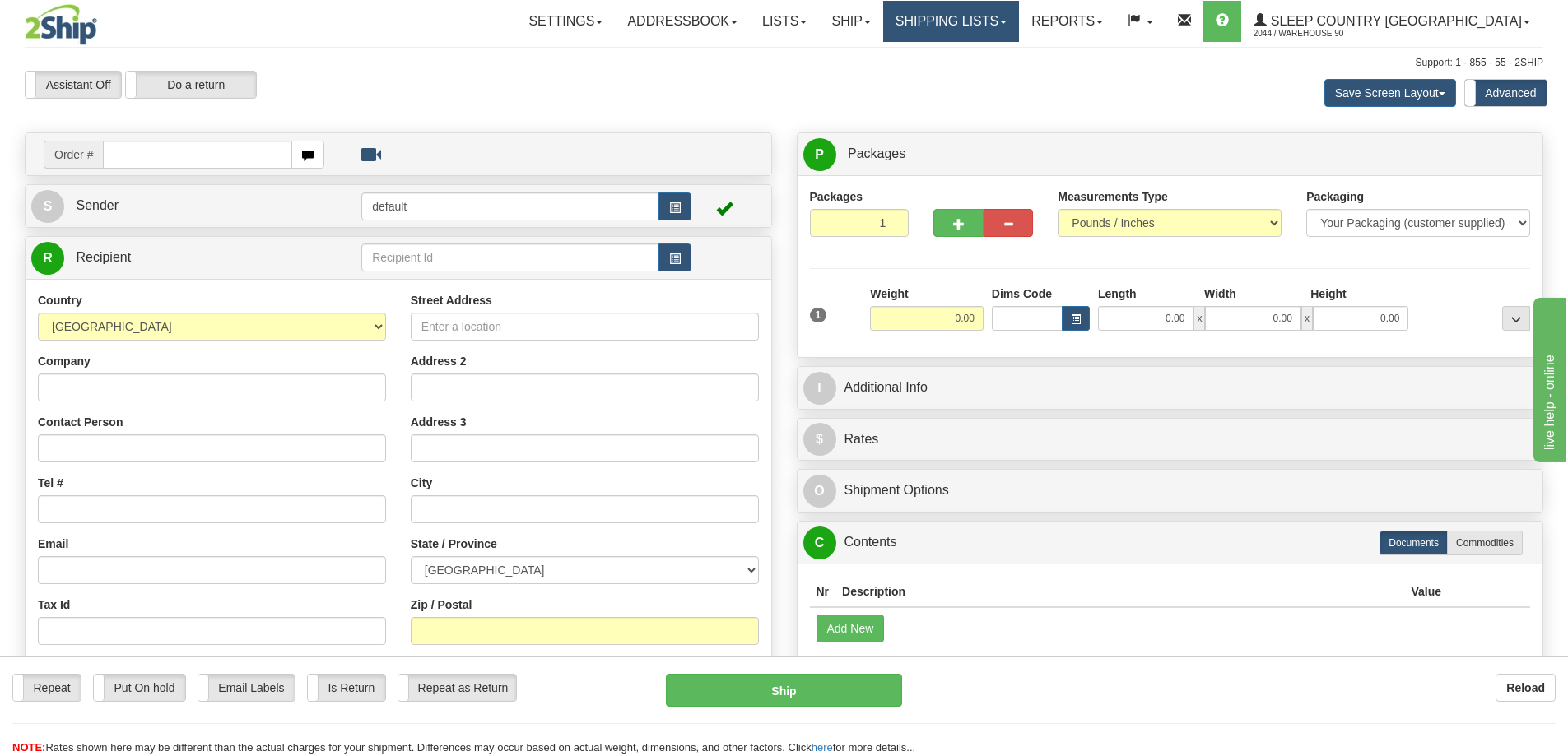
click at [1019, 23] on link "Shipping lists" at bounding box center [951, 21] width 136 height 41
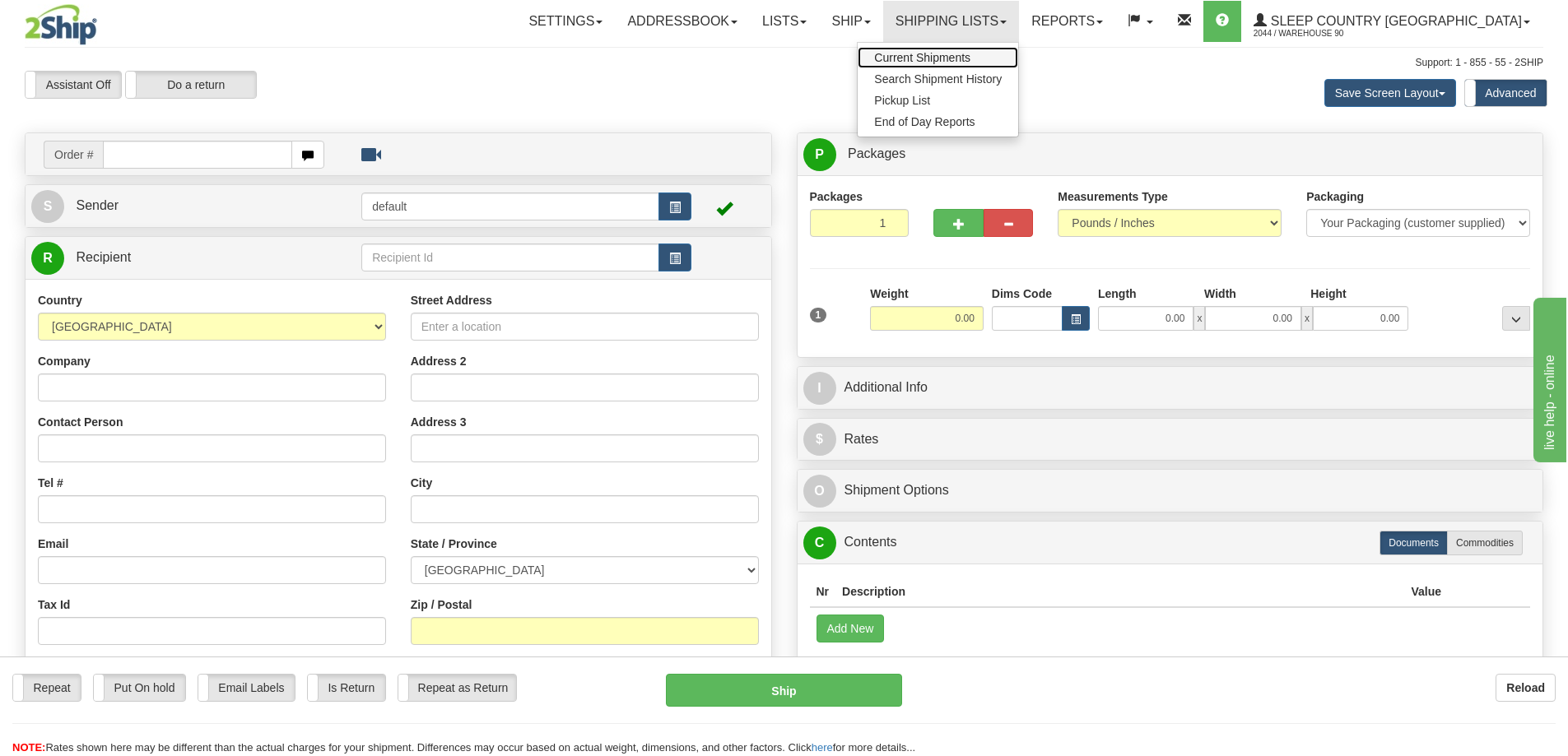
click at [970, 55] on span "Current Shipments" at bounding box center [922, 57] width 96 height 14
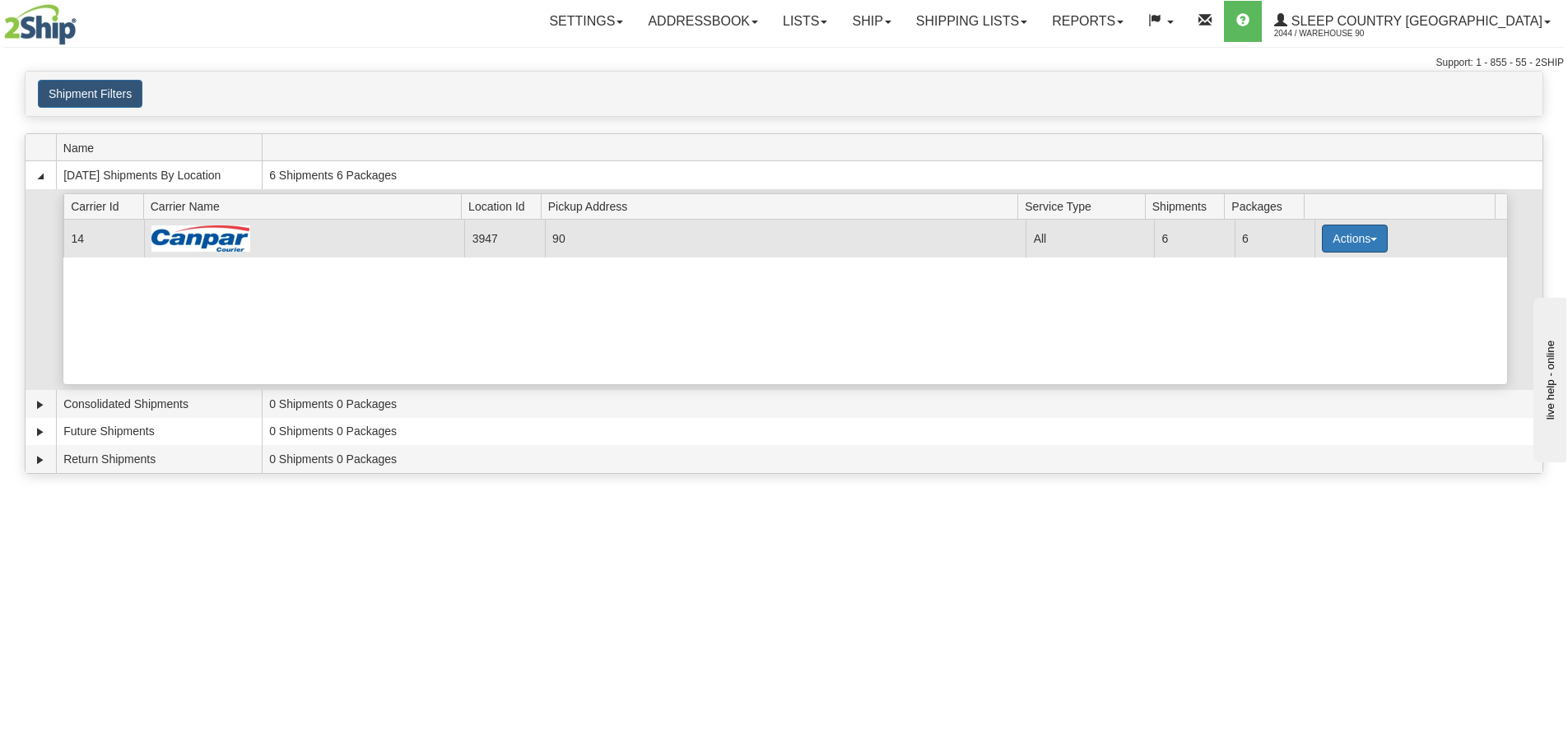
click at [1340, 234] on button "Actions" at bounding box center [1354, 238] width 66 height 28
click at [1310, 292] on span "Close" at bounding box center [1291, 290] width 38 height 12
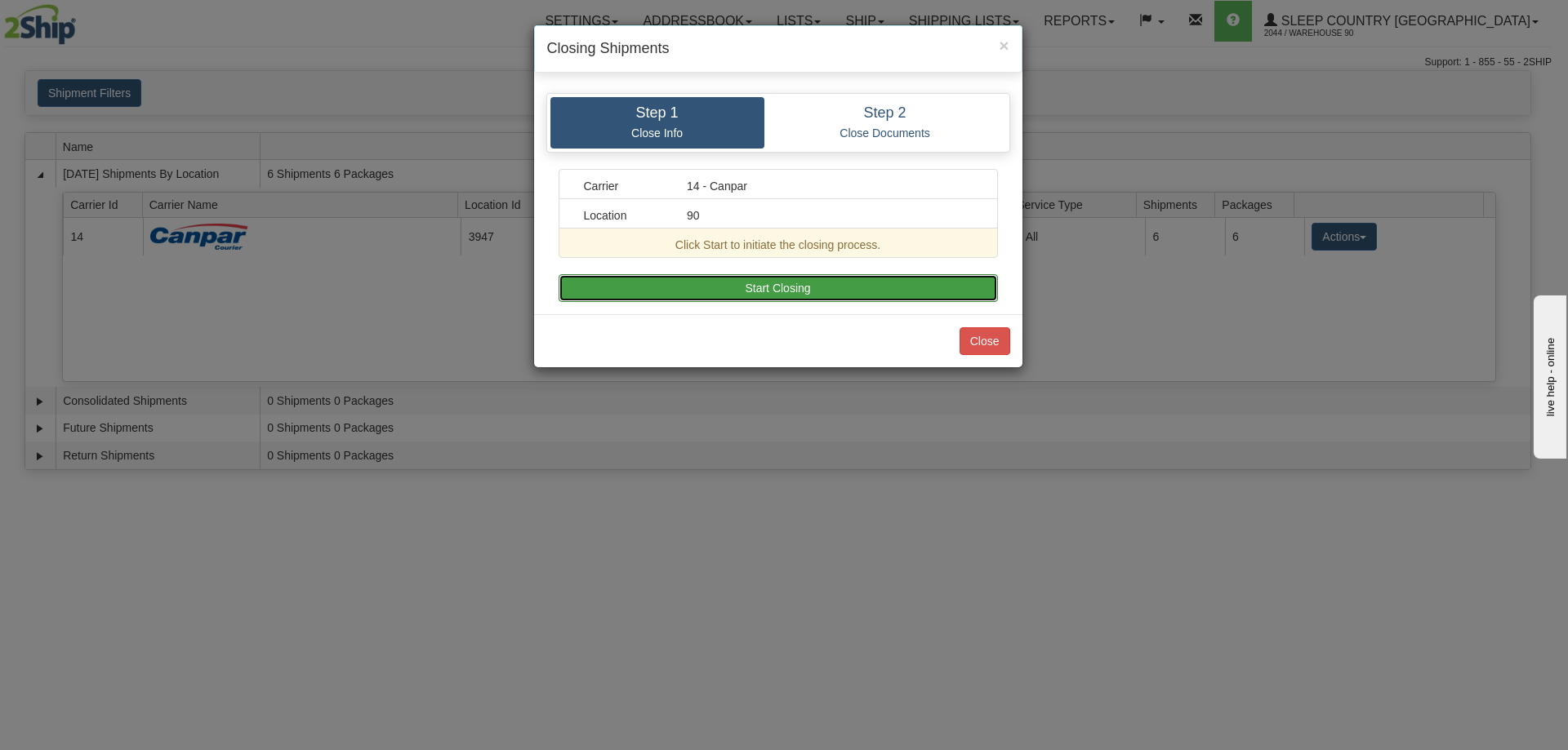
click at [858, 287] on button "Start Closing" at bounding box center [778, 287] width 439 height 28
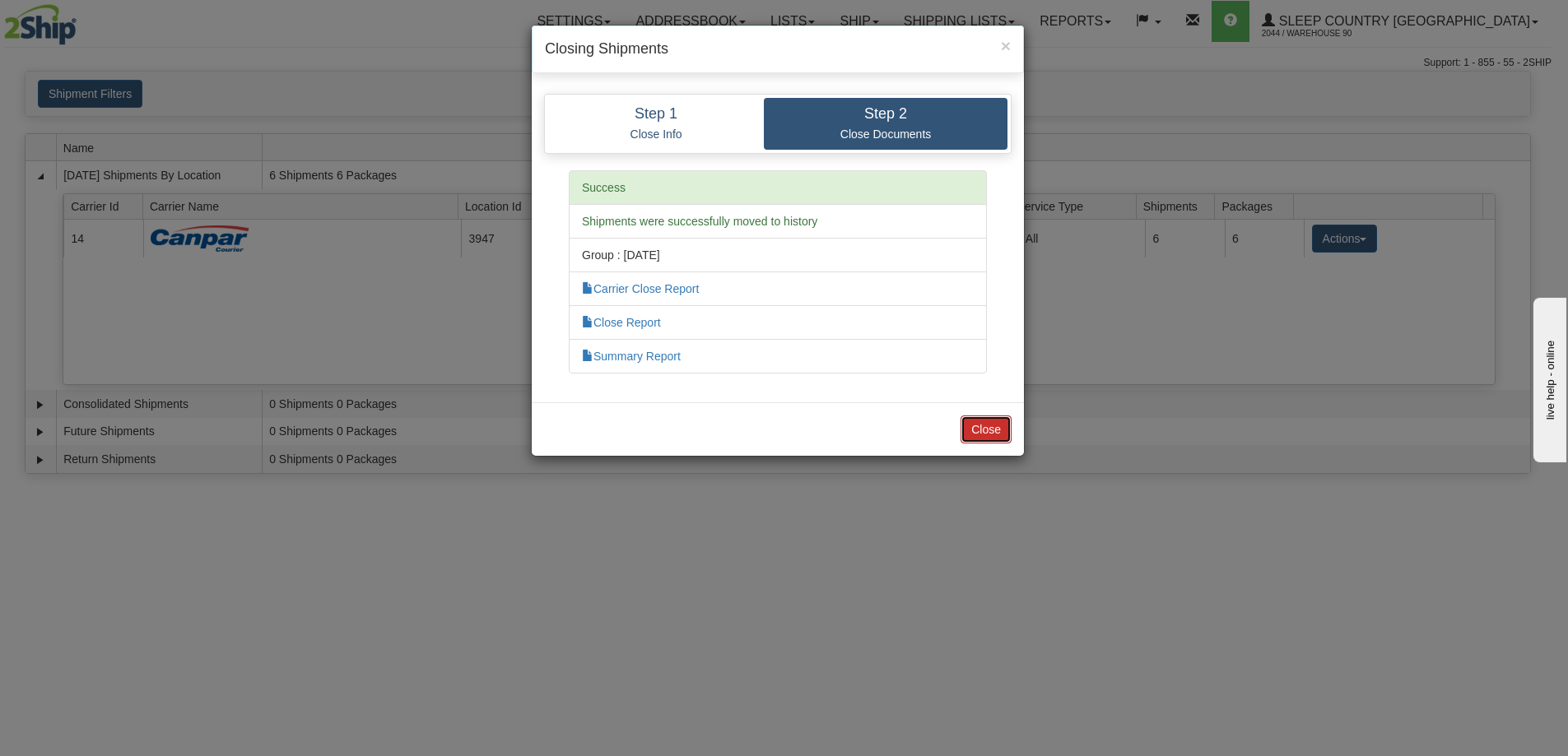
click at [993, 432] on button "Close" at bounding box center [986, 429] width 51 height 28
